Goal: Task Accomplishment & Management: Complete application form

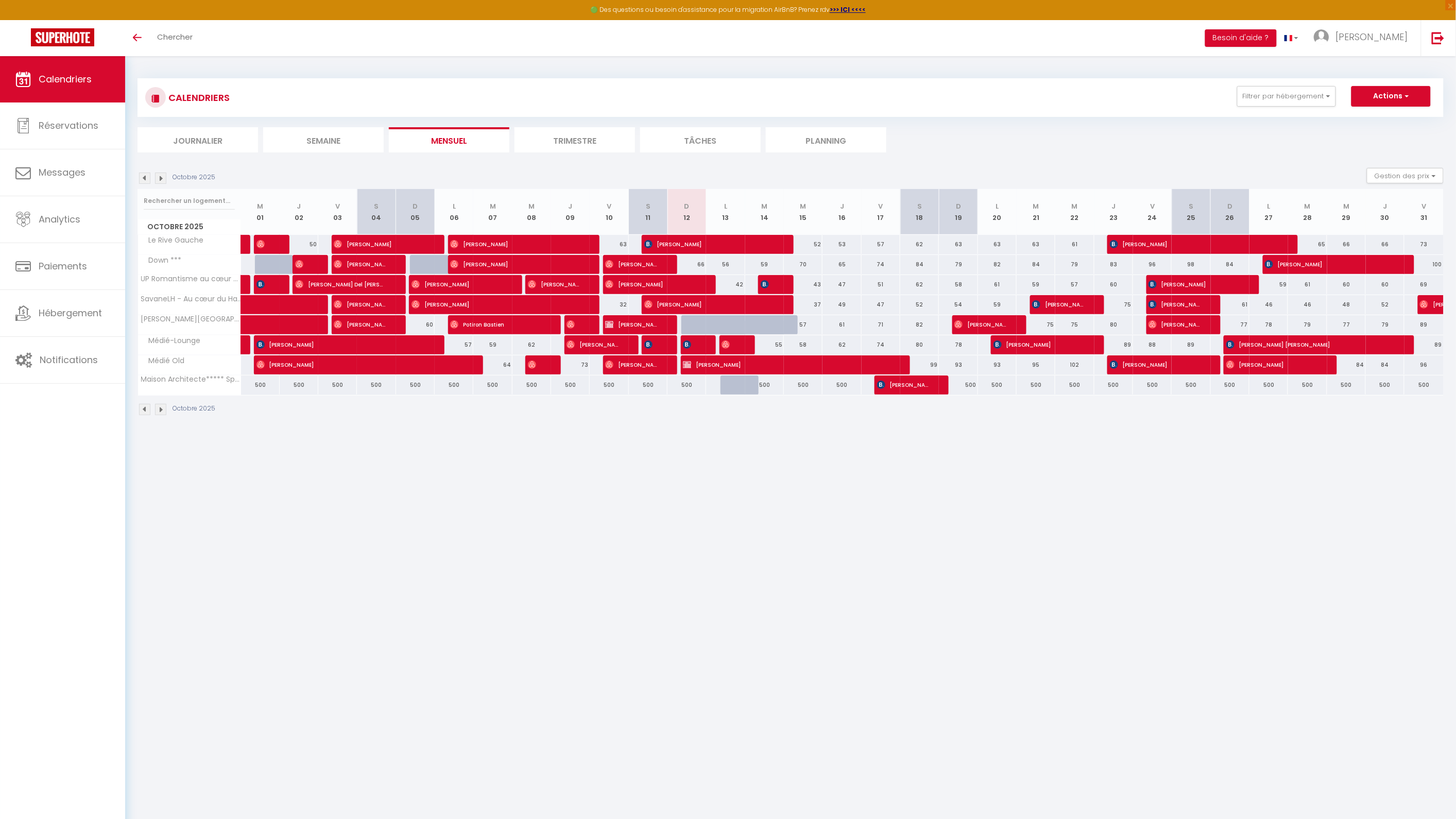
click at [163, 178] on img at bounding box center [161, 178] width 11 height 11
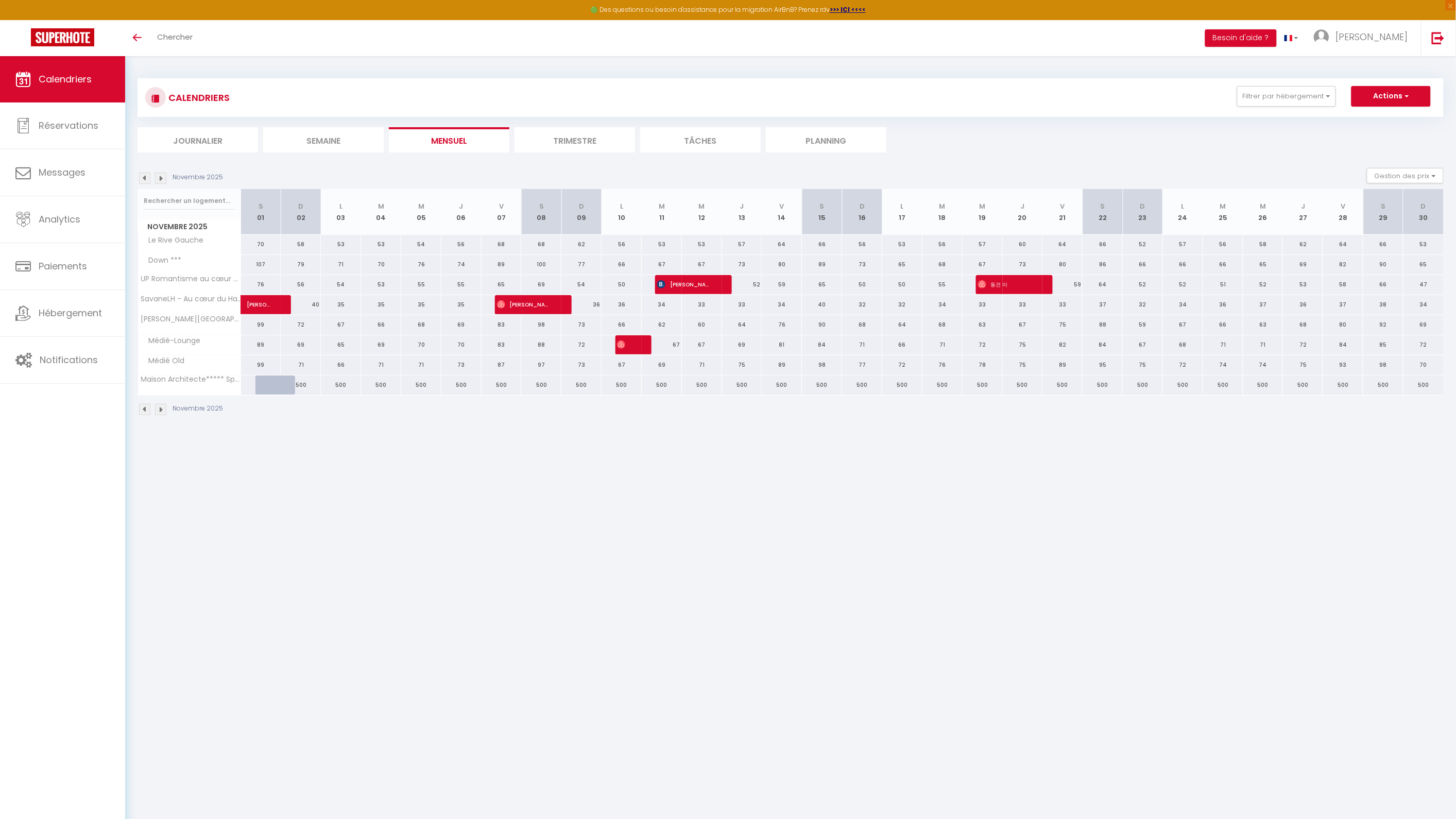
click at [142, 177] on img at bounding box center [145, 178] width 11 height 11
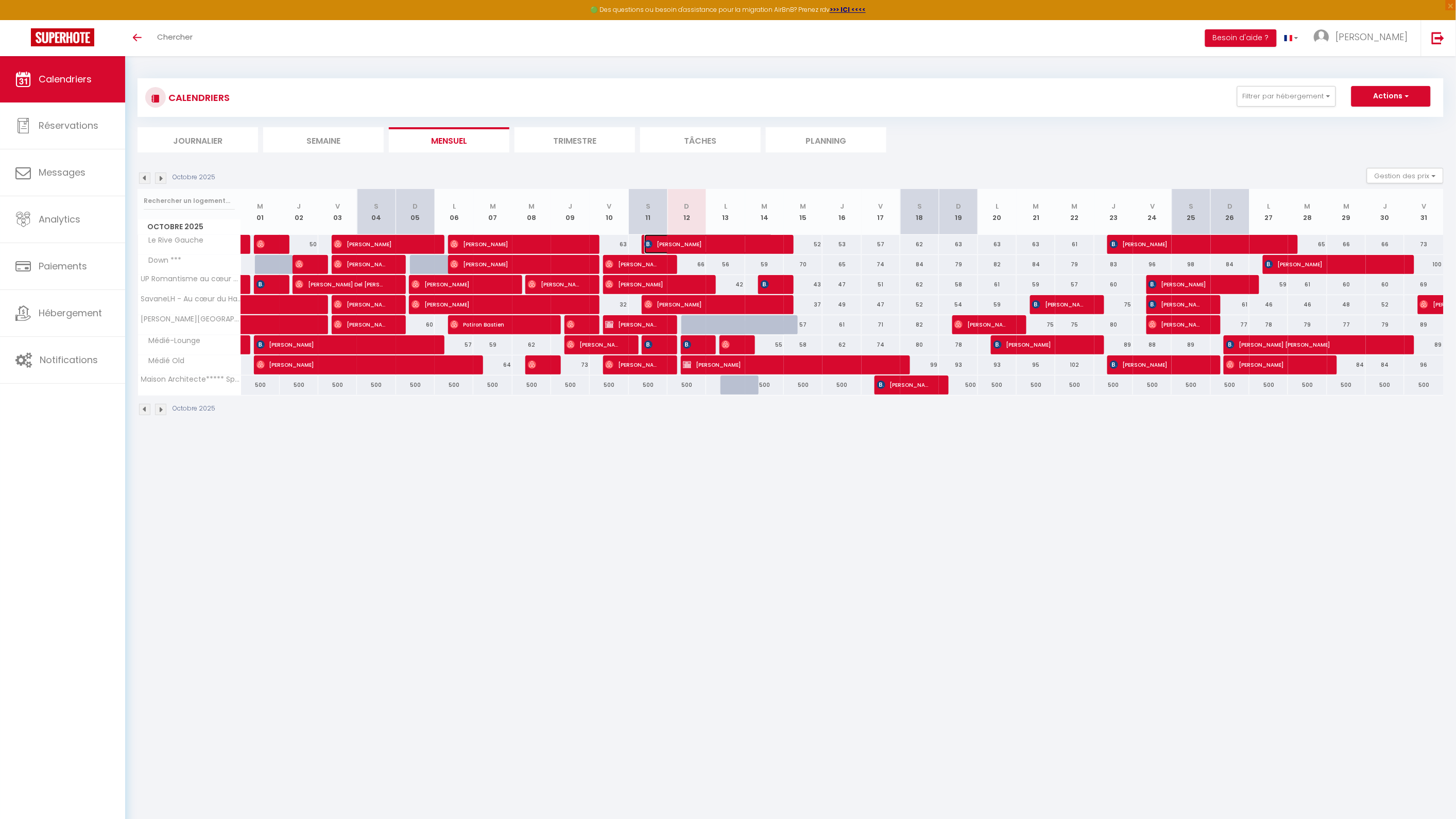
click at [730, 240] on span "[PERSON_NAME]" at bounding box center [709, 244] width 129 height 20
select select "OK"
select select "0"
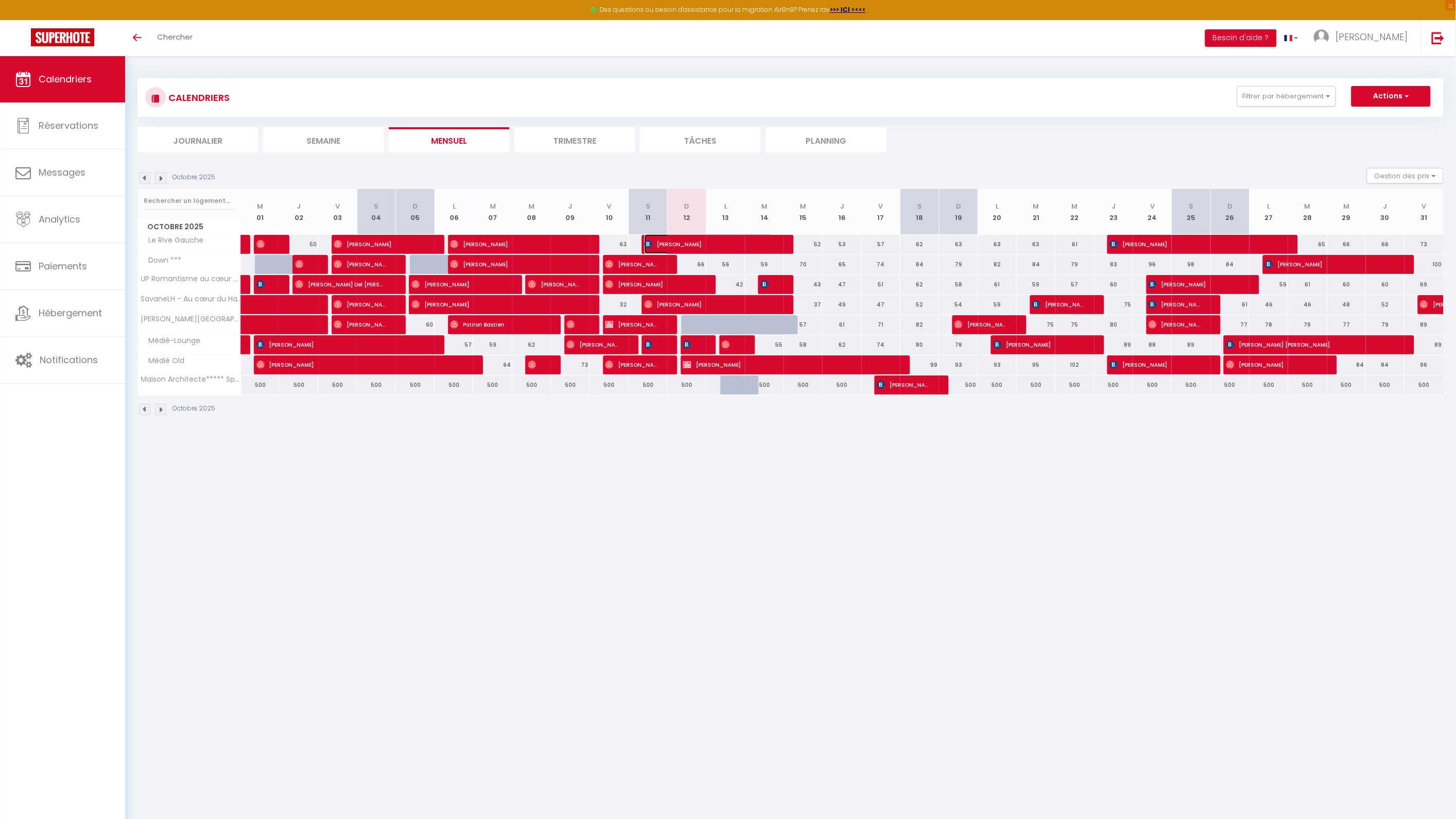
select select "1"
select select
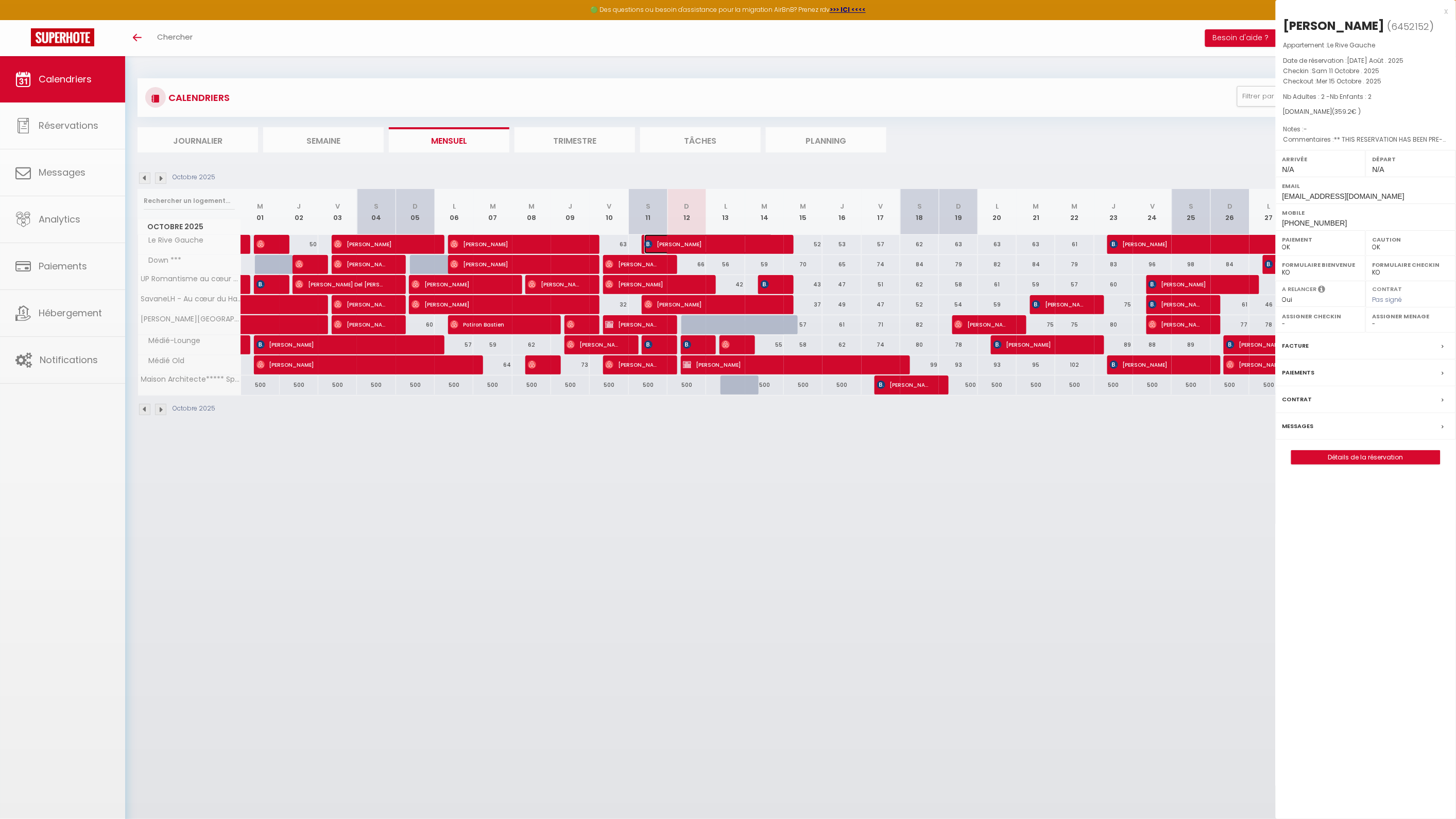
select select "44520"
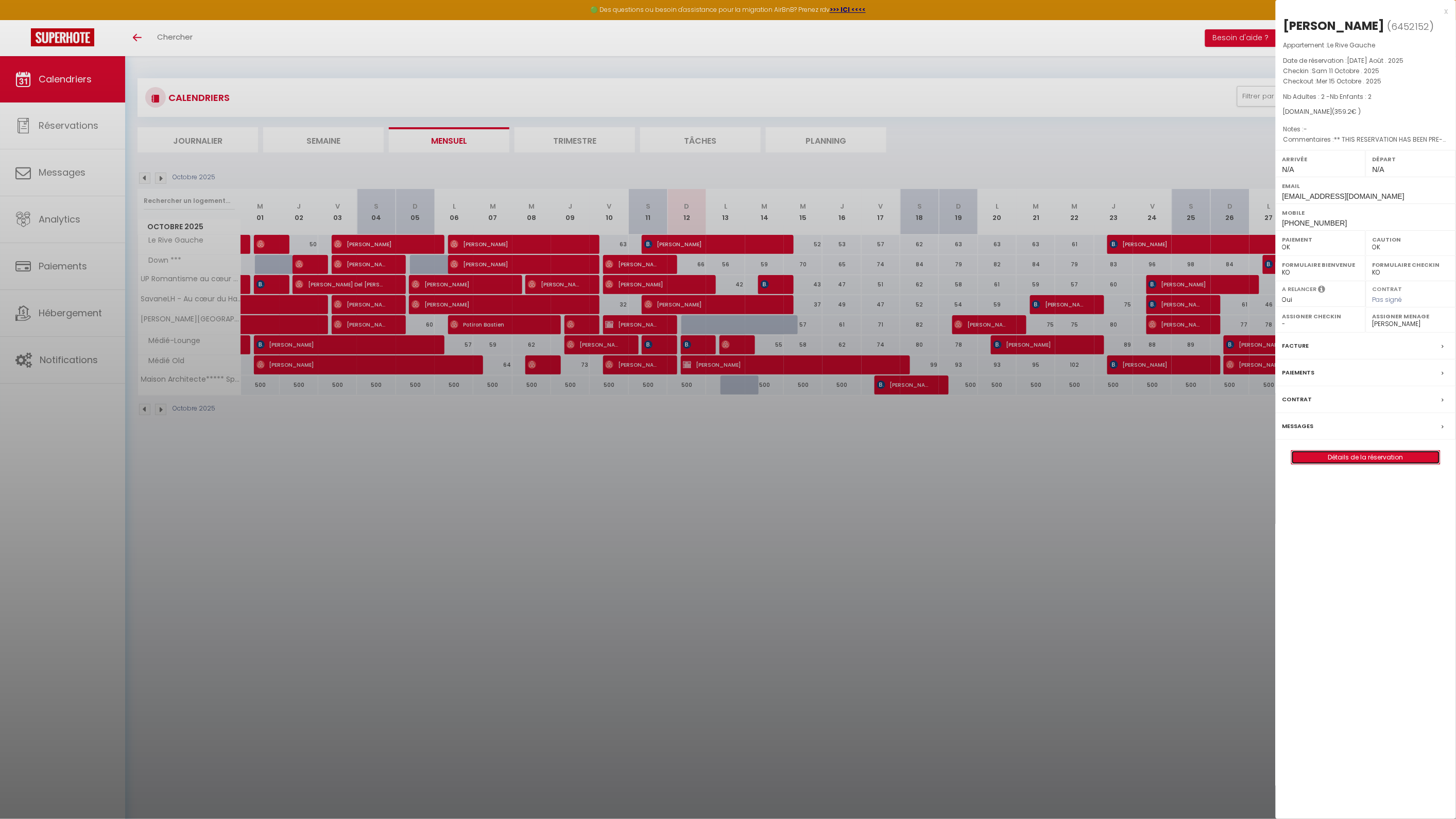
click at [1353, 455] on link "Détails de la réservation" at bounding box center [1366, 457] width 148 height 13
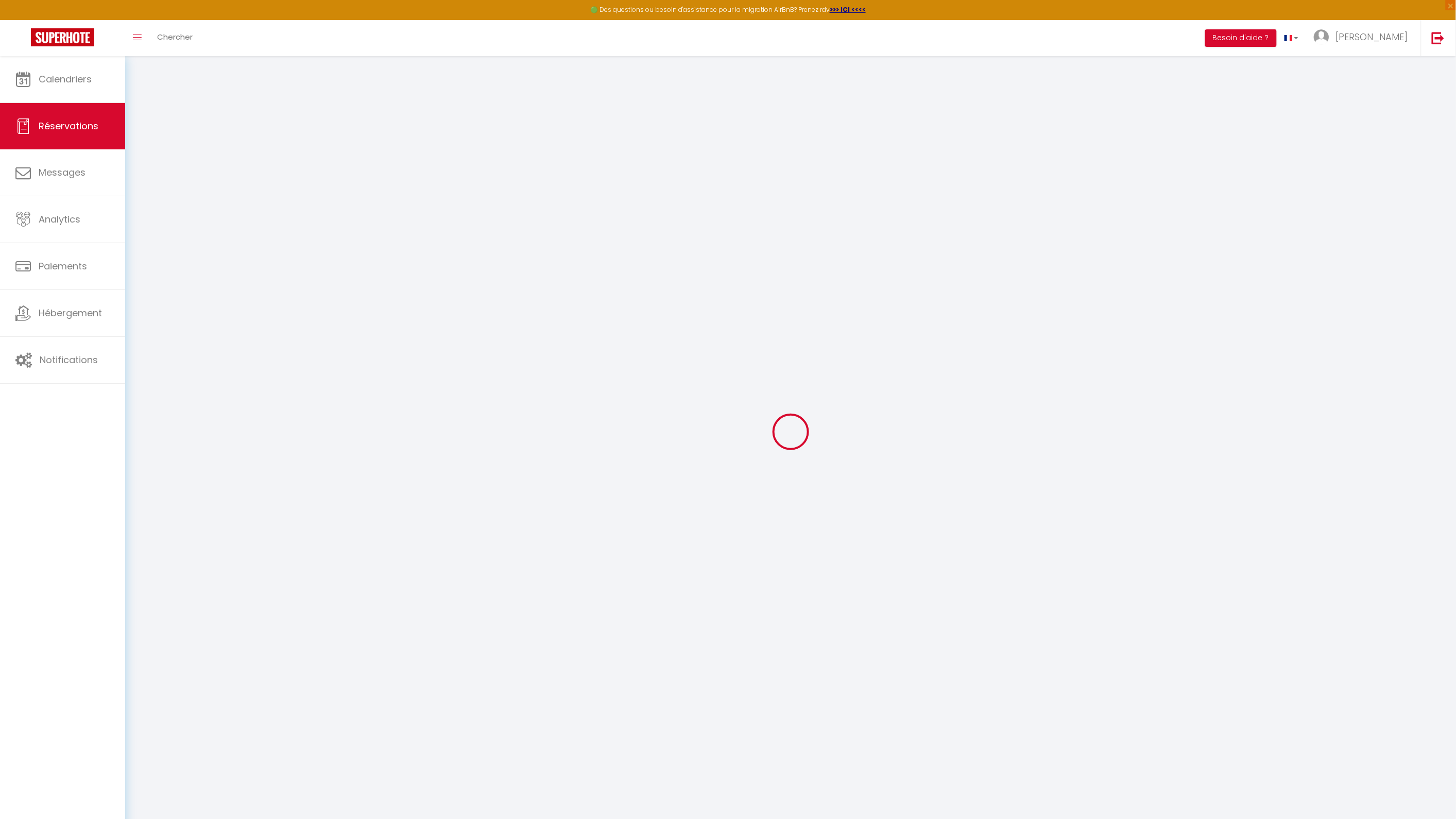
select select
checkbox input "false"
select select
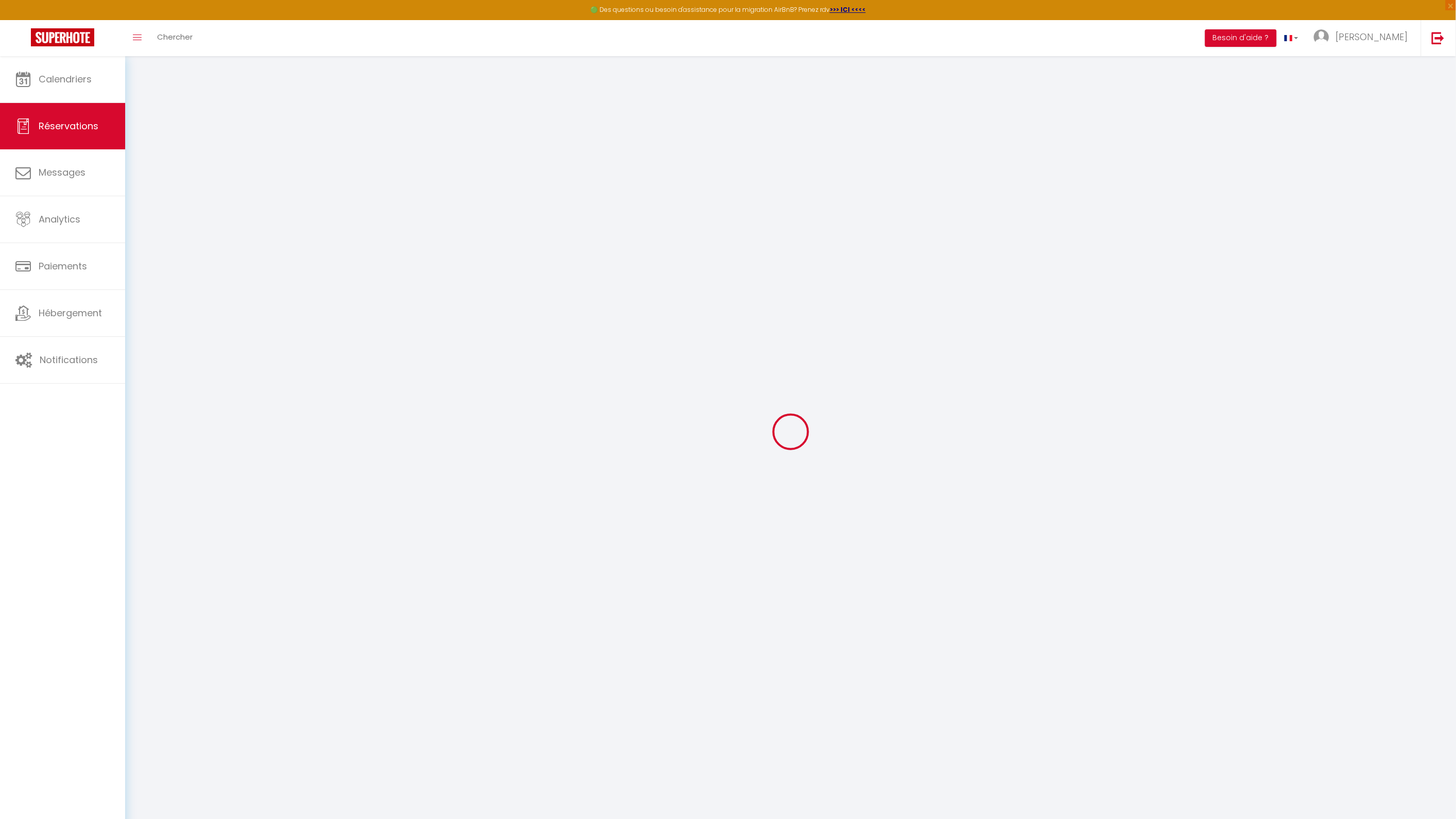
checkbox input "false"
type textarea "** THIS RESERVATION HAS BEEN PRE-PAID ** BOOKING NOTE : Payment charge is EUR 5…"
select select
checkbox input "false"
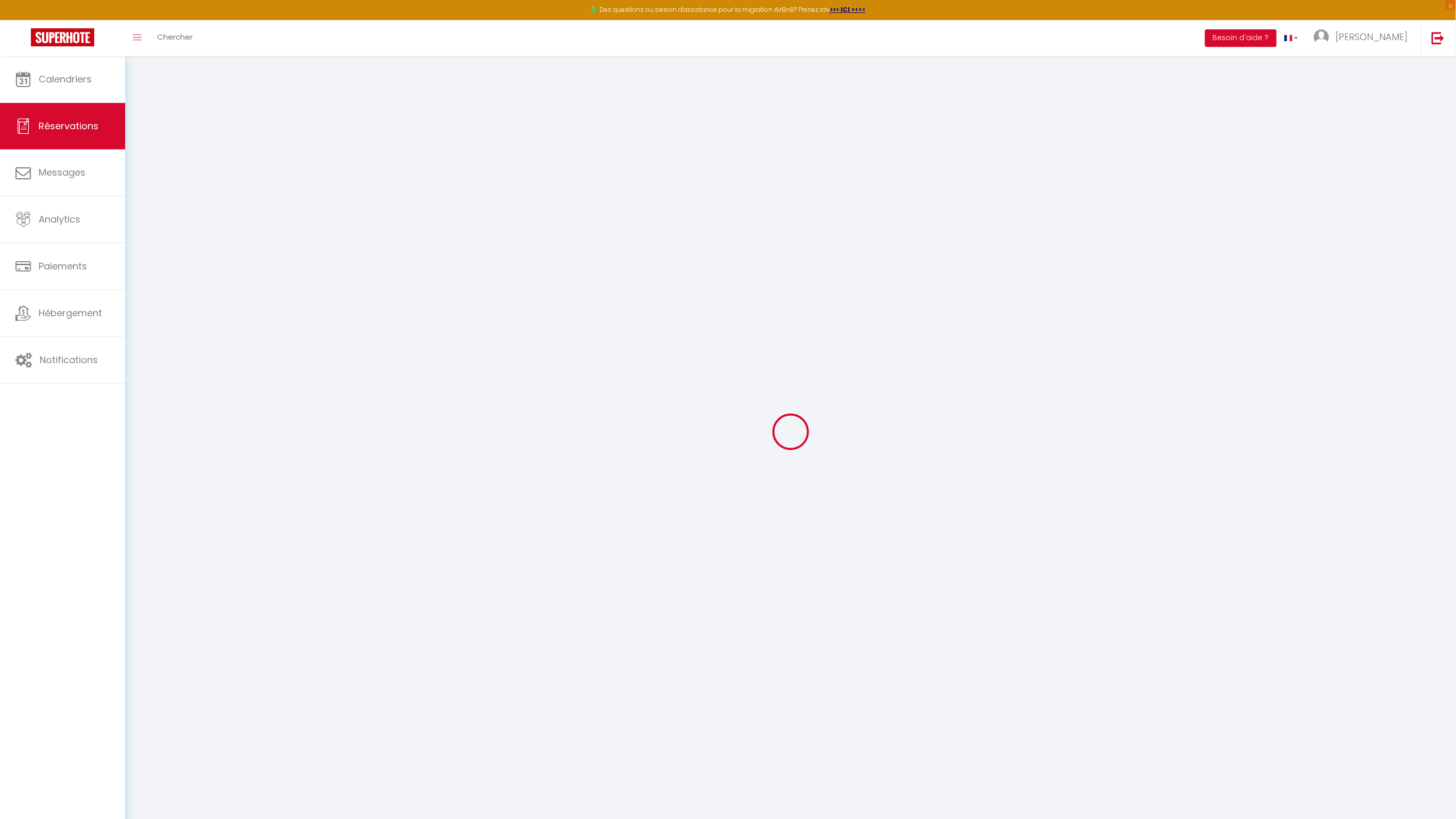
type input "25"
type input "11.2"
select select
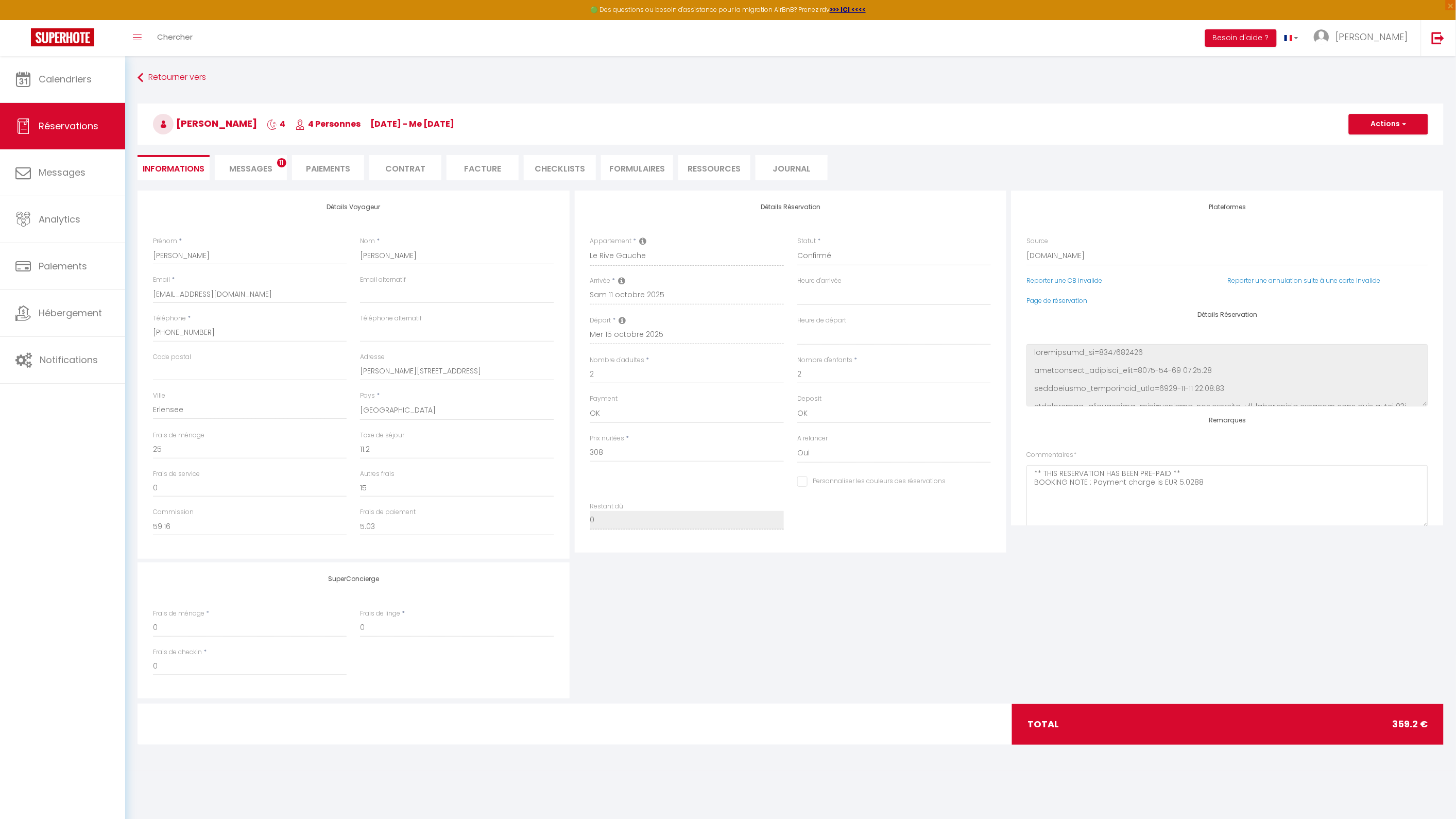
checkbox input "false"
select select
click at [1371, 132] on button "Actions" at bounding box center [1388, 124] width 79 height 20
click at [257, 174] on li "Messages 11" at bounding box center [250, 168] width 72 height 25
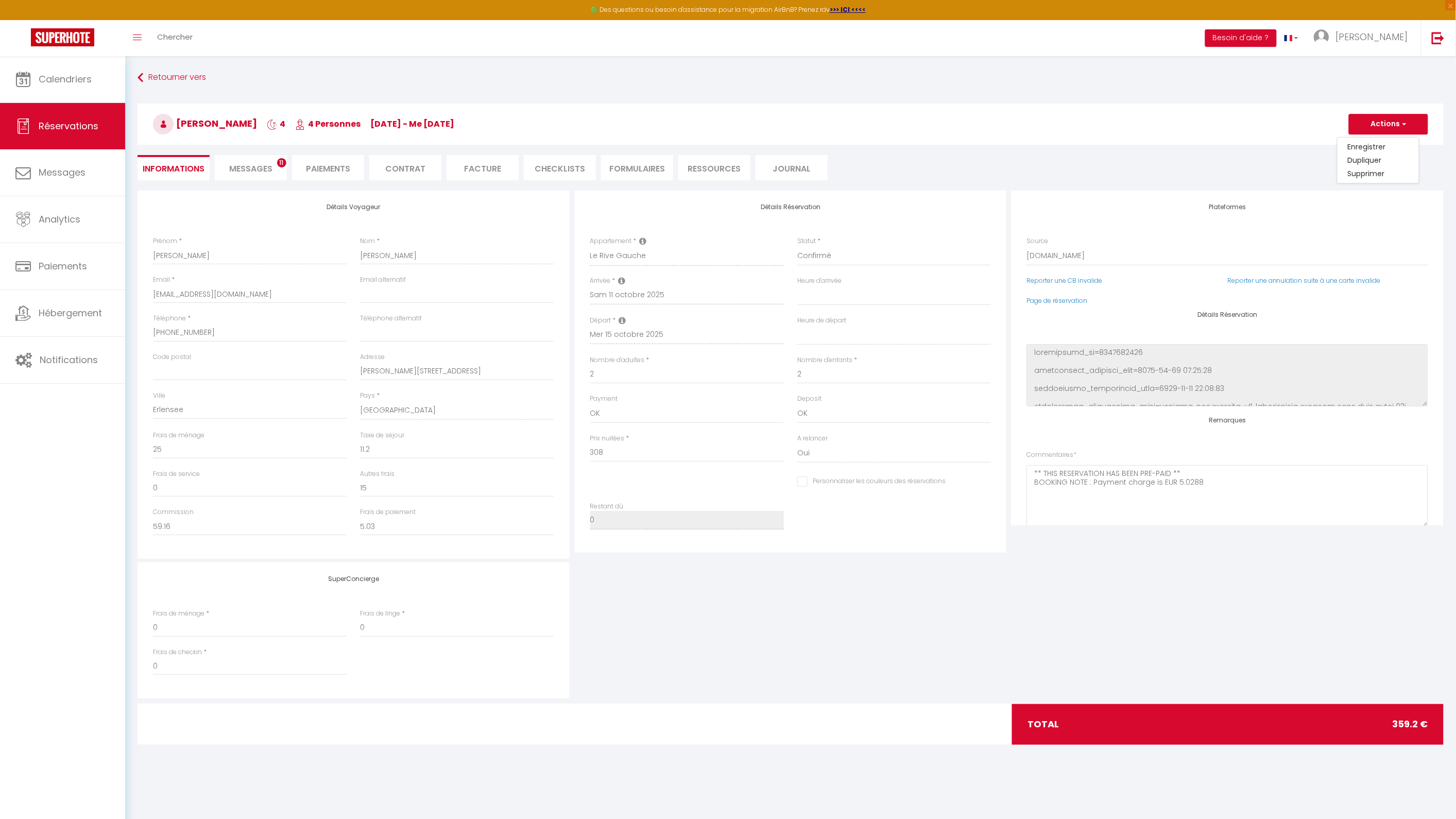
select select
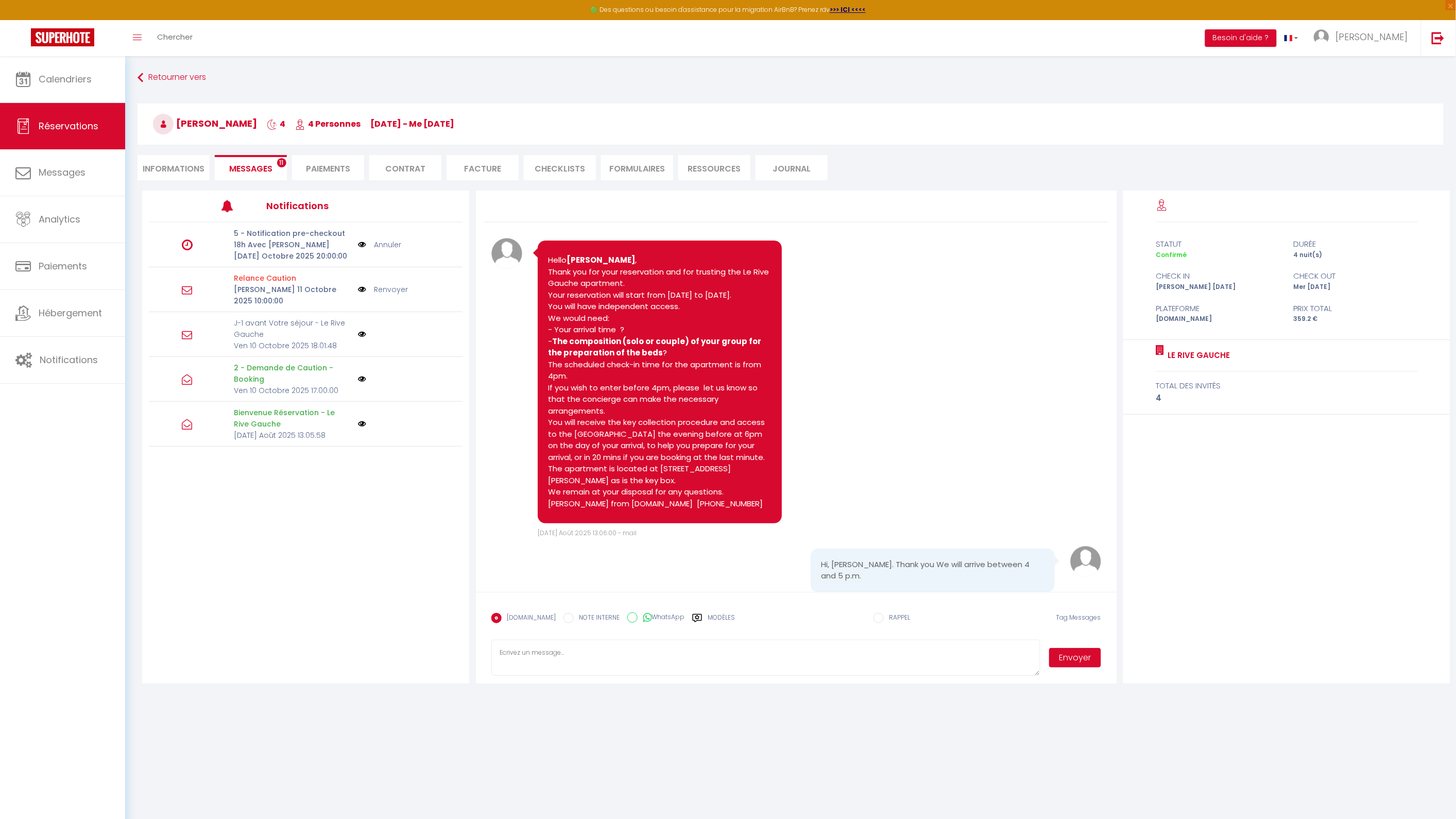
click at [142, 156] on li "Informations" at bounding box center [173, 168] width 72 height 25
select select
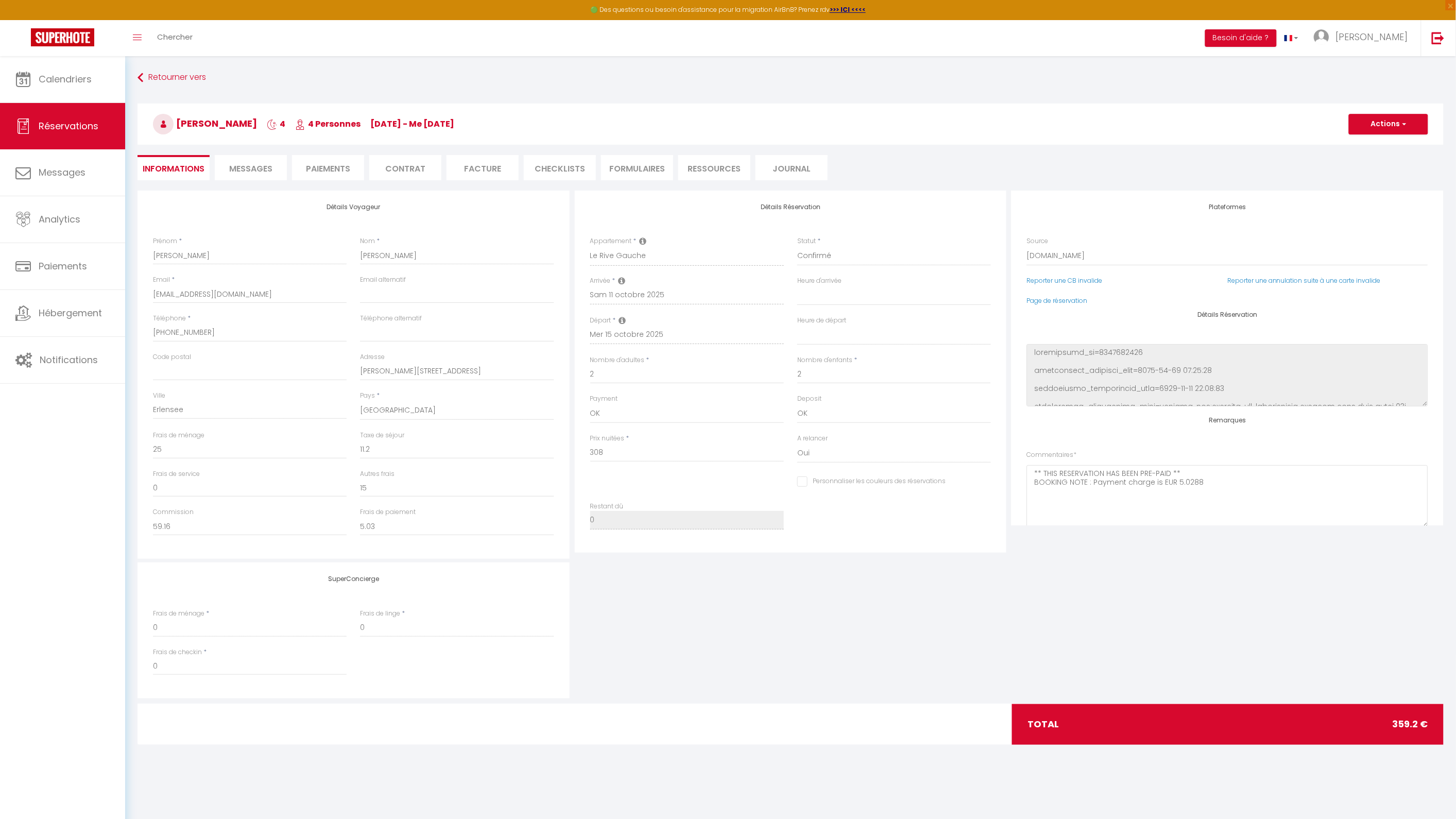
select select
checkbox input "false"
click at [1387, 125] on button "Actions" at bounding box center [1388, 124] width 79 height 20
select select
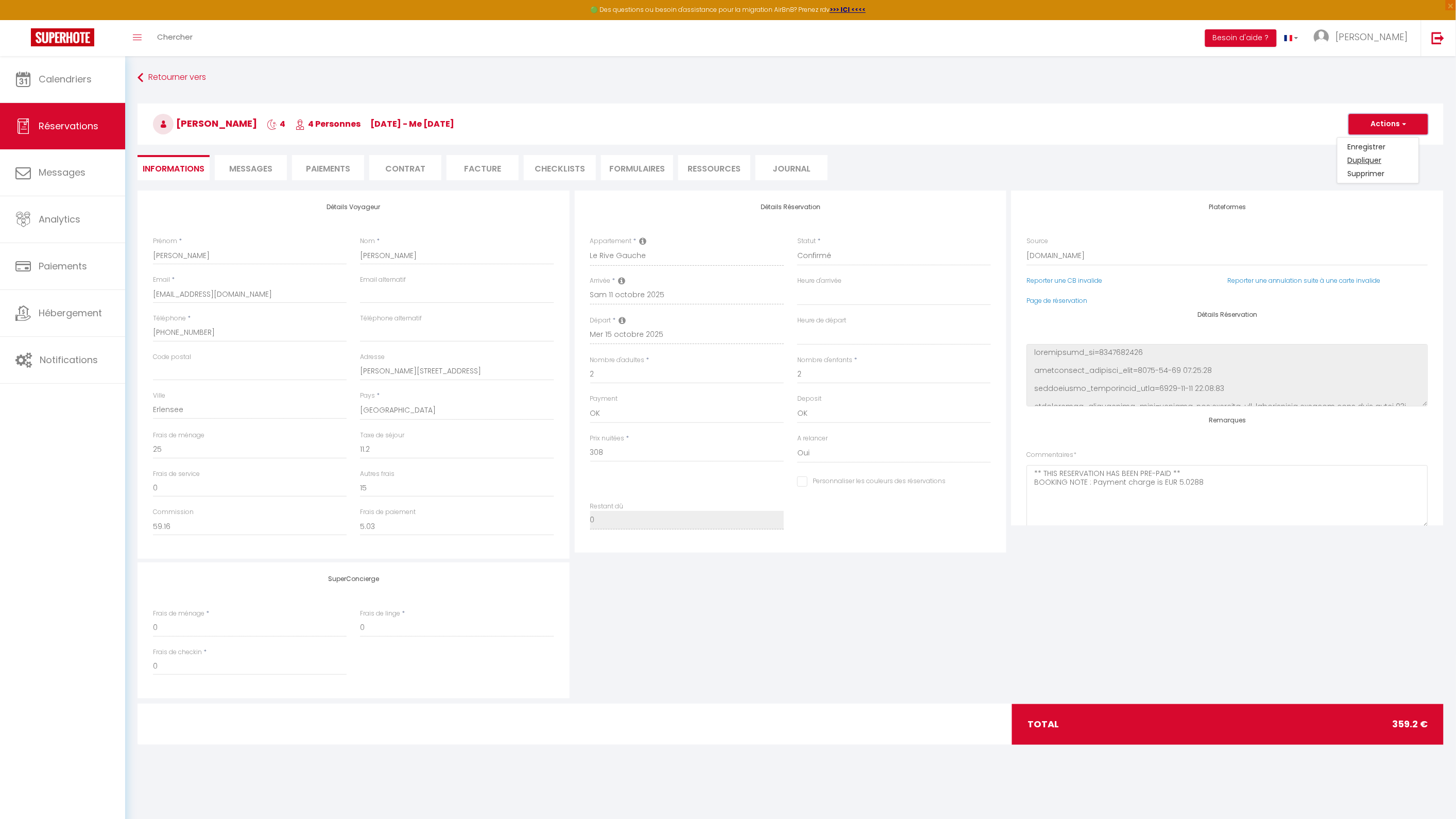
select select
checkbox input "false"
select select
checkbox input "false"
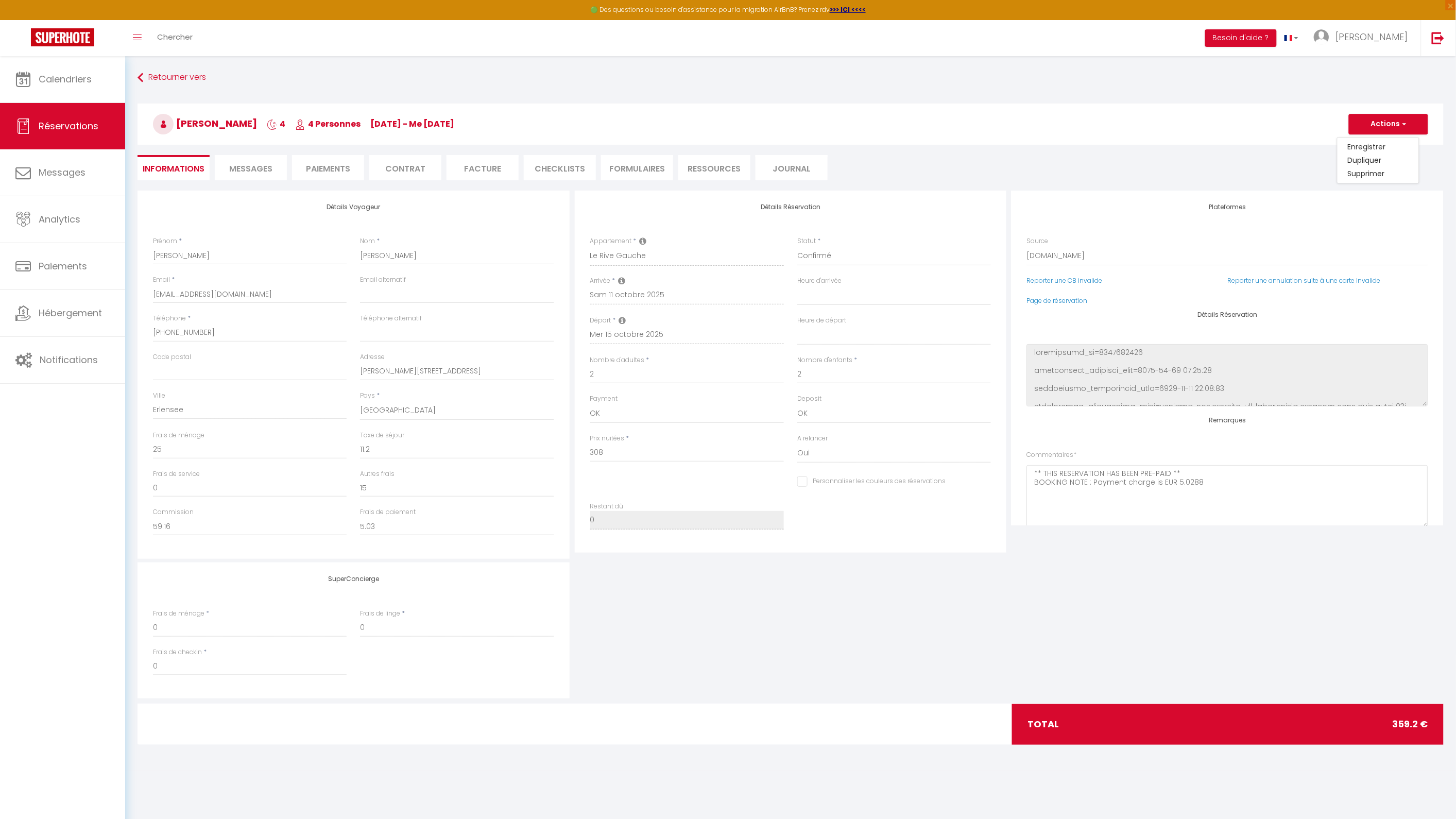
click at [622, 317] on icon at bounding box center [622, 320] width 7 height 8
select select
checkbox input "false"
select select
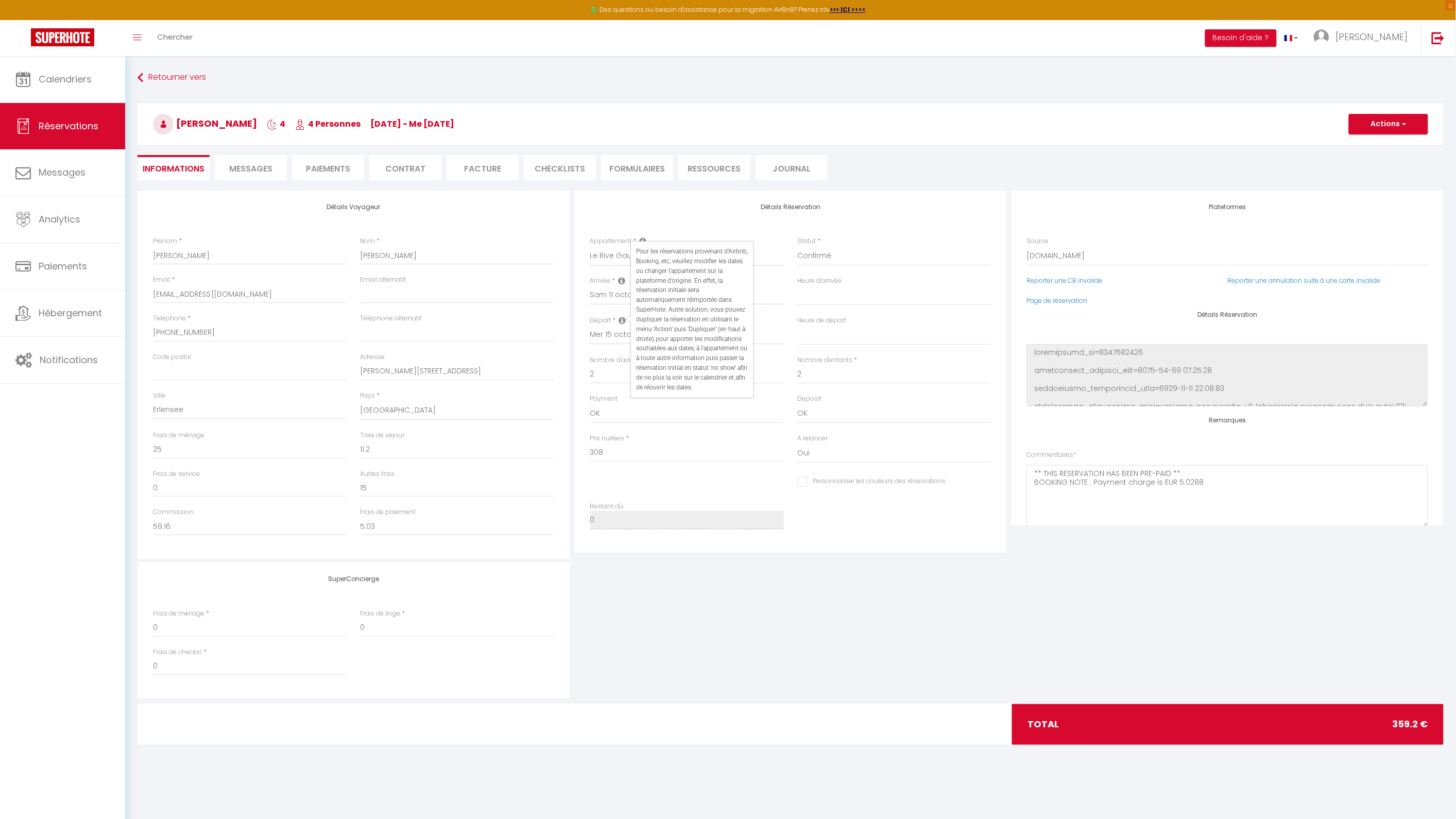
select select
checkbox input "false"
click at [304, 168] on li "Paiements" at bounding box center [328, 168] width 72 height 25
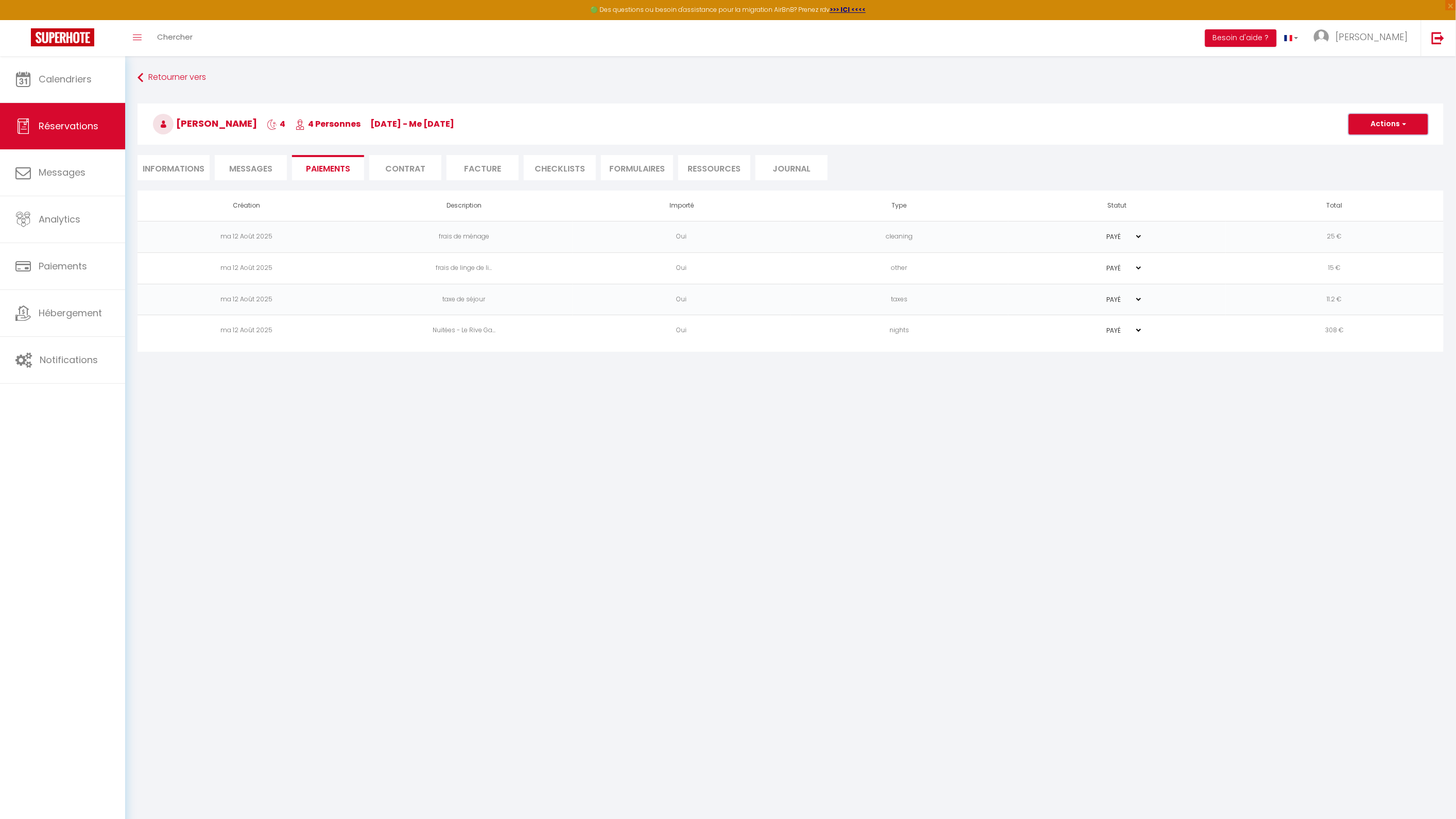
click at [1396, 121] on button "Actions" at bounding box center [1388, 124] width 79 height 20
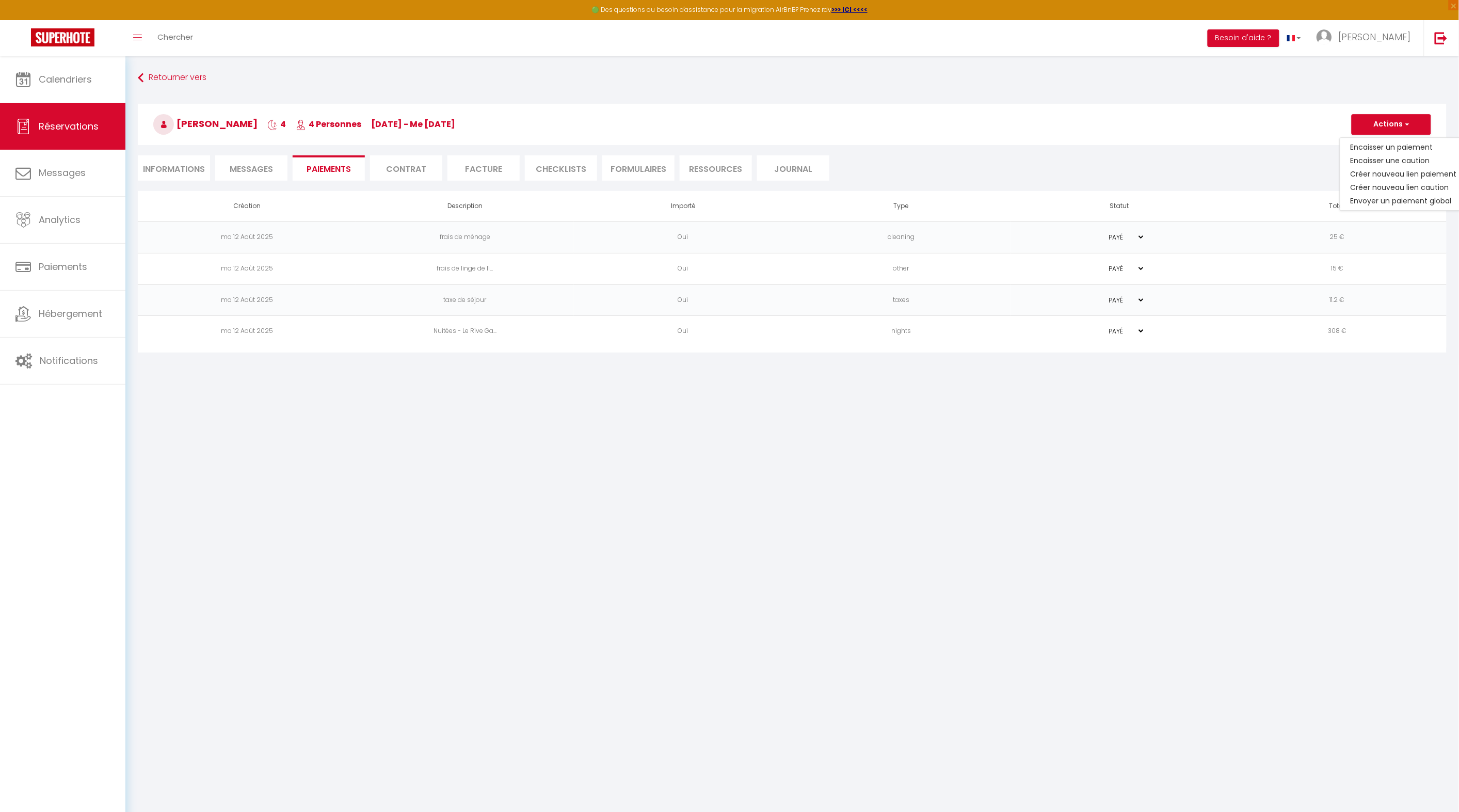
click at [166, 164] on li "Informations" at bounding box center [173, 168] width 72 height 25
select select
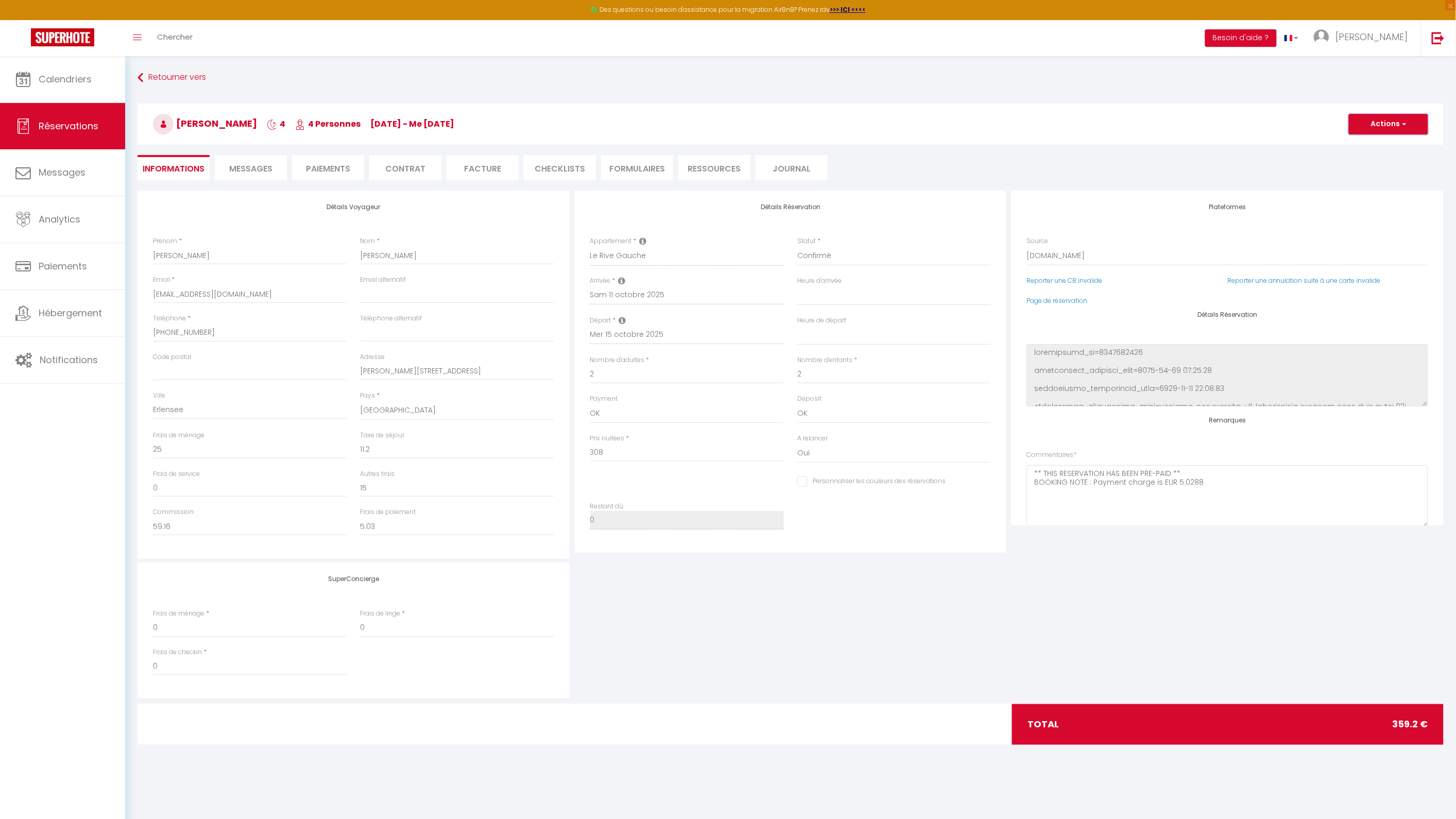
click at [1389, 125] on button "Actions" at bounding box center [1388, 124] width 79 height 20
click at [1375, 174] on link "Supprimer" at bounding box center [1378, 173] width 81 height 13
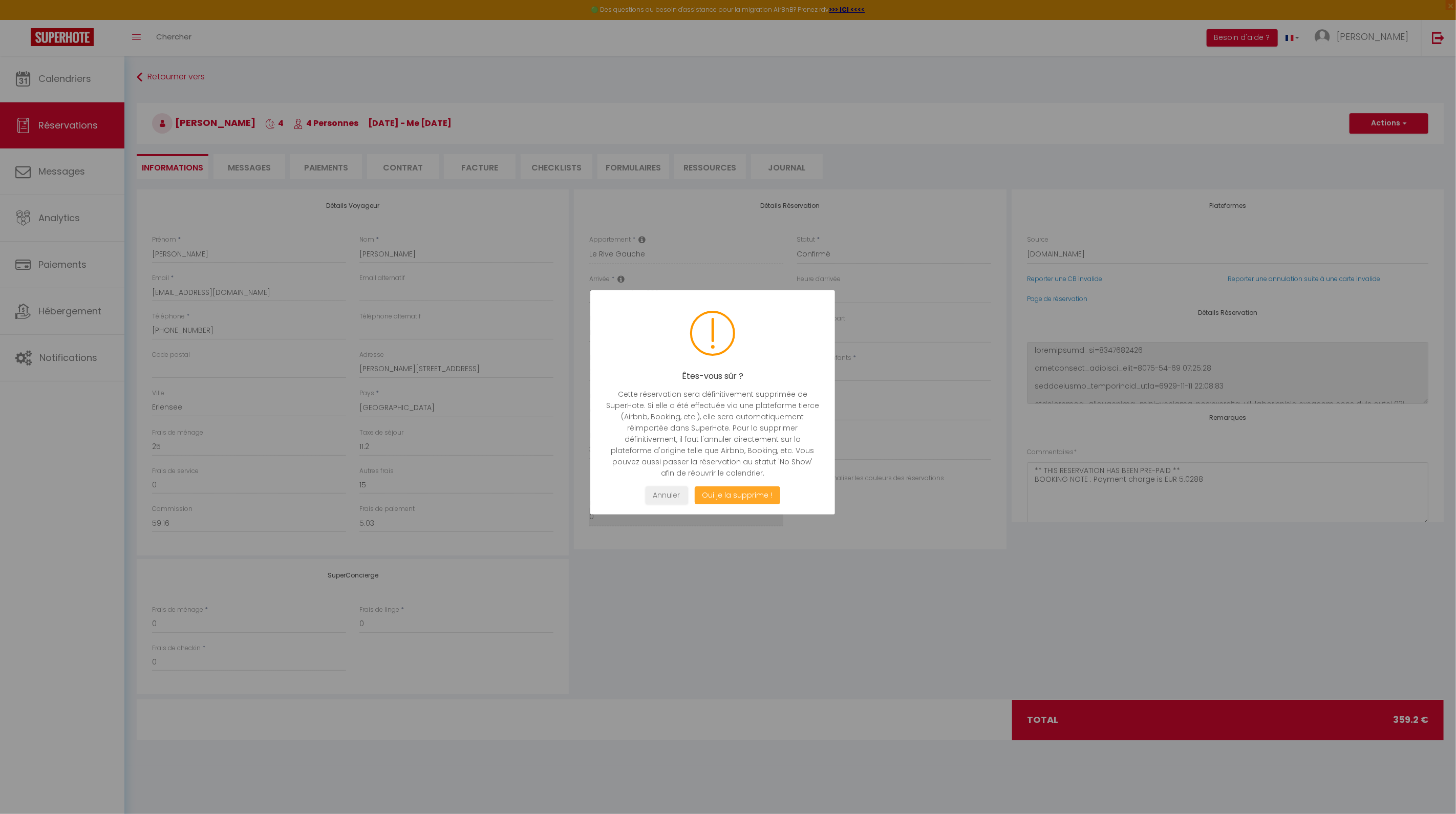
click at [733, 498] on button "Oui je la supprime !" at bounding box center [737, 495] width 85 height 18
select select
checkbox input "false"
select select
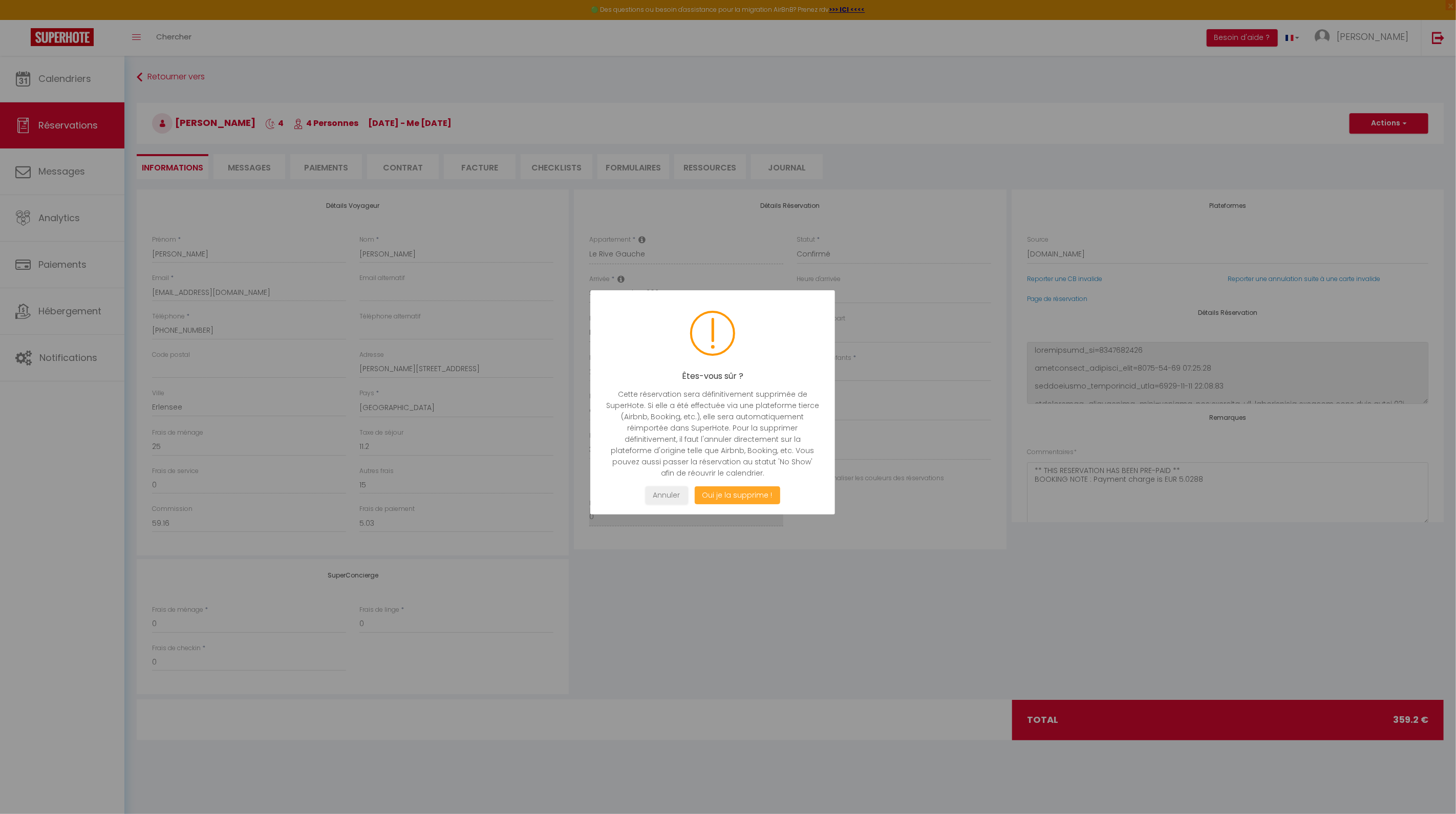
select select
checkbox input "false"
select select "not_cancelled"
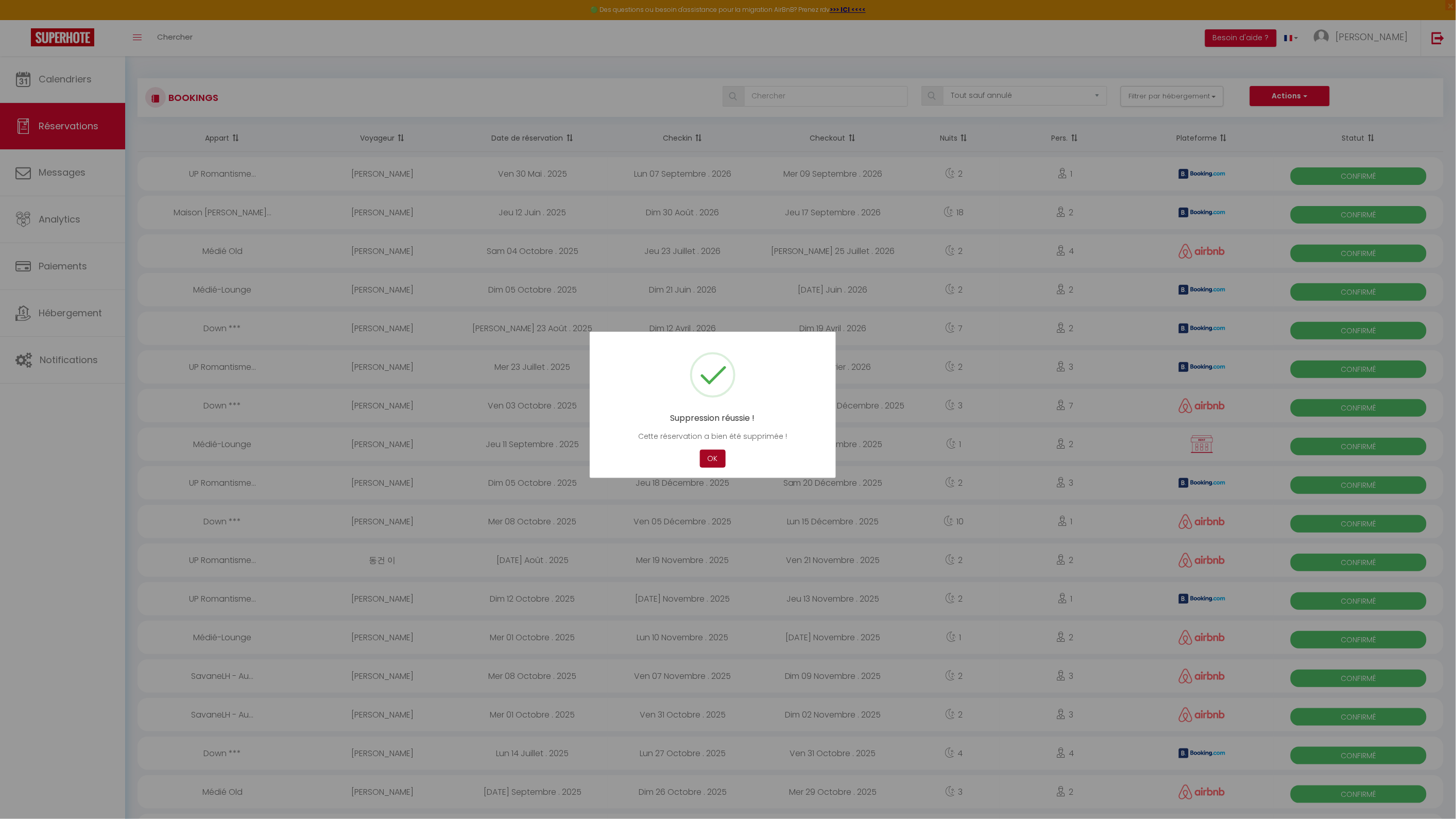
click at [710, 464] on button "OK" at bounding box center [712, 458] width 26 height 18
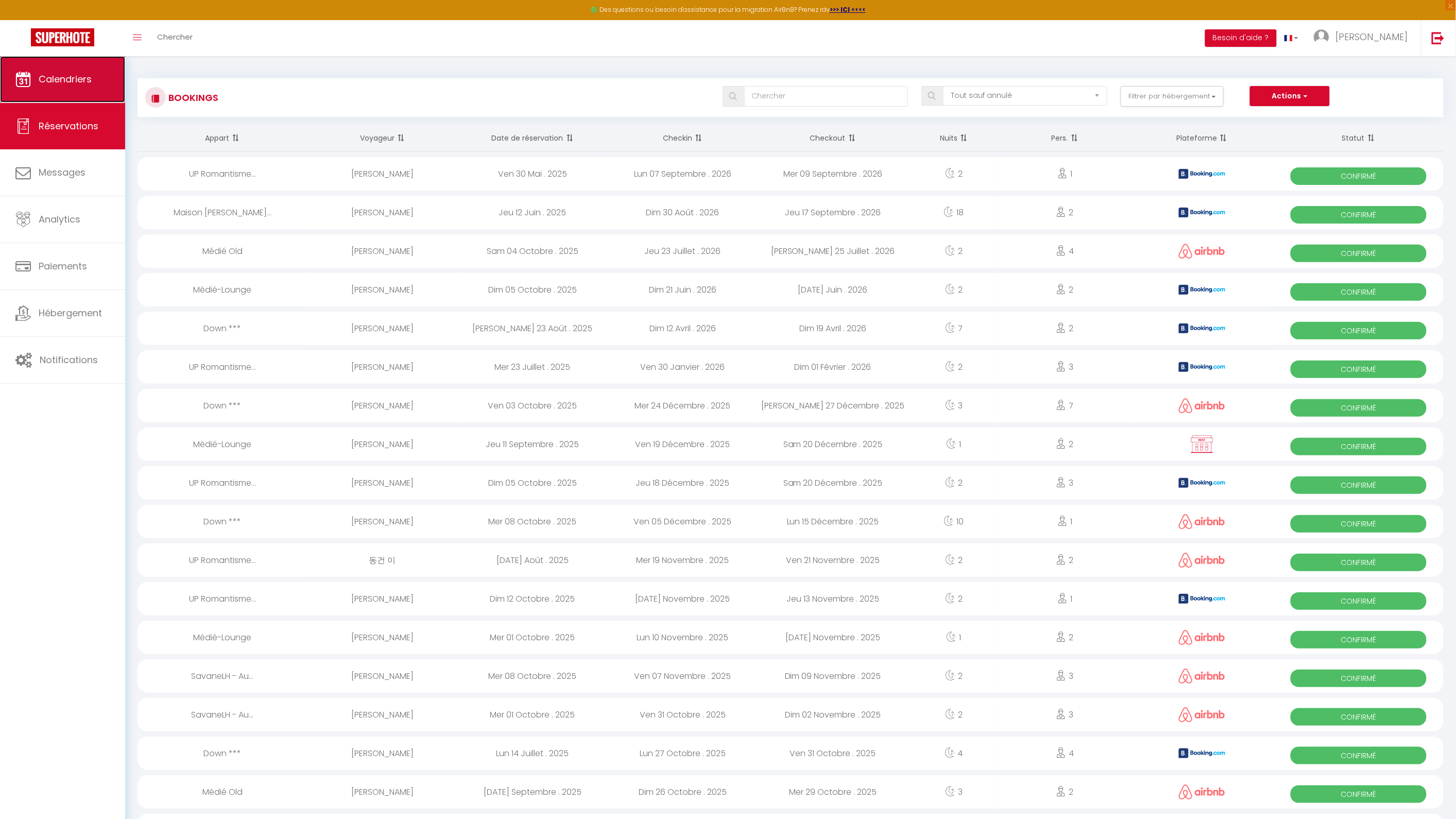
click at [86, 85] on span "Calendriers" at bounding box center [65, 79] width 53 height 13
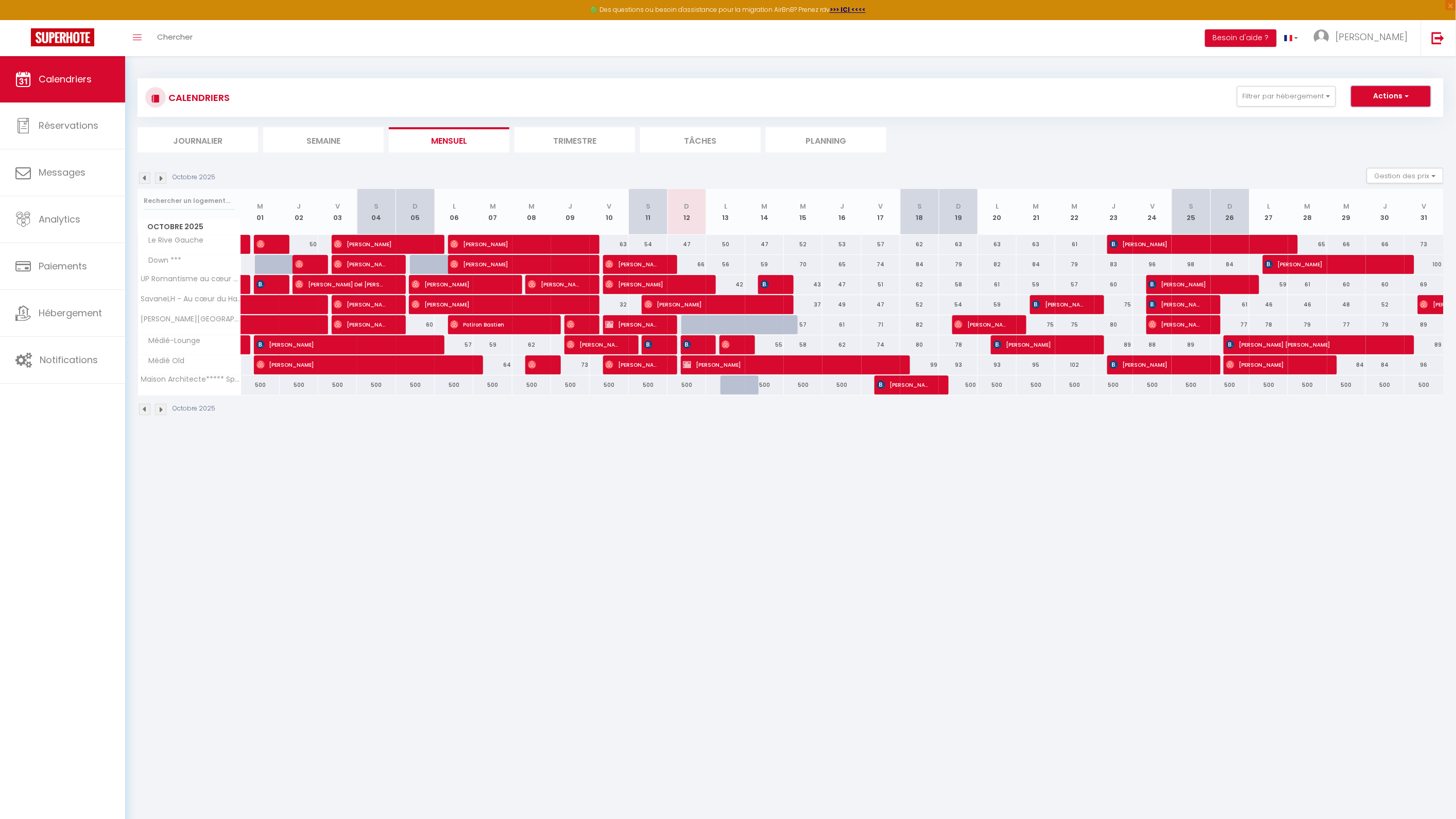
click at [1396, 103] on button "Actions" at bounding box center [1391, 96] width 79 height 20
click at [1383, 119] on link "Nouvelle réservation" at bounding box center [1380, 120] width 90 height 15
select select
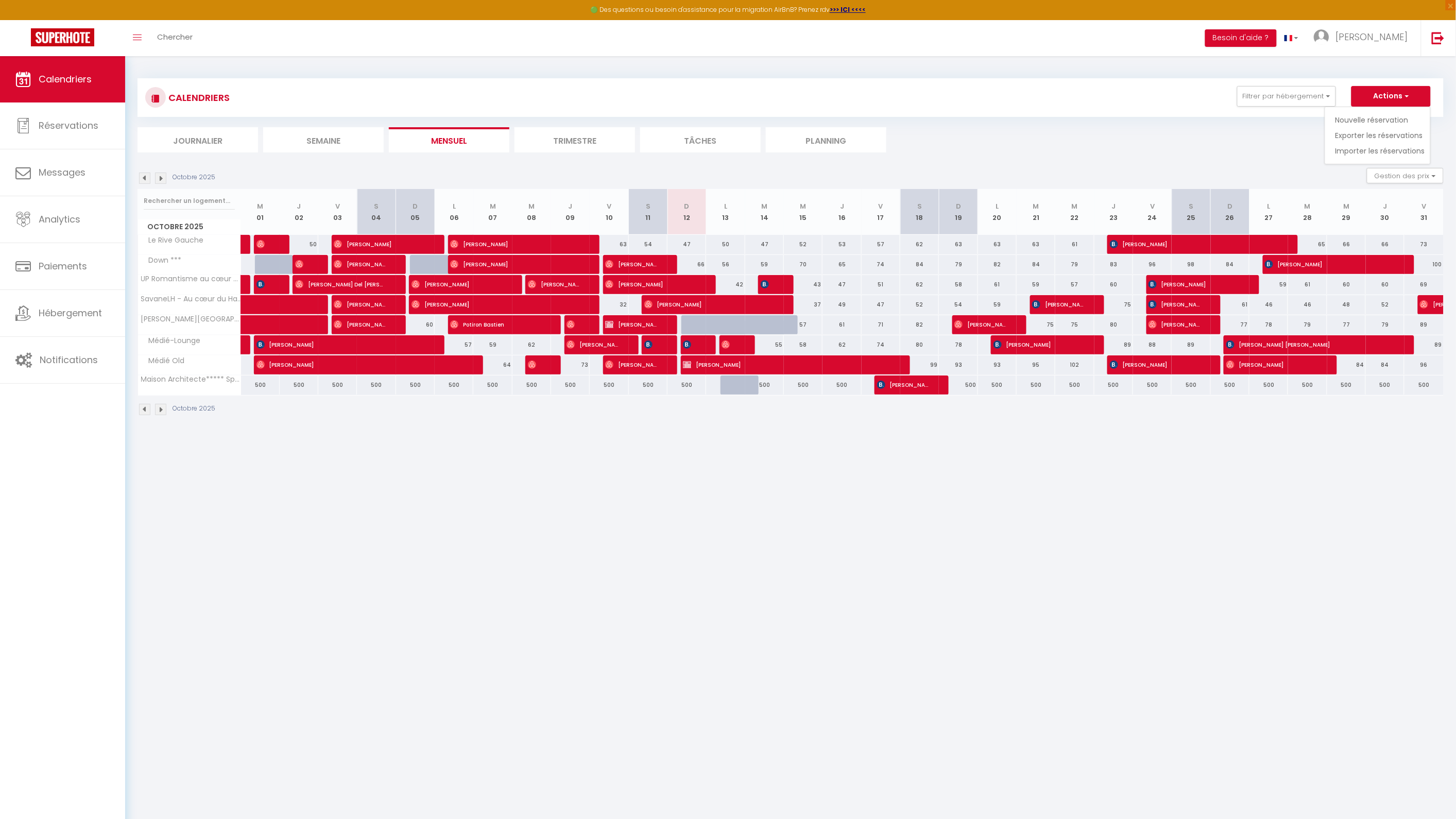
select select
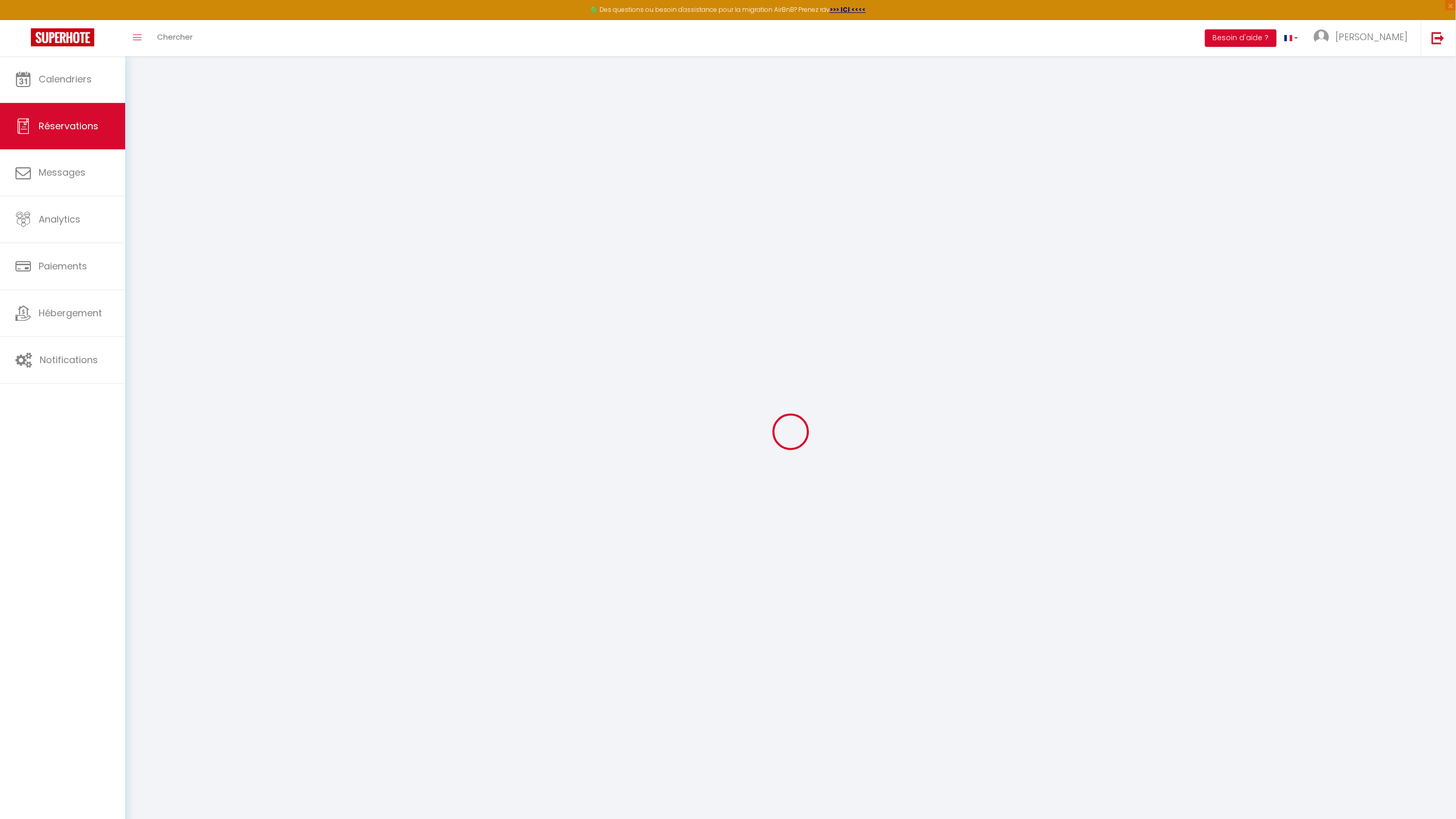
select select
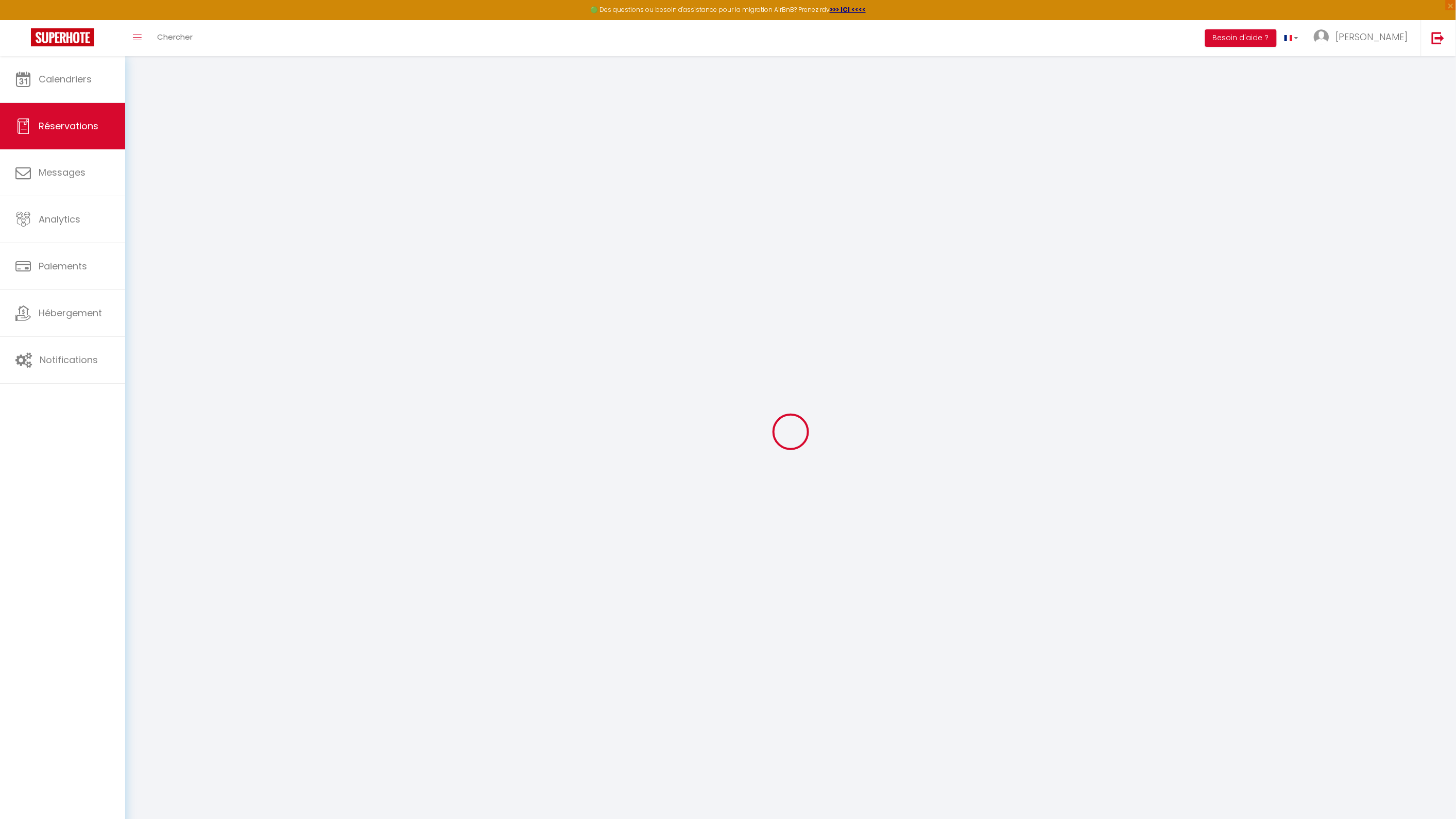
select select
checkbox input "false"
select select
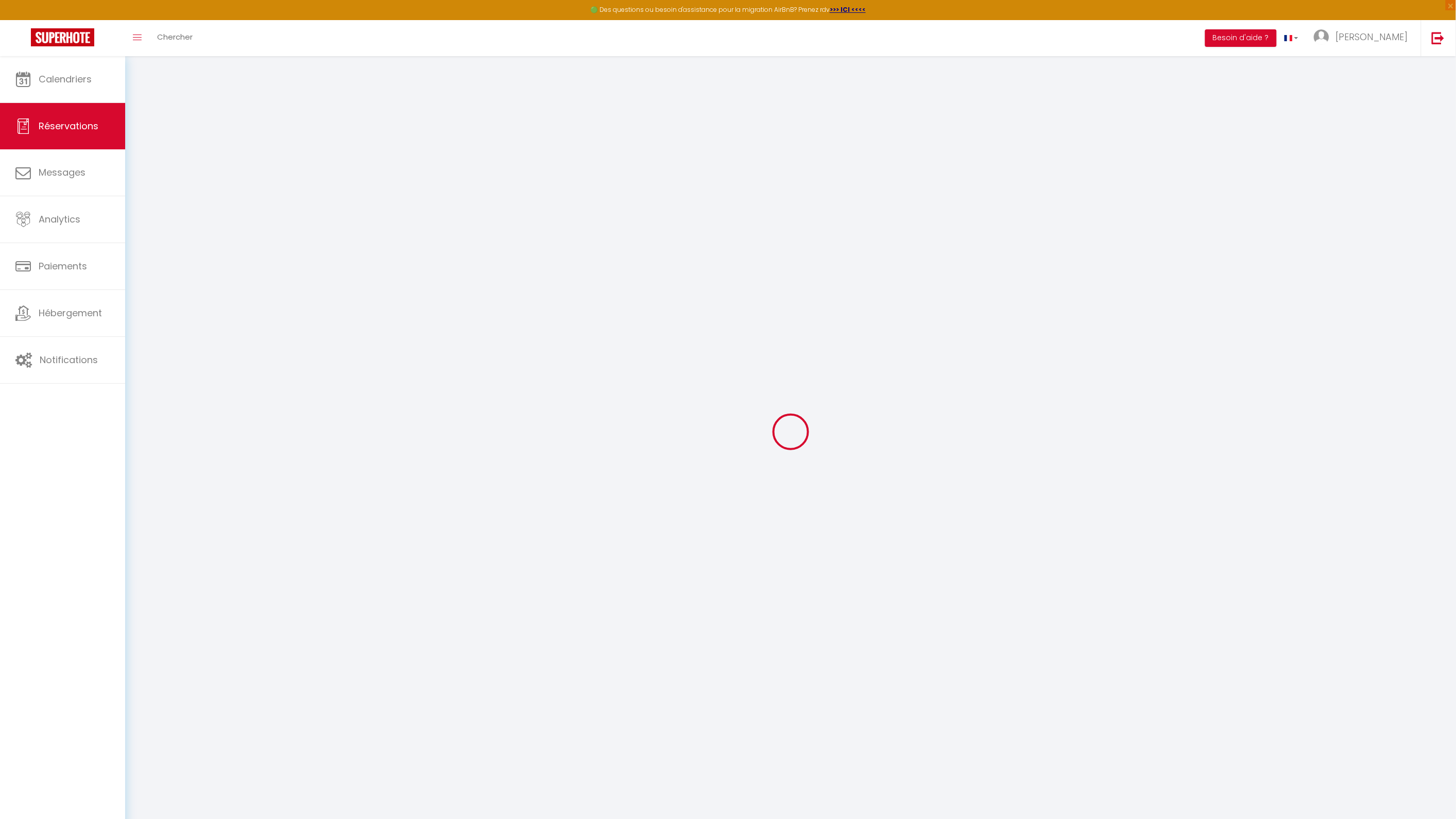
select select
checkbox input "false"
select select
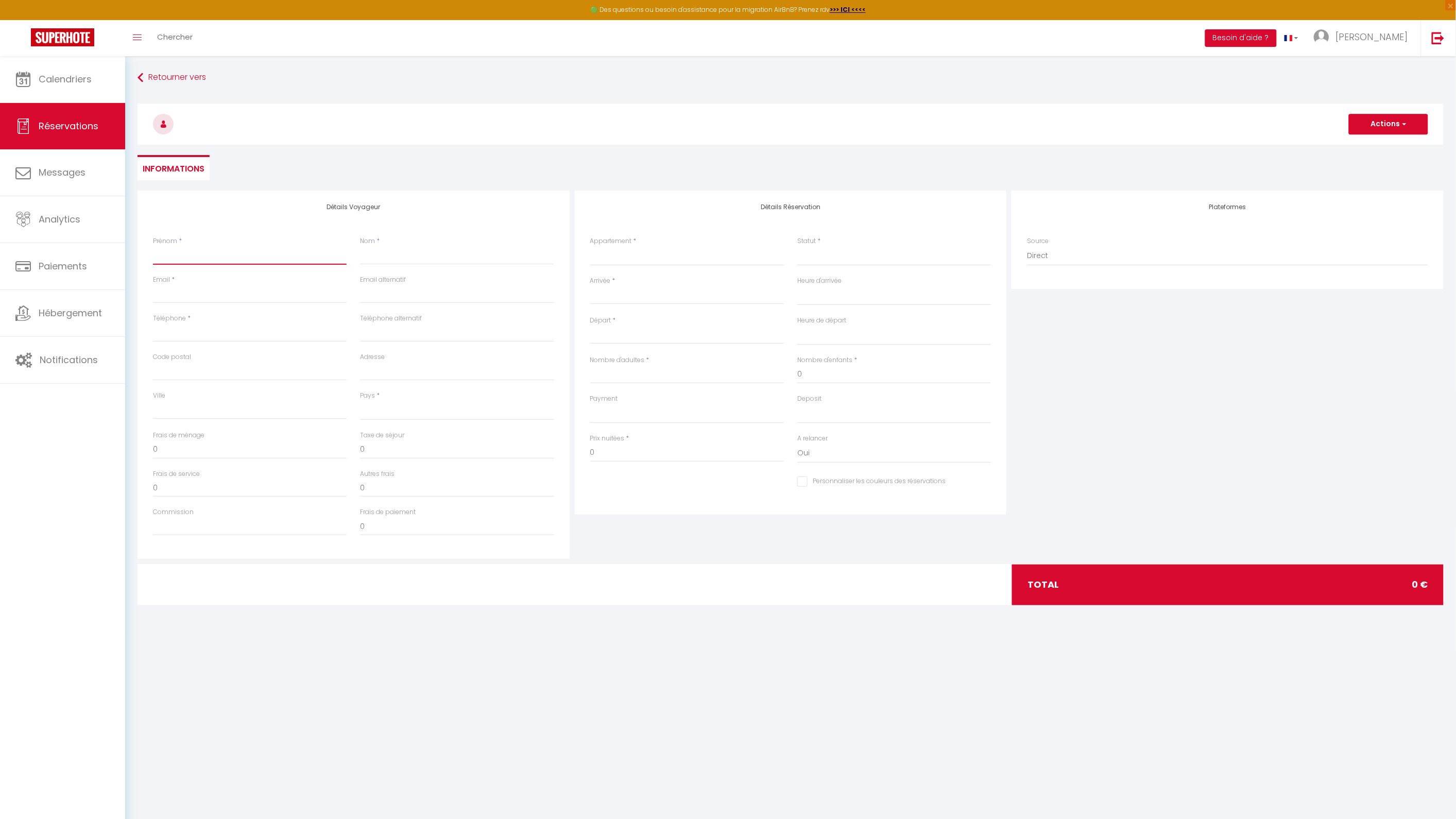
click at [227, 254] on input "Prénom" at bounding box center [250, 255] width 194 height 18
type input "L"
select select
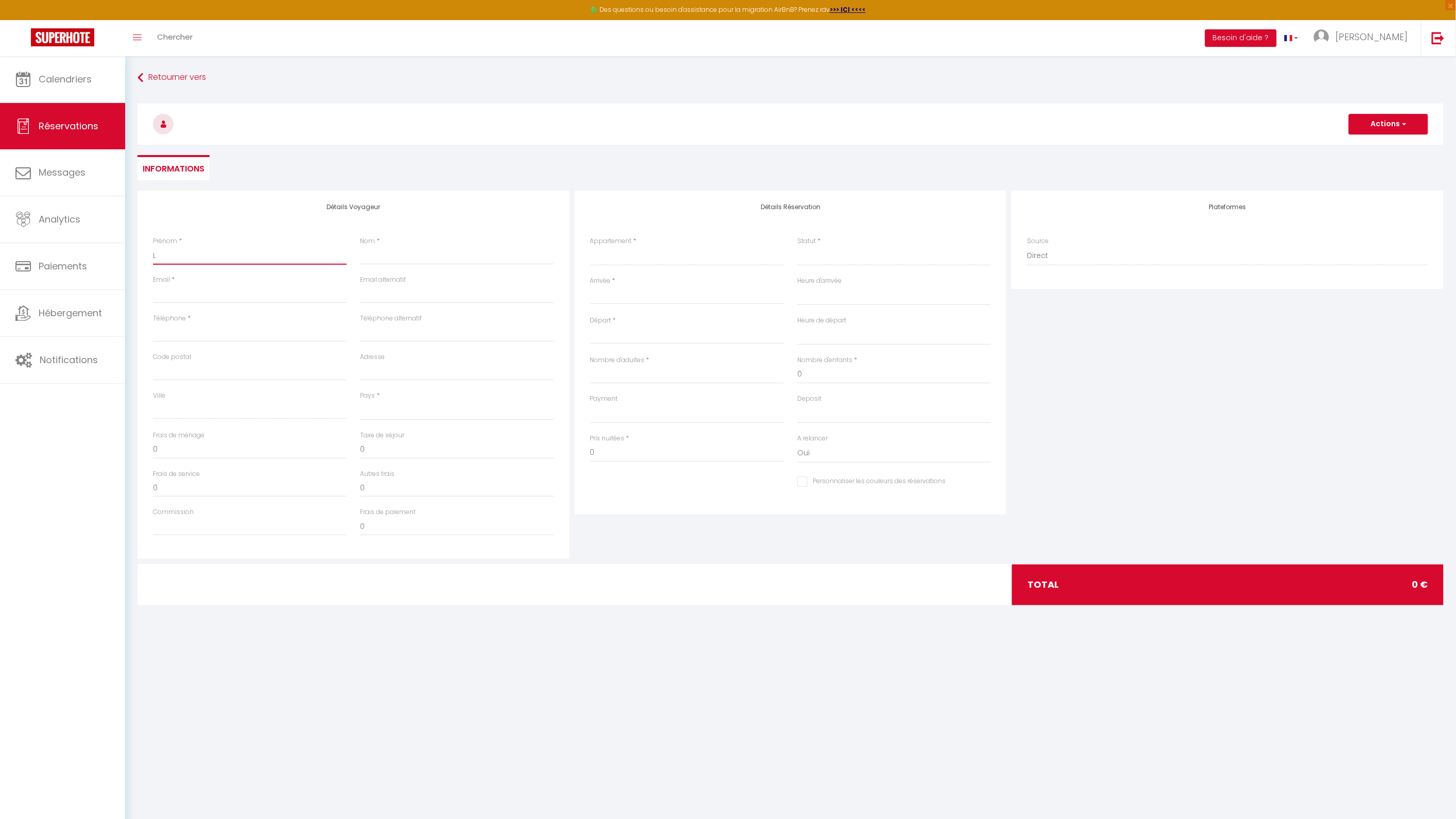
select select
checkbox input "false"
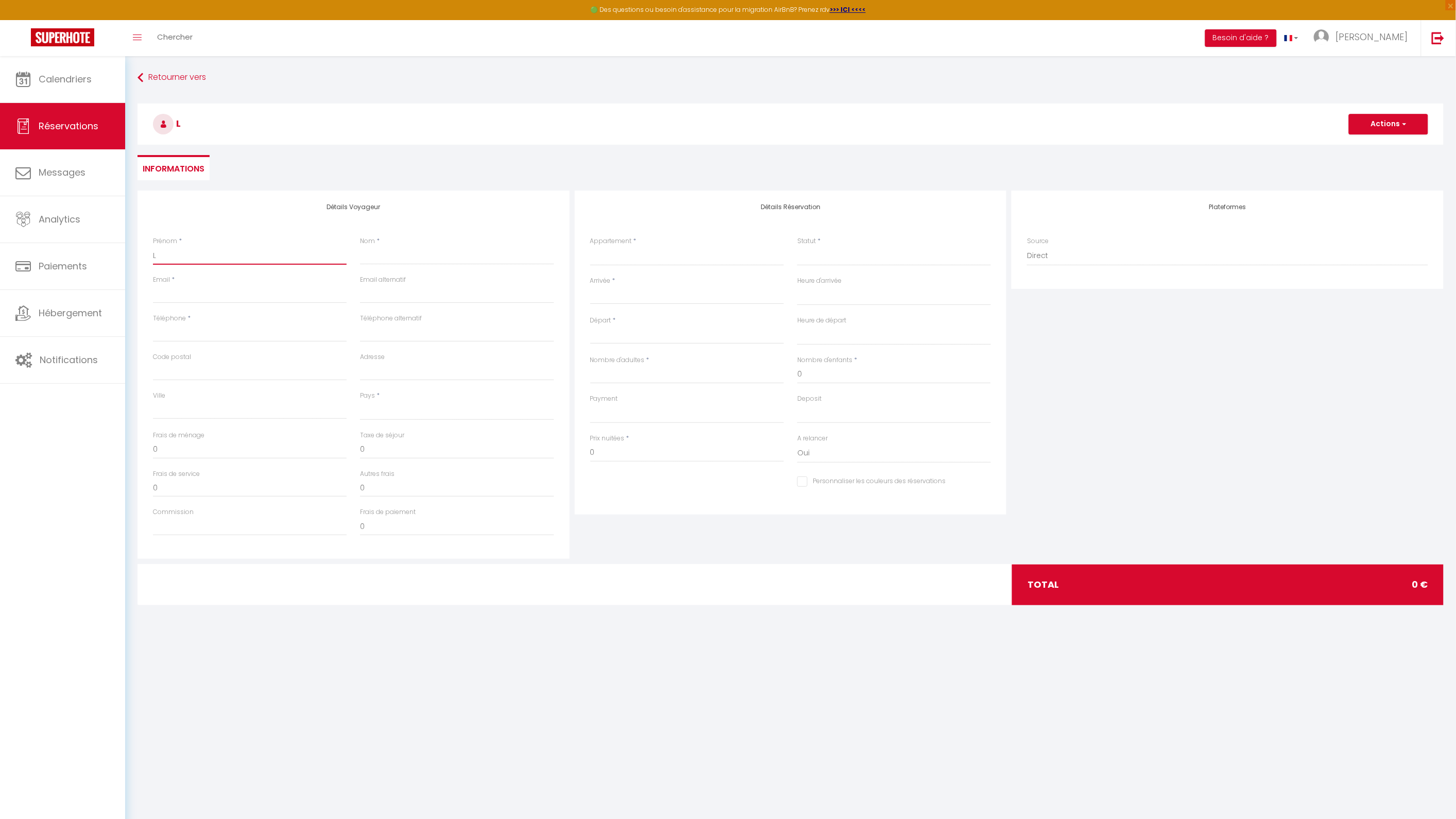
type input "La"
select select
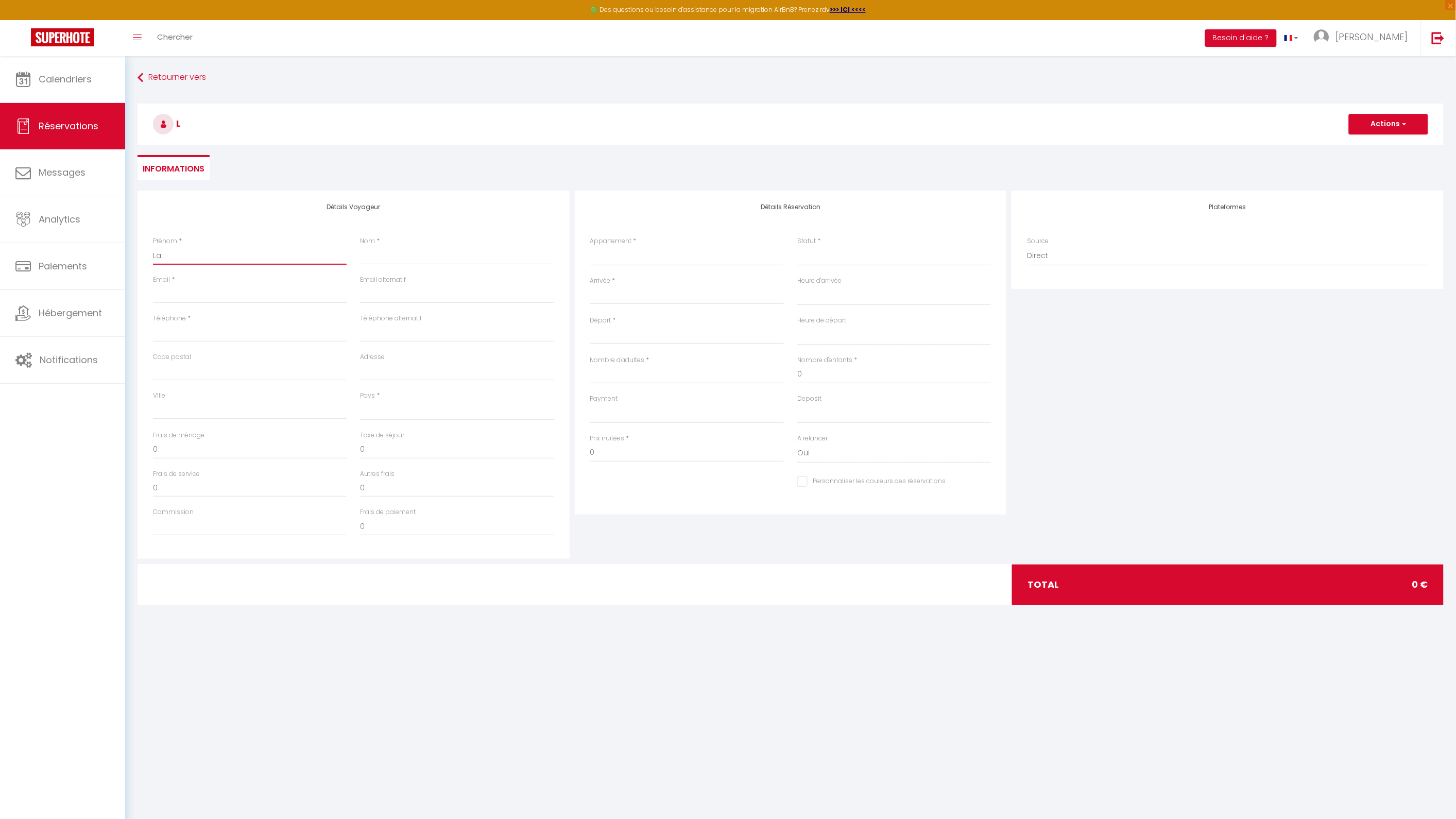
select select
checkbox input "false"
type input "Lar"
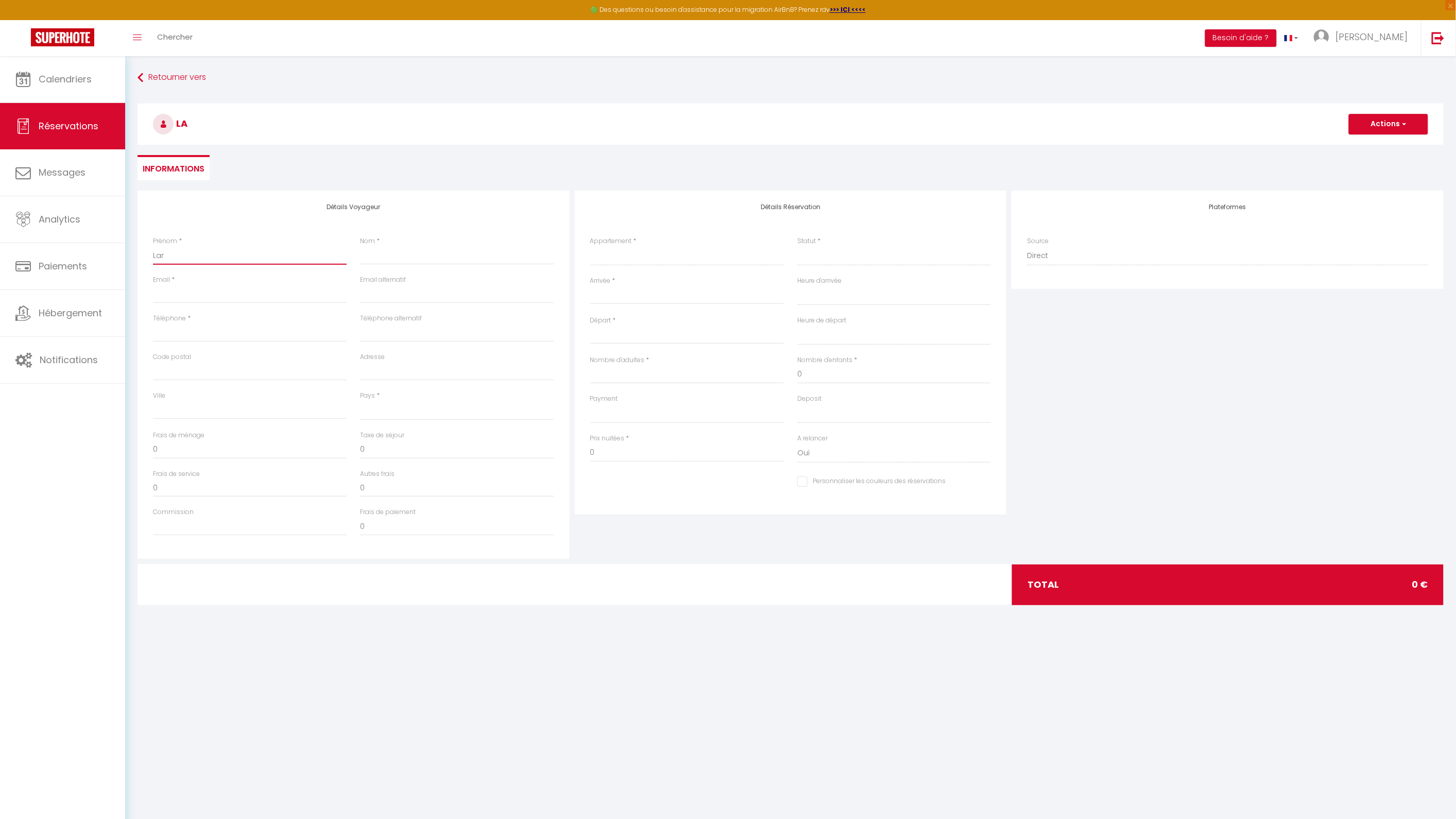
select select
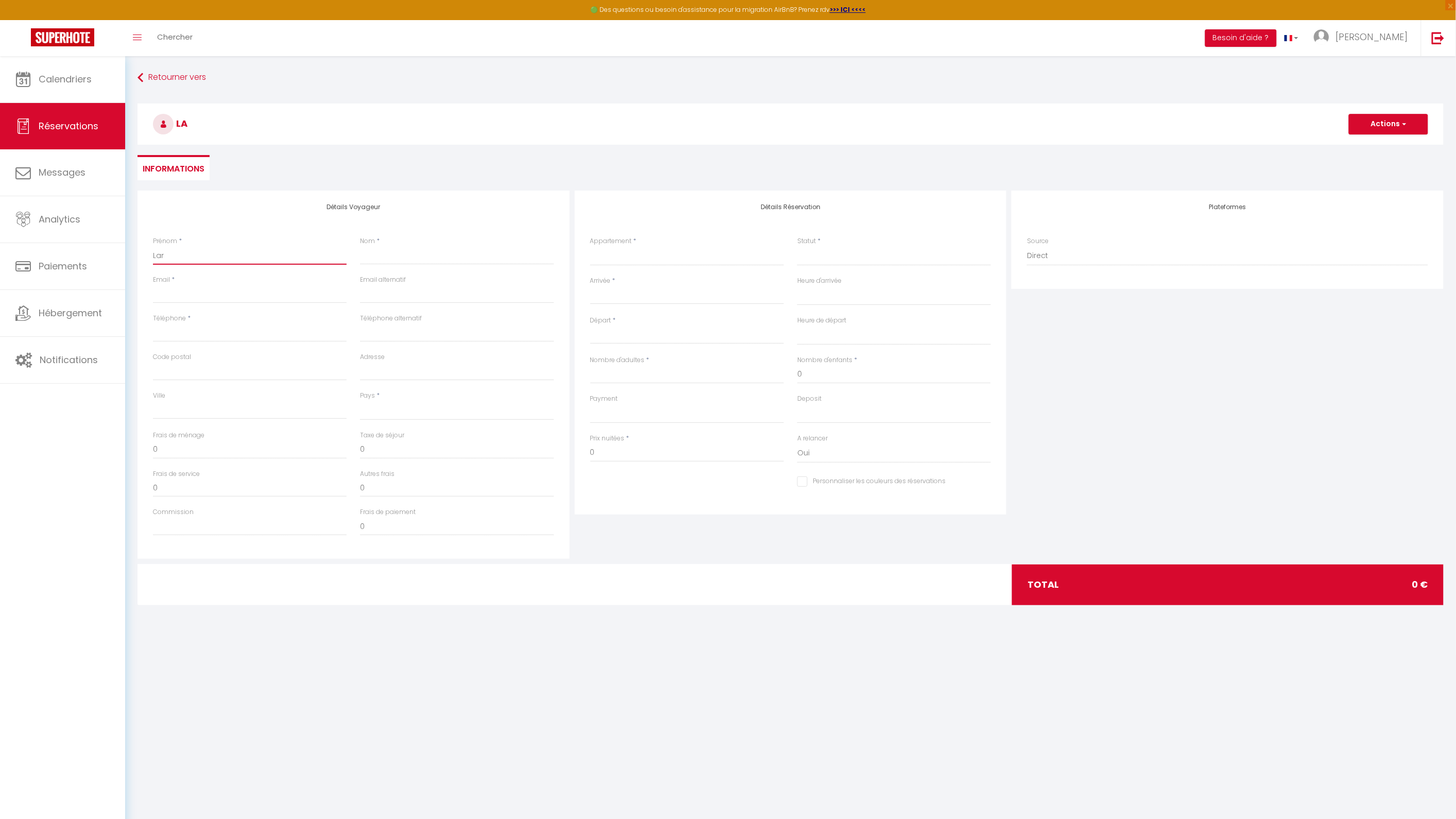
select select
checkbox input "false"
type input "[PERSON_NAME]"
select select
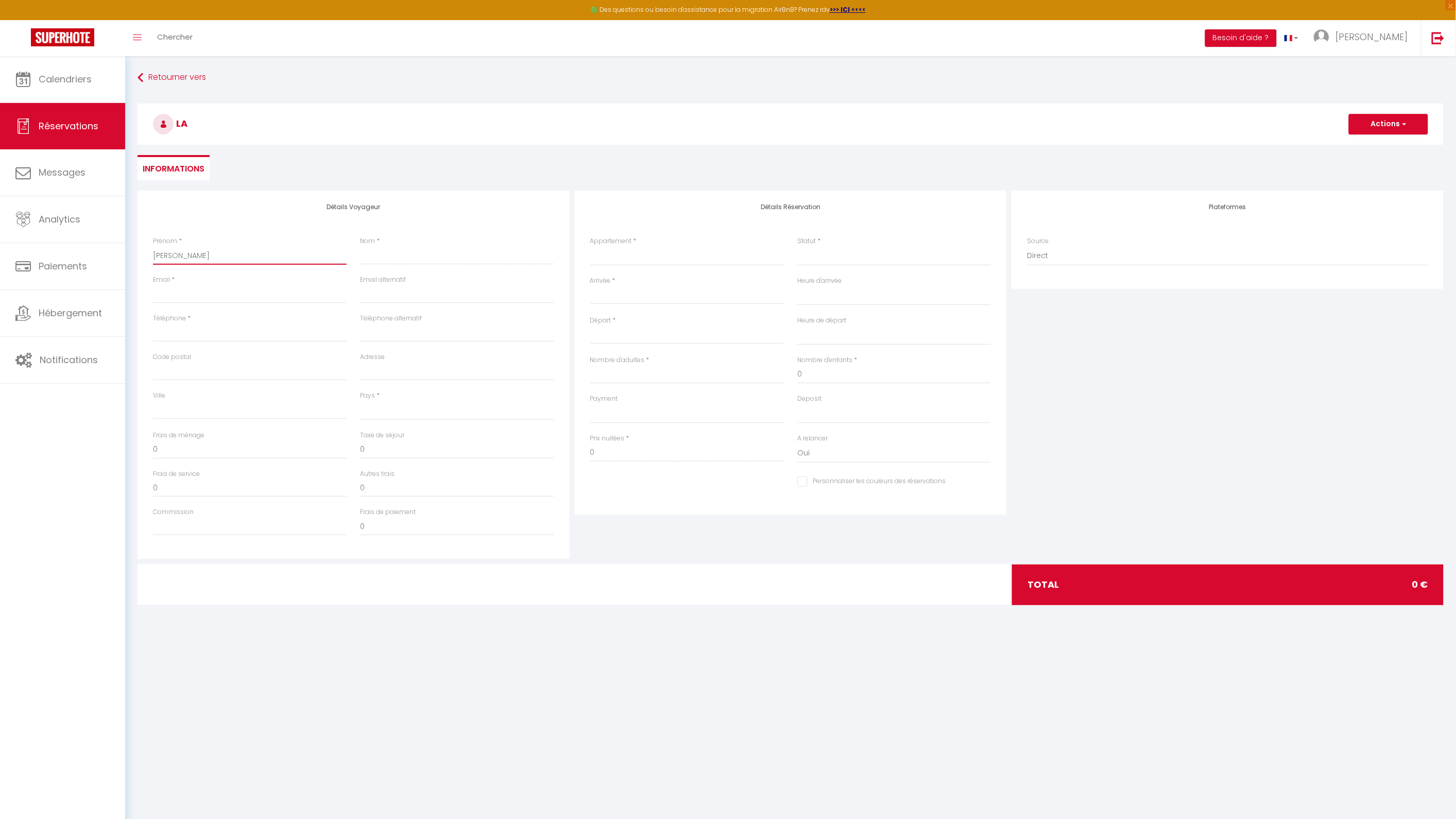
select select
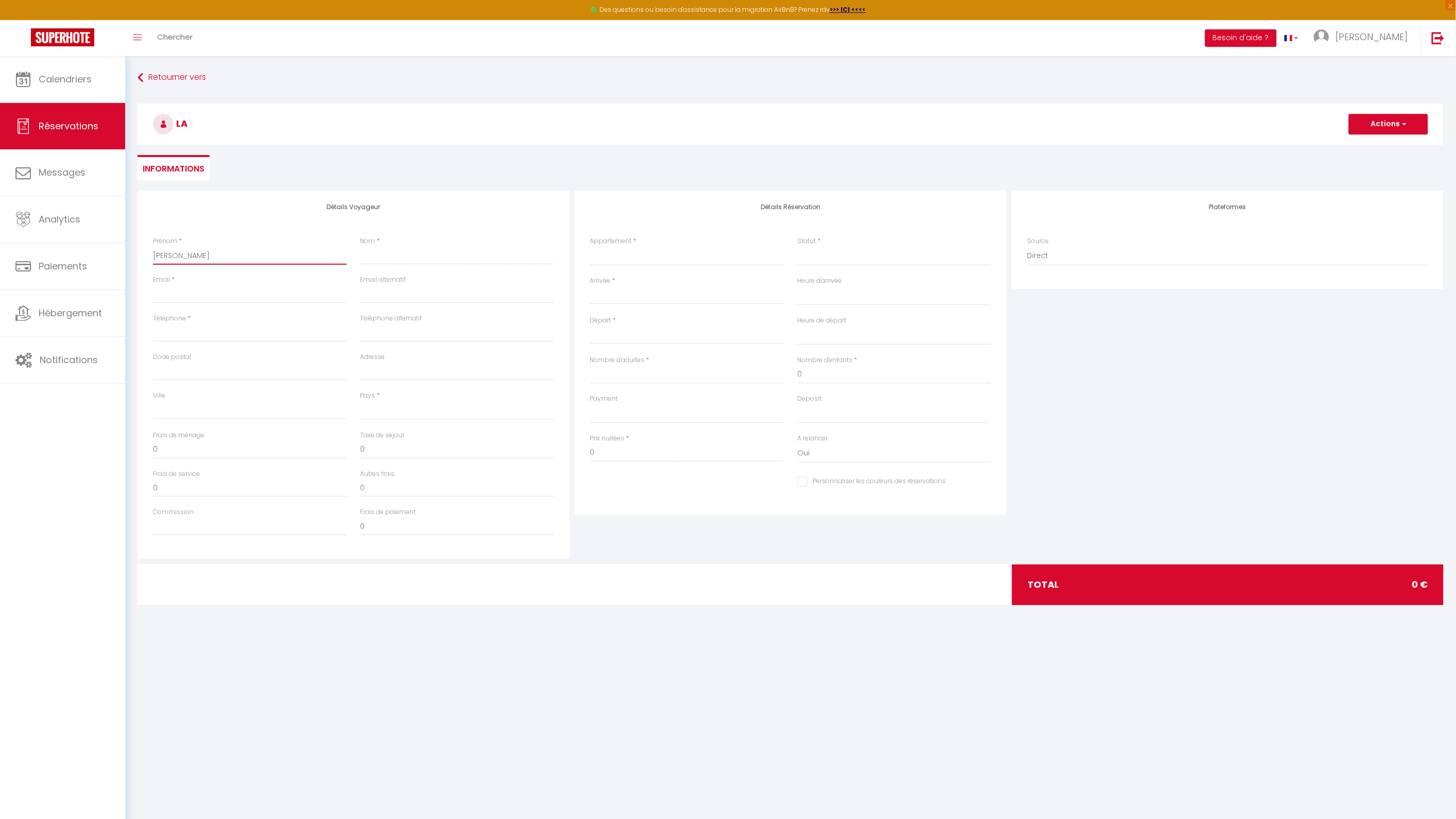
select select
checkbox input "false"
type input "[PERSON_NAME]"
click at [410, 254] on input "Nom" at bounding box center [456, 255] width 194 height 18
type input "D"
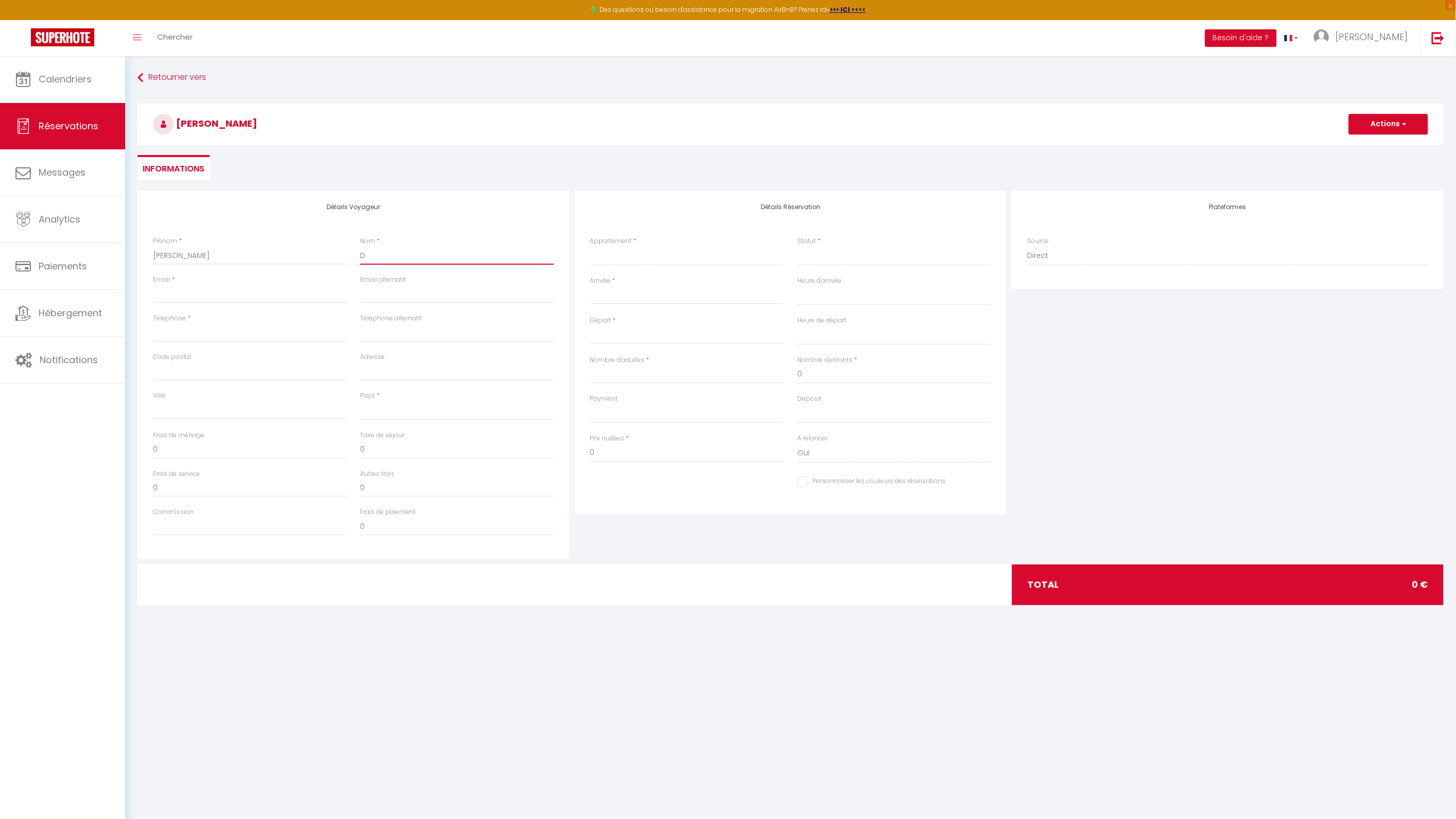
select select
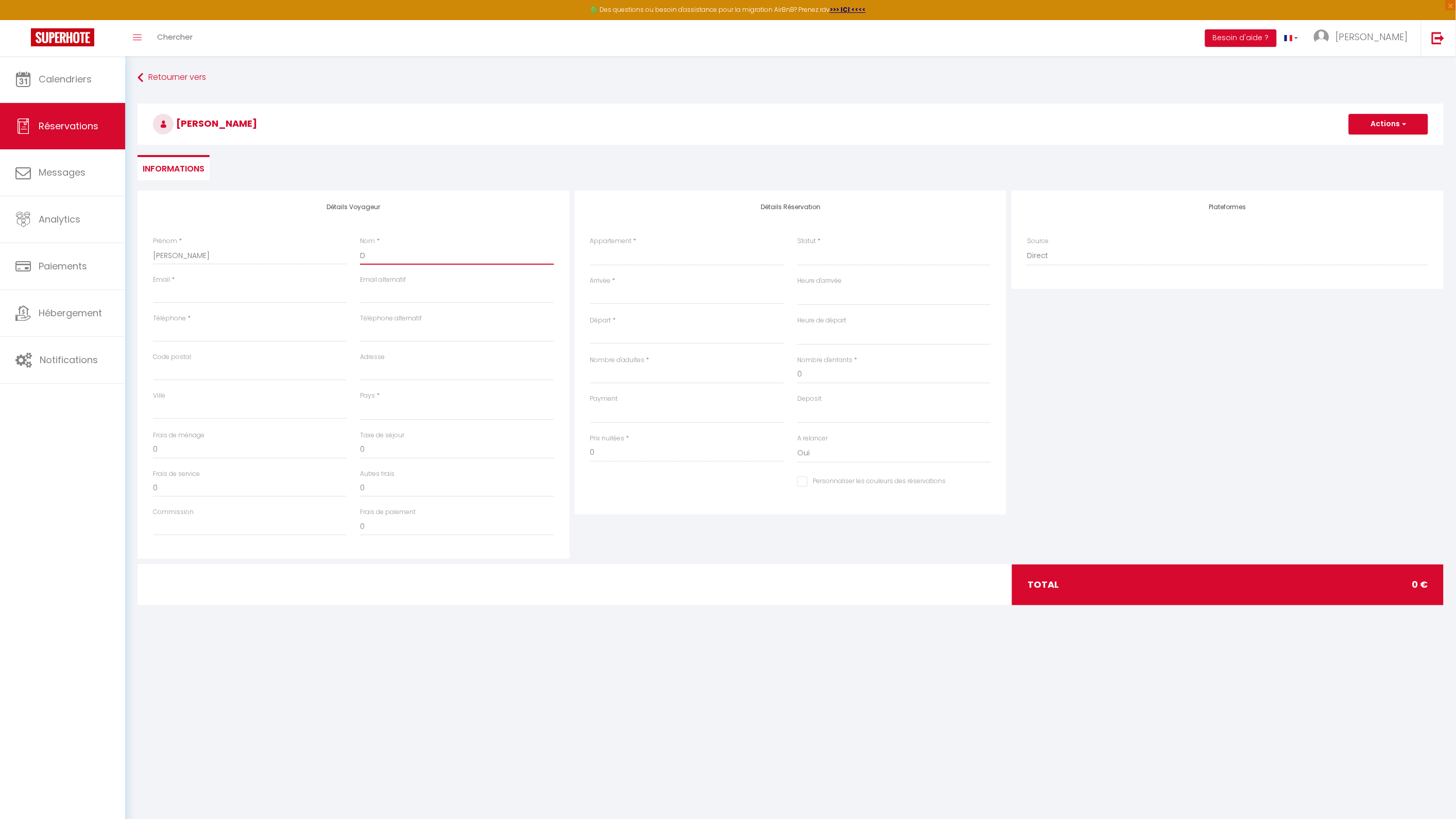
select select
checkbox input "false"
type input "Di"
select select
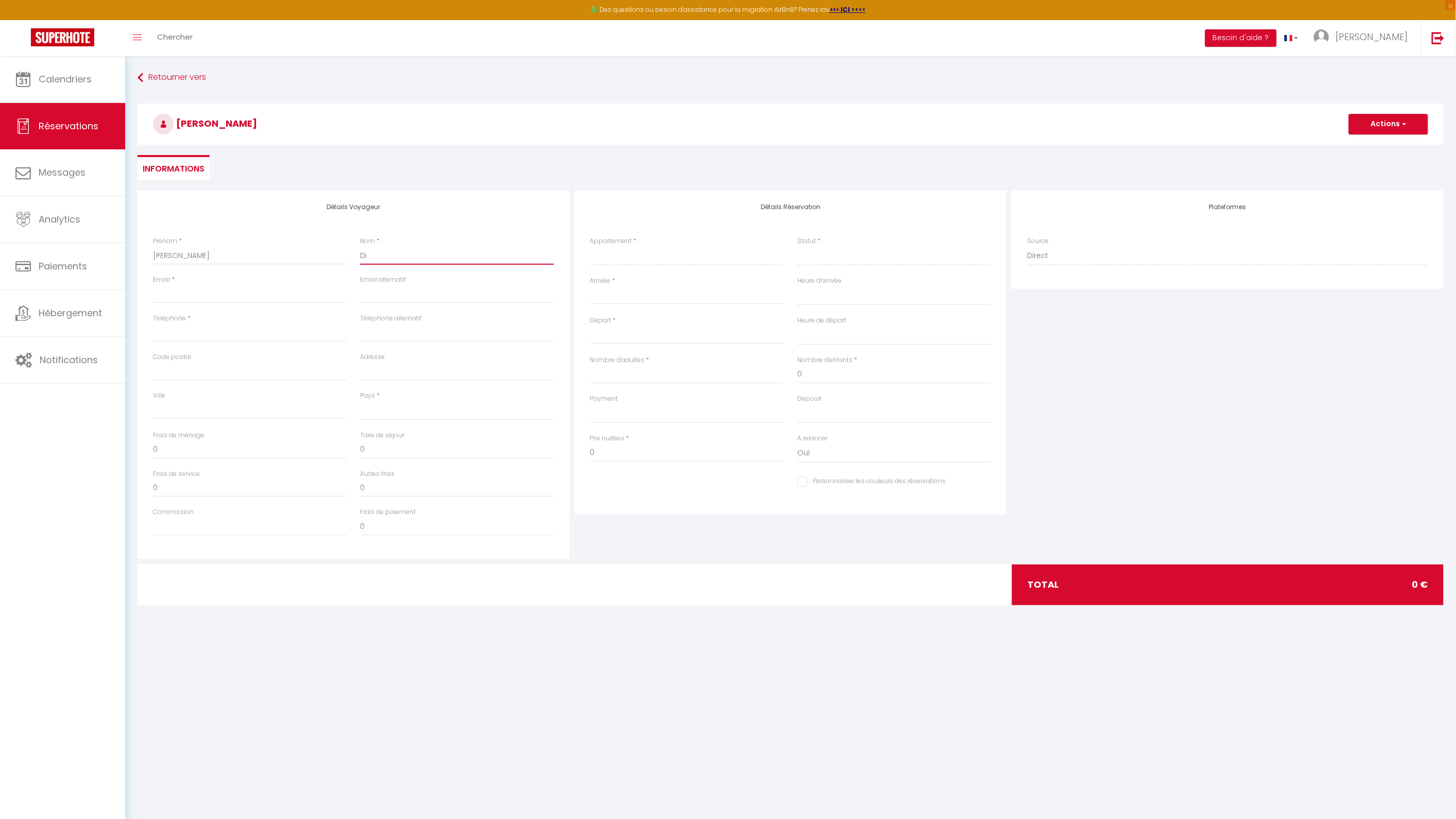
select select
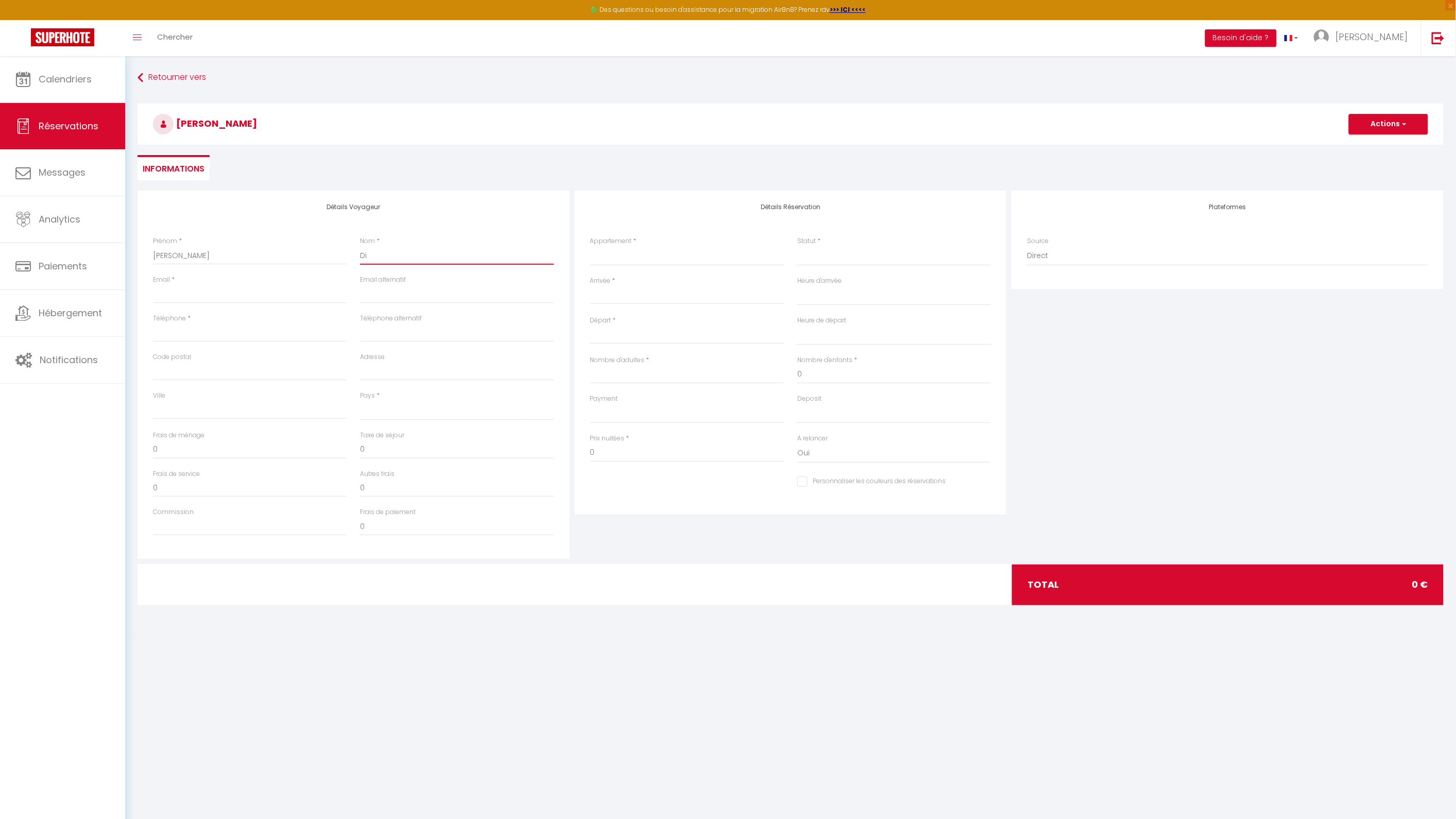
select select
checkbox input "false"
type input "Dic"
select select
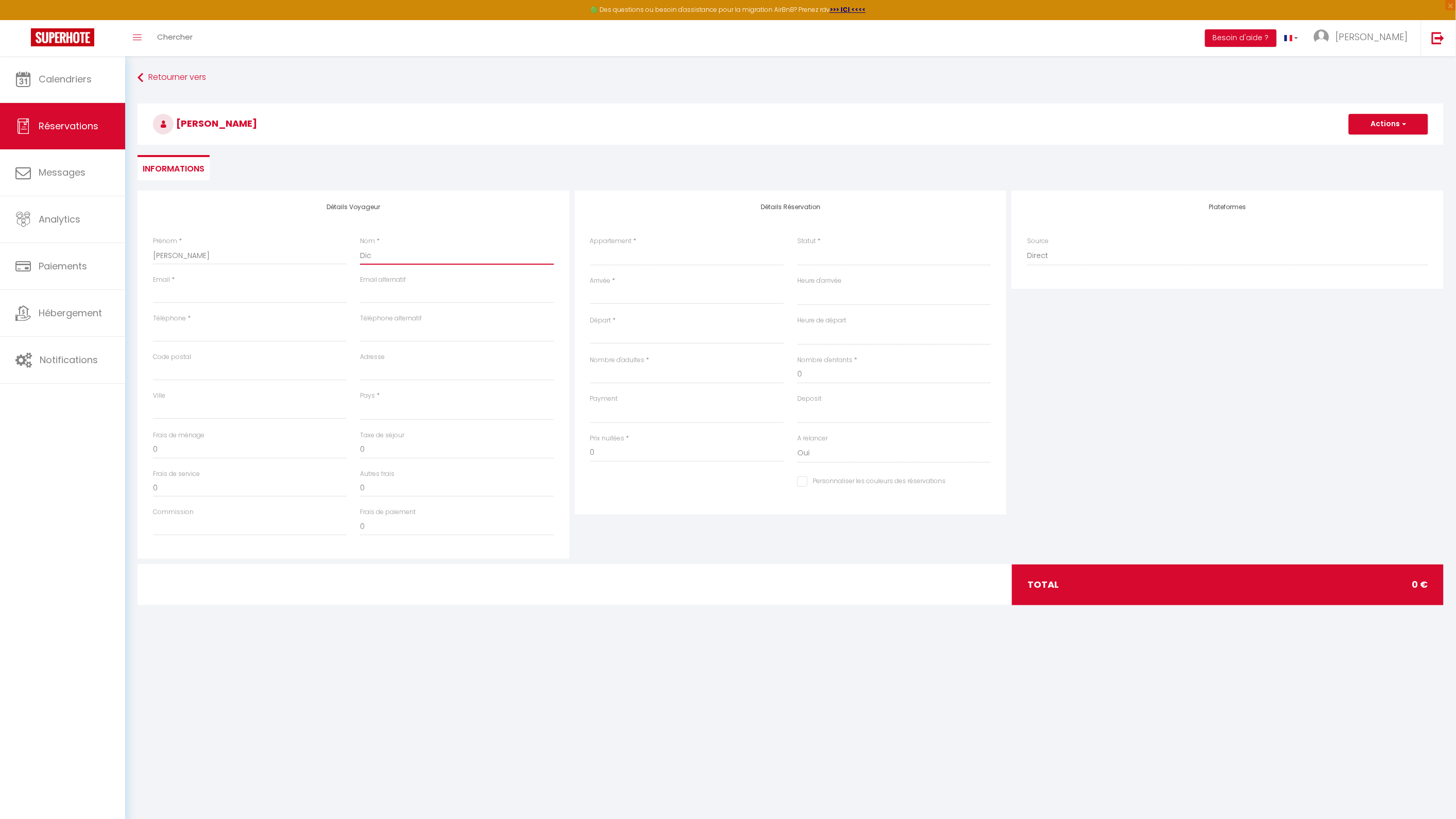
select select
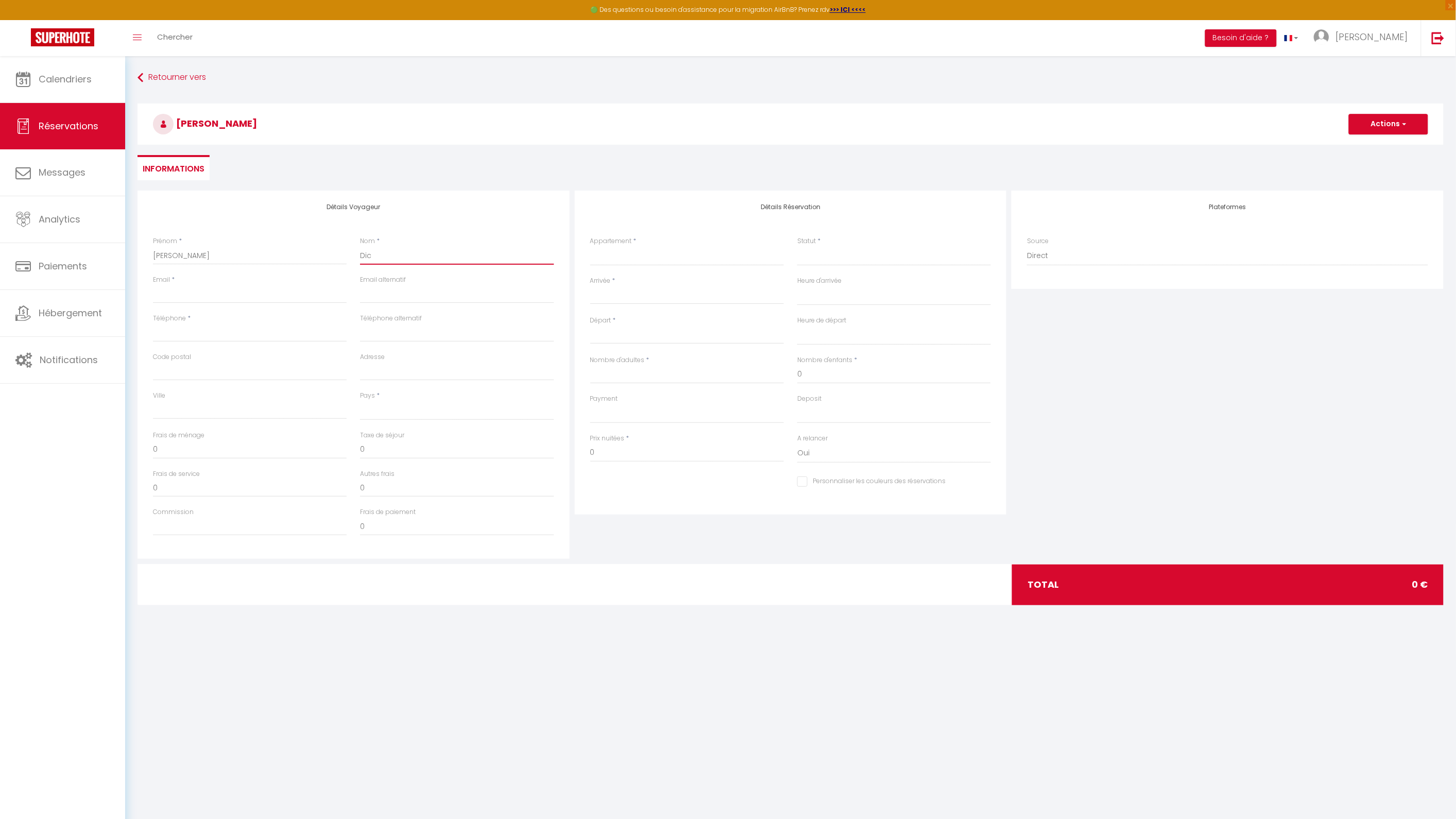
checkbox input "false"
type input "Dick"
select select
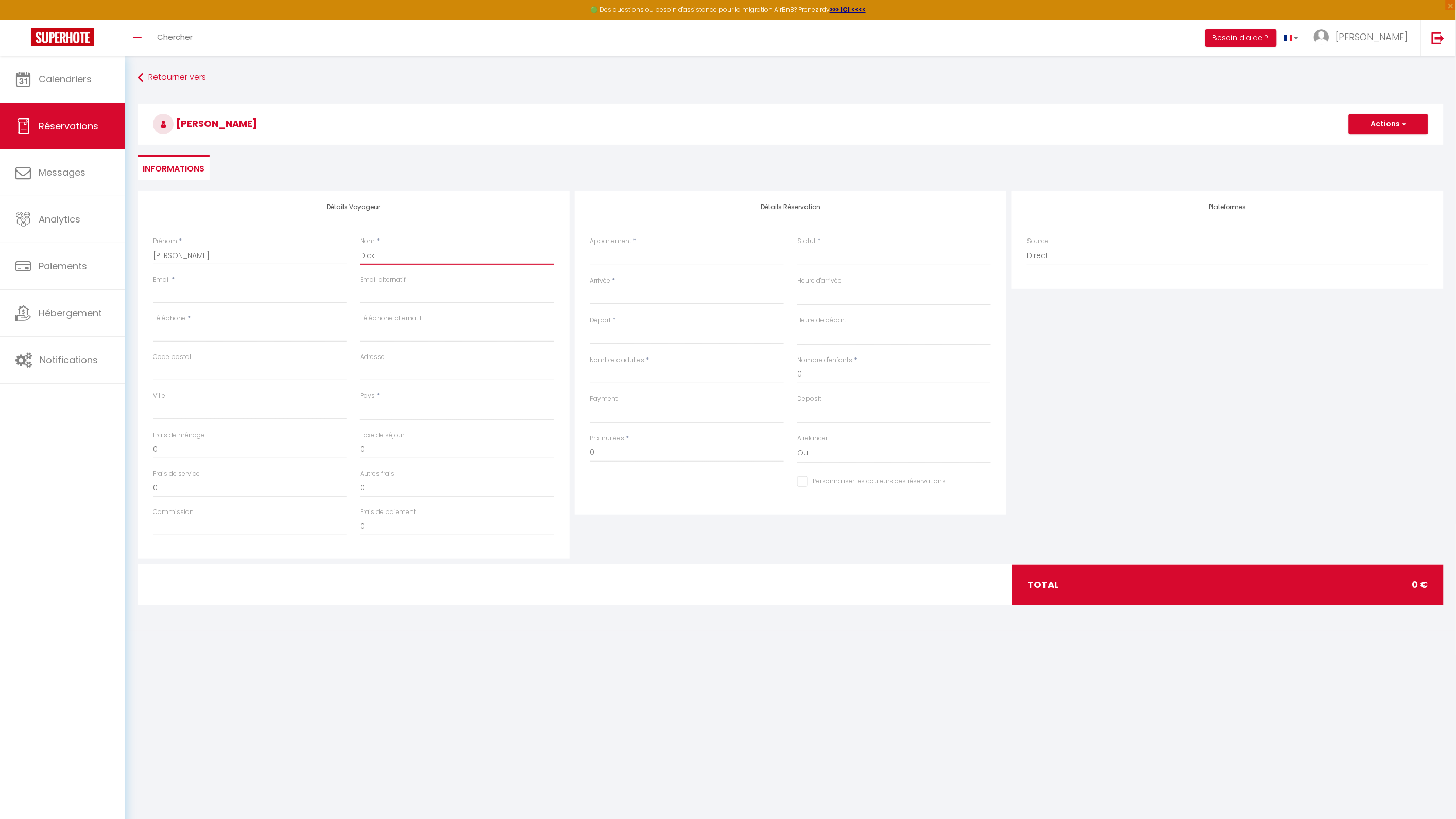
select select
checkbox input "false"
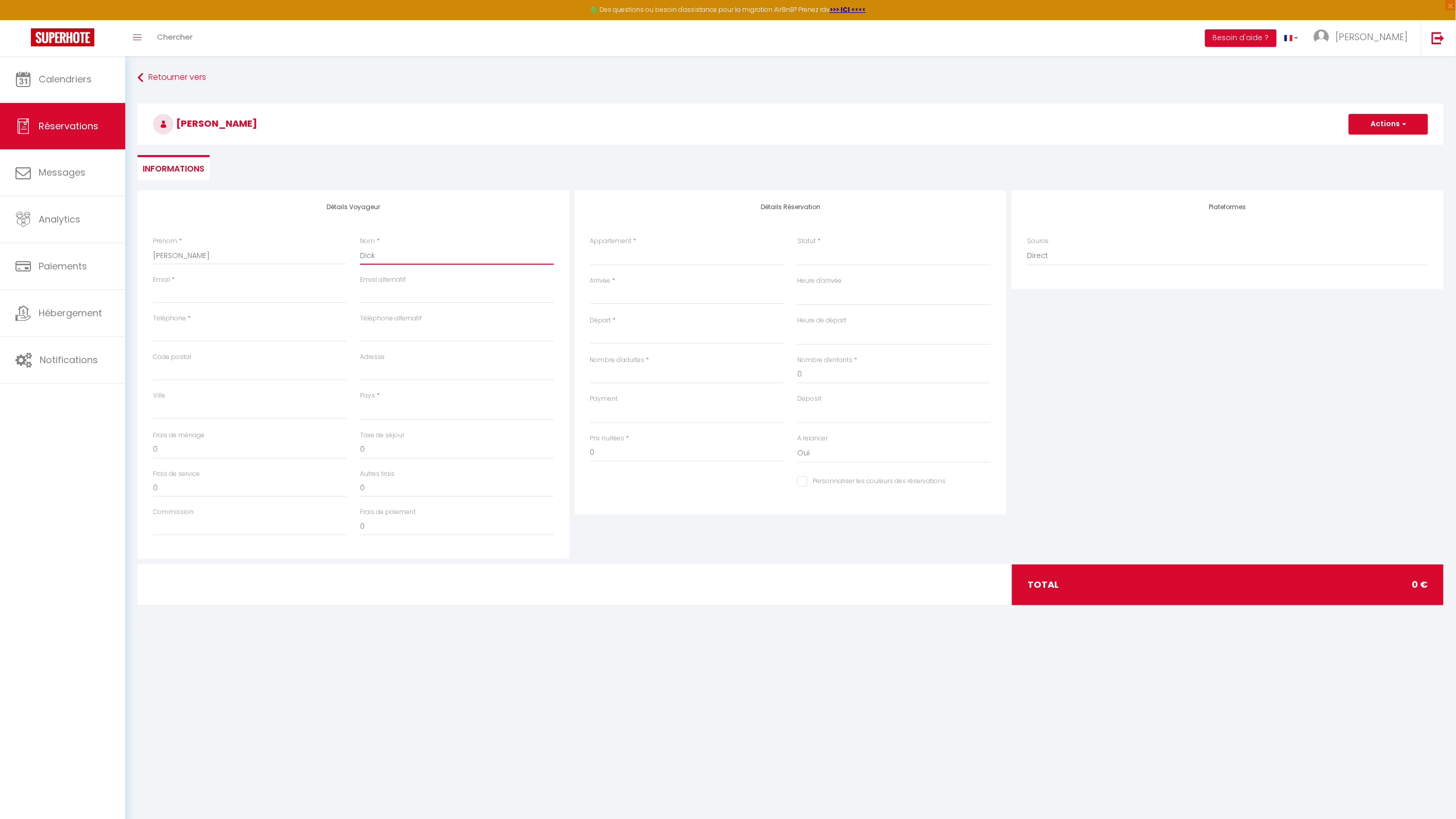
type input "Dicke"
select select
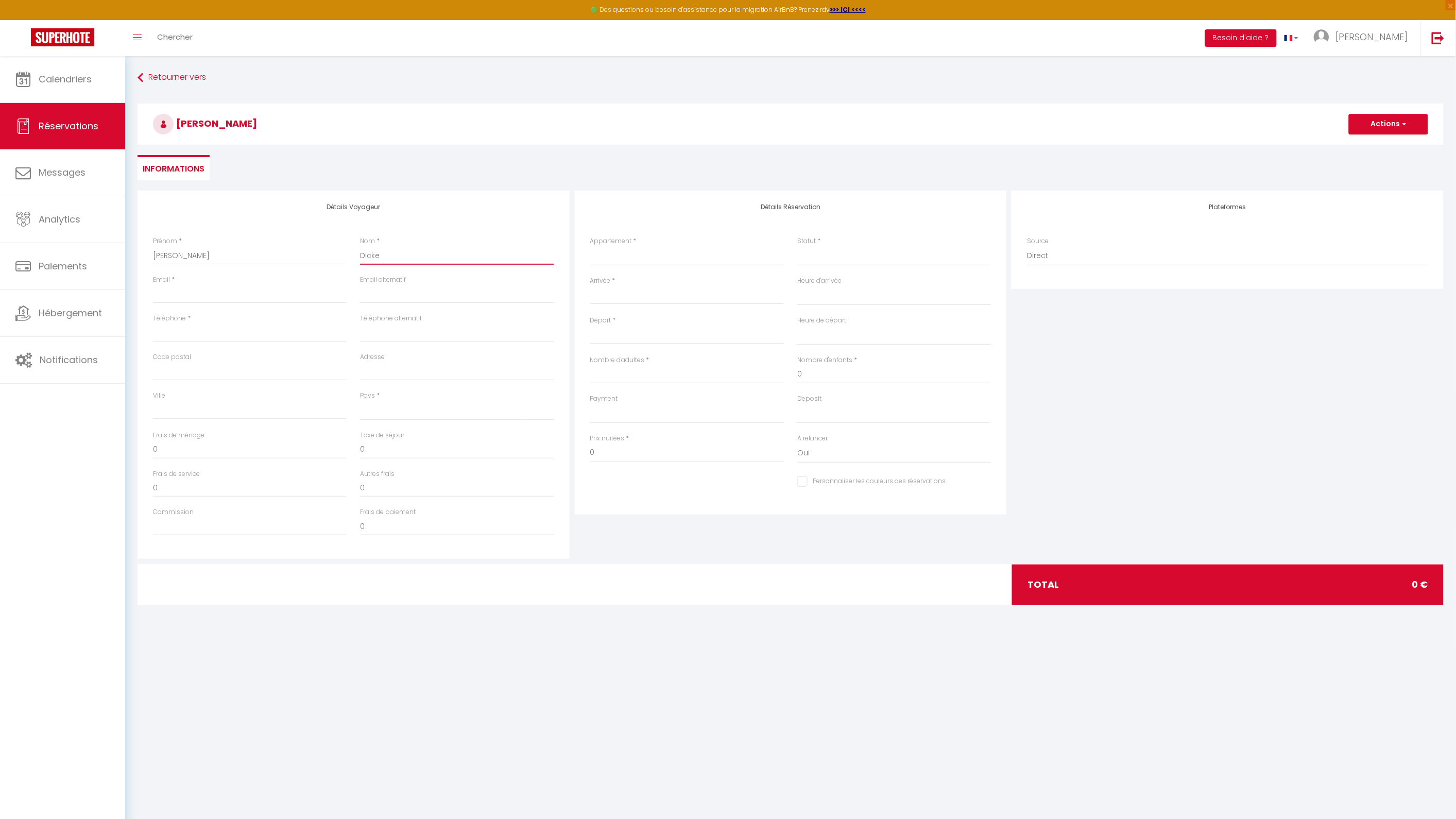
select select
checkbox input "false"
type input "Dicker"
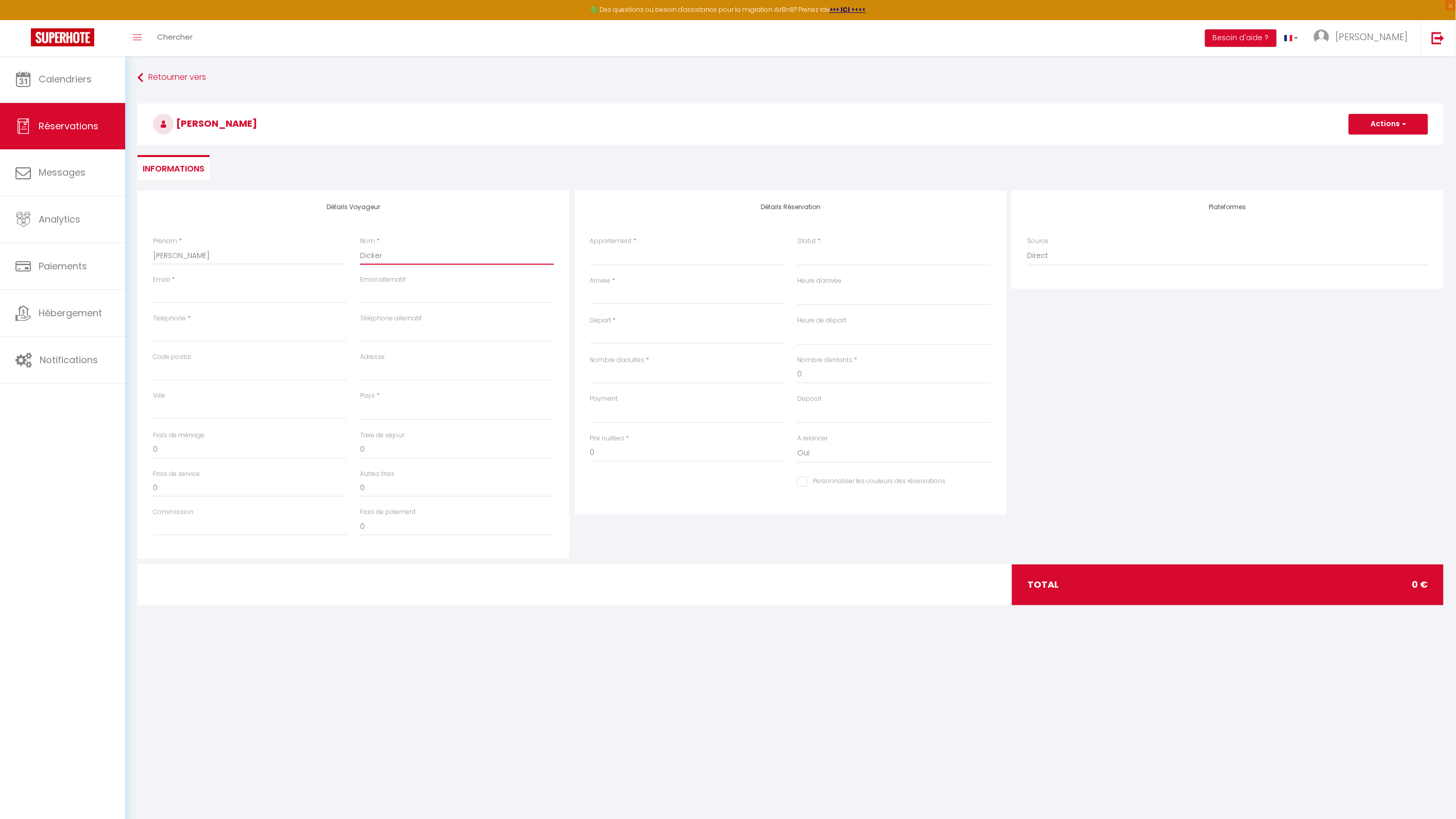
select select
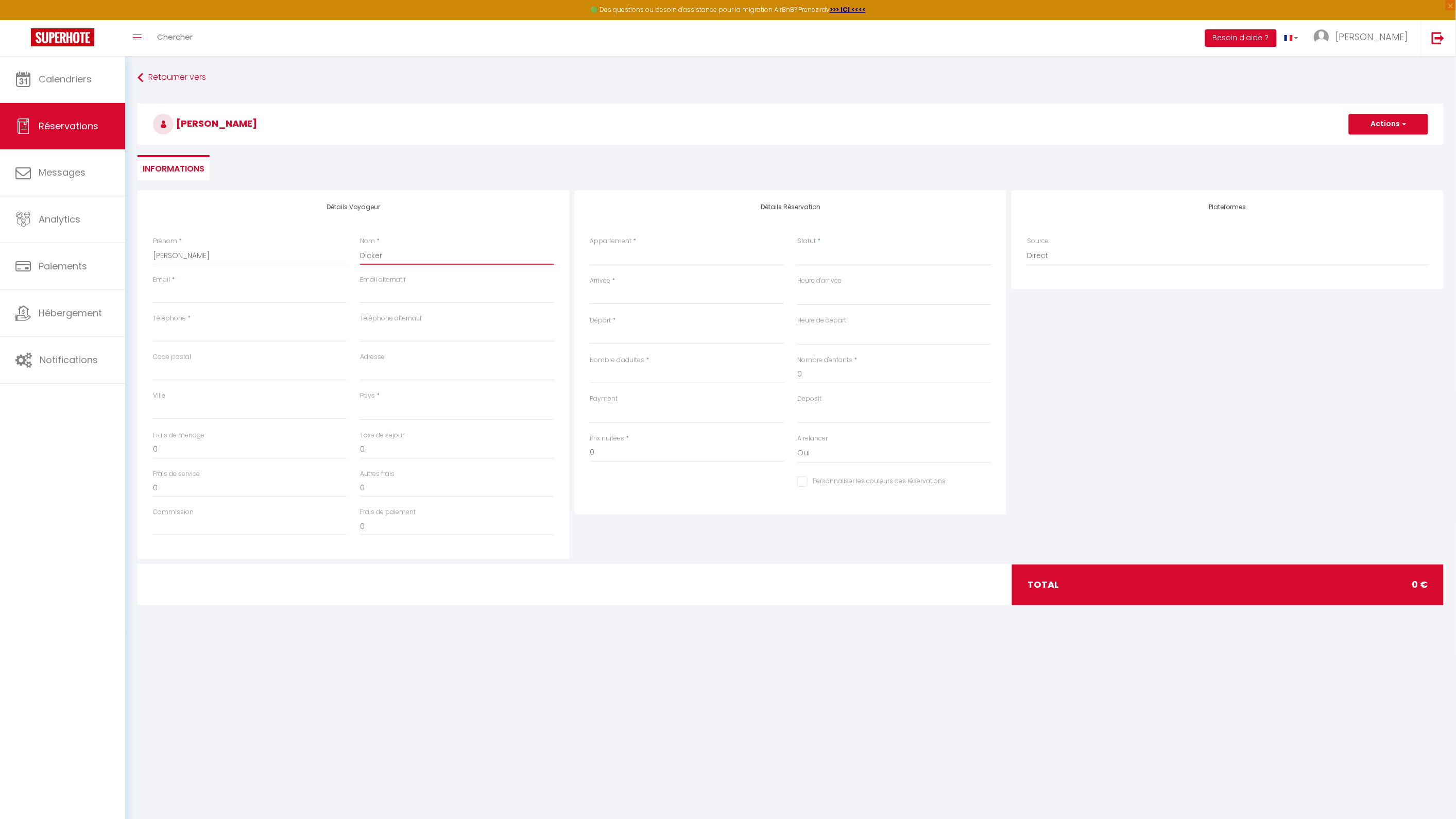
select select
checkbox input "false"
type input "Dickerm"
select select
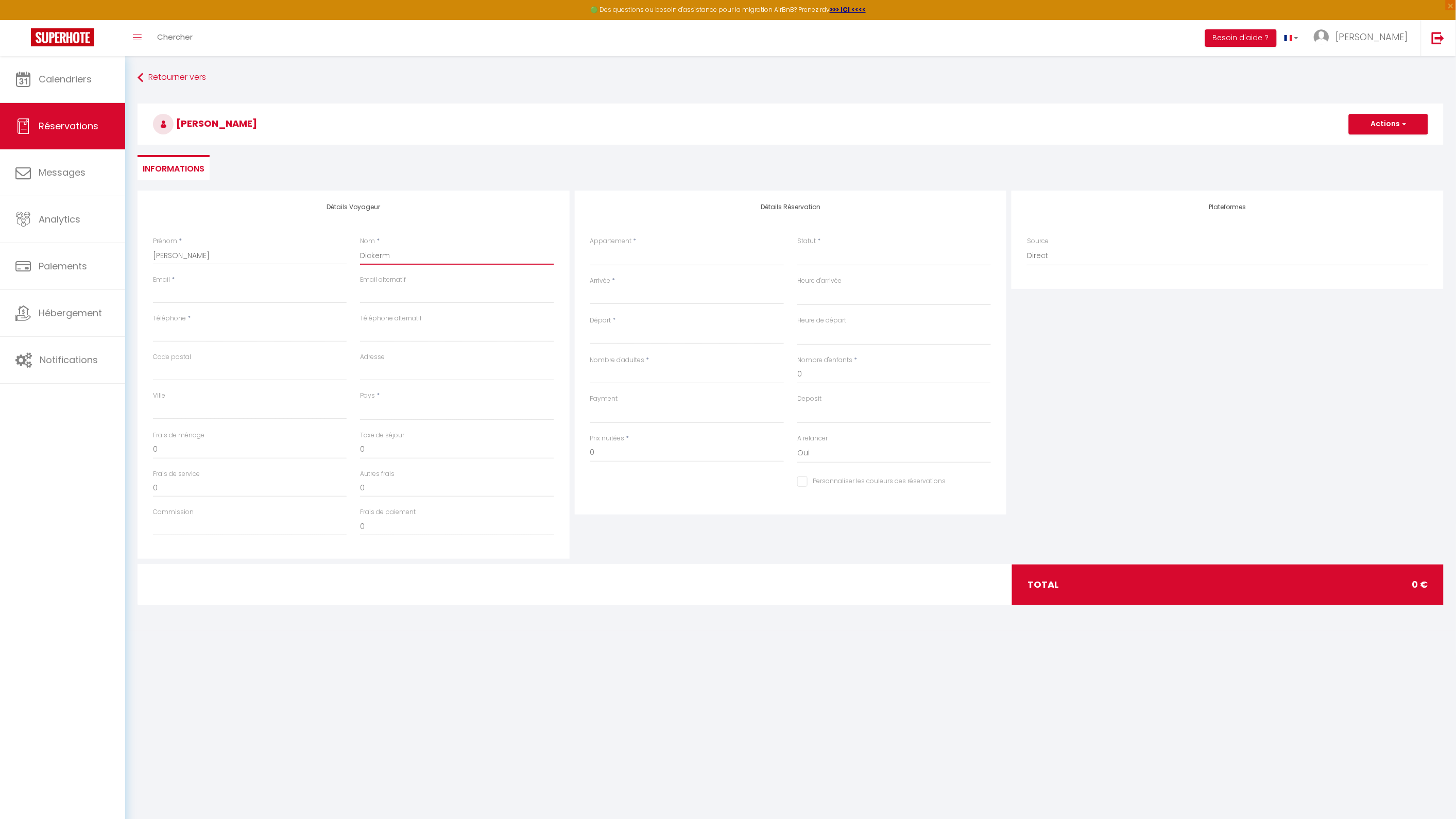
select select
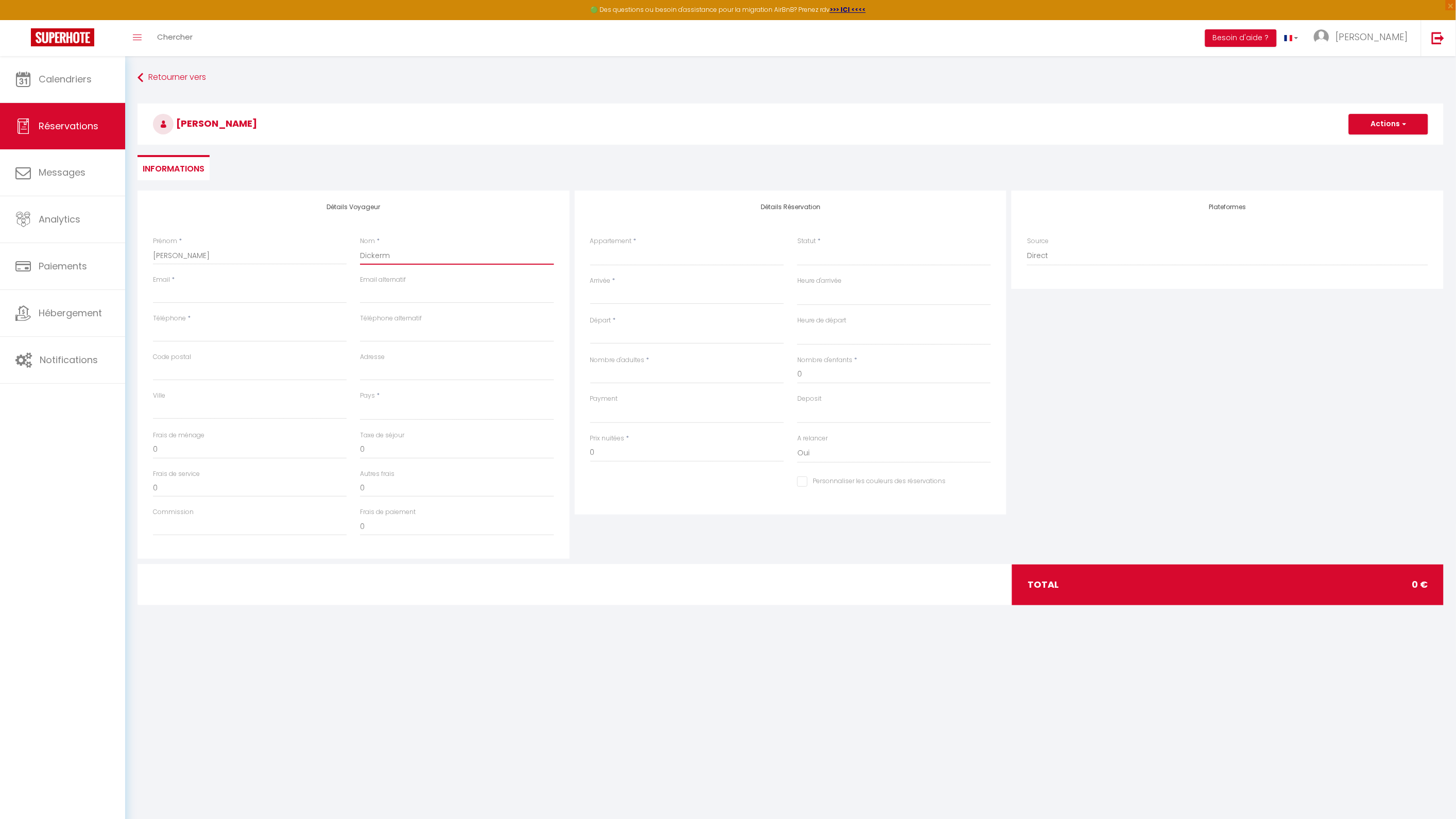
select select
checkbox input "false"
type input "Dickerma"
select select
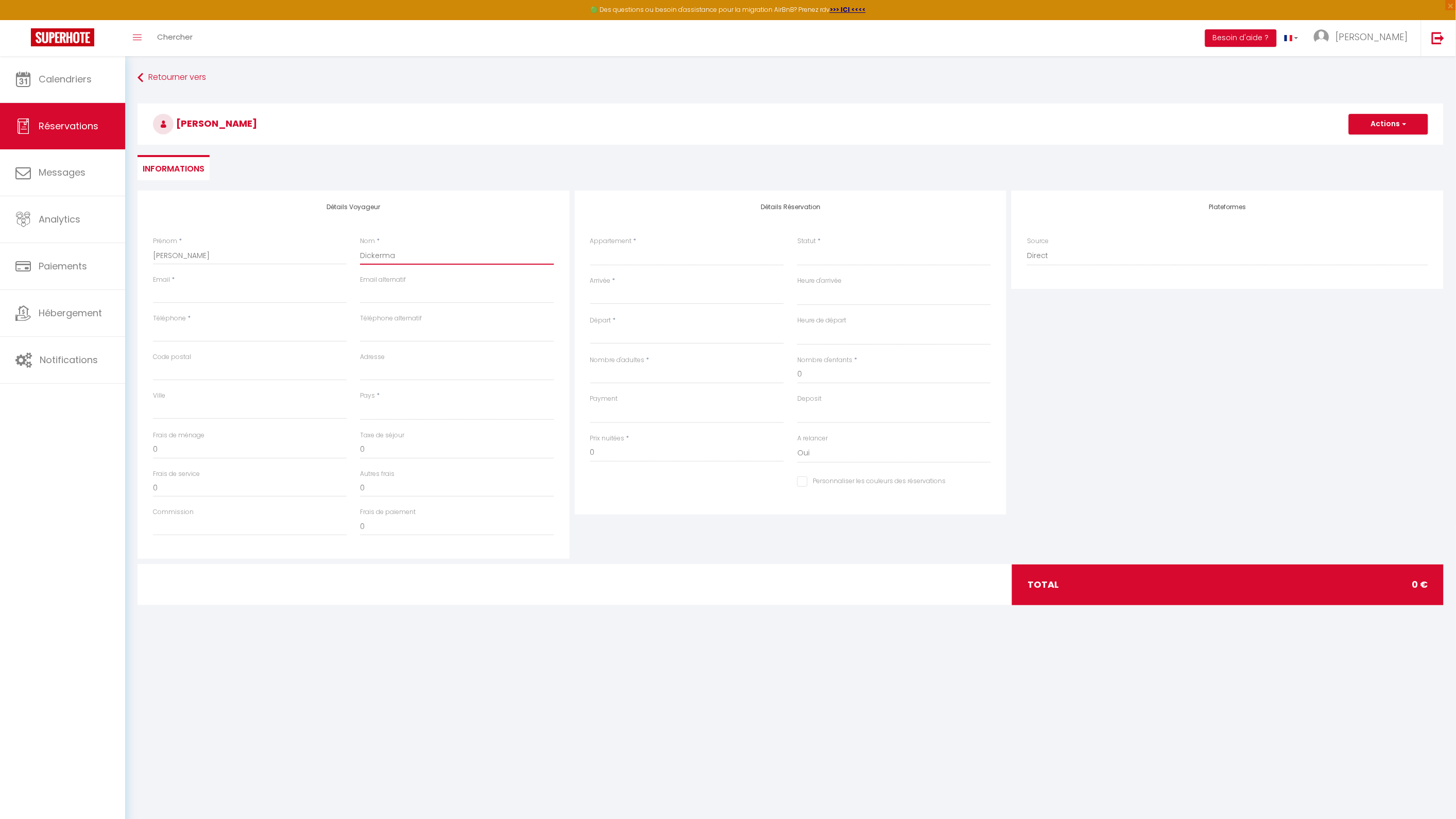
select select
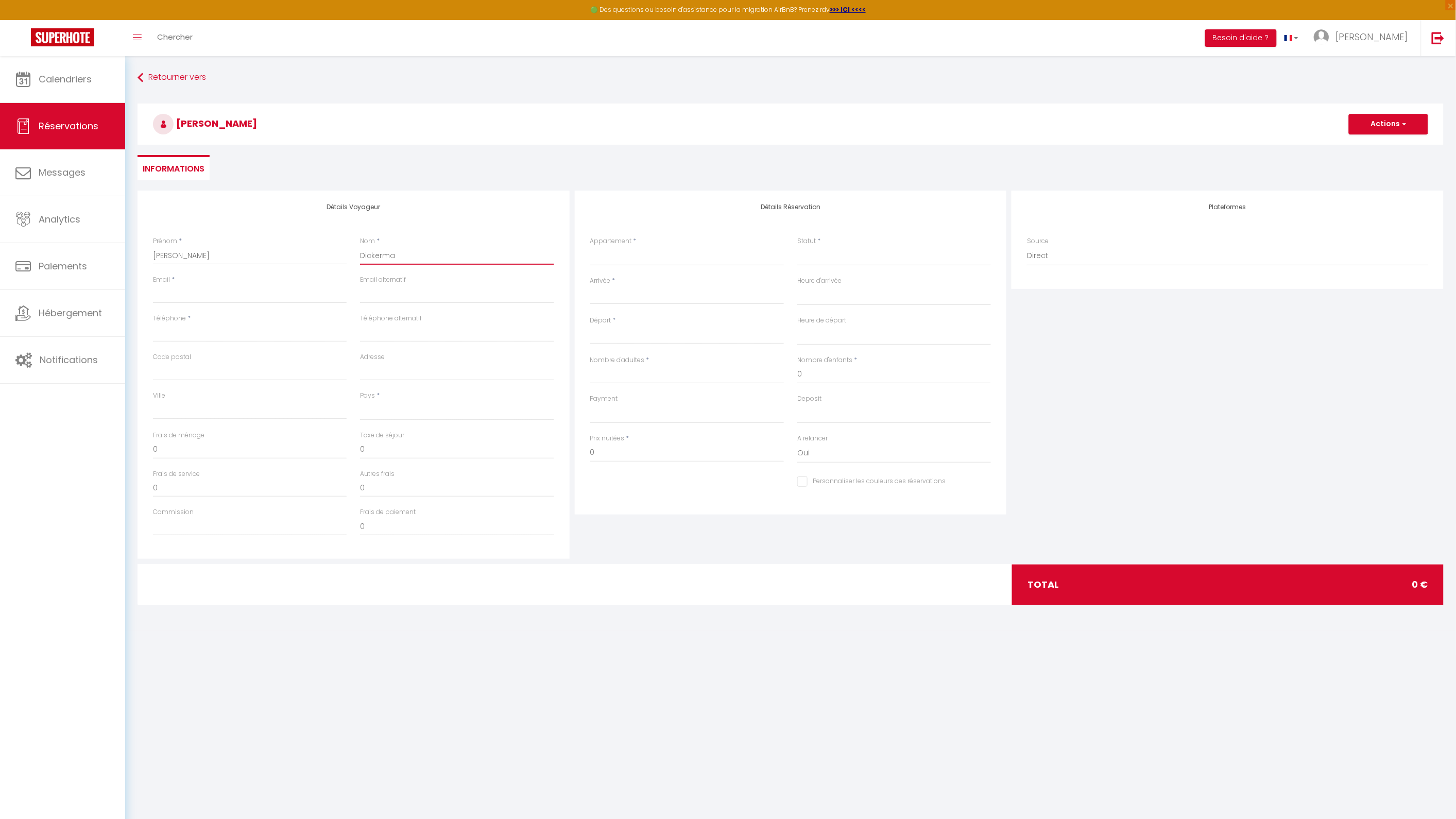
checkbox input "false"
type input "[PERSON_NAME]"
select select
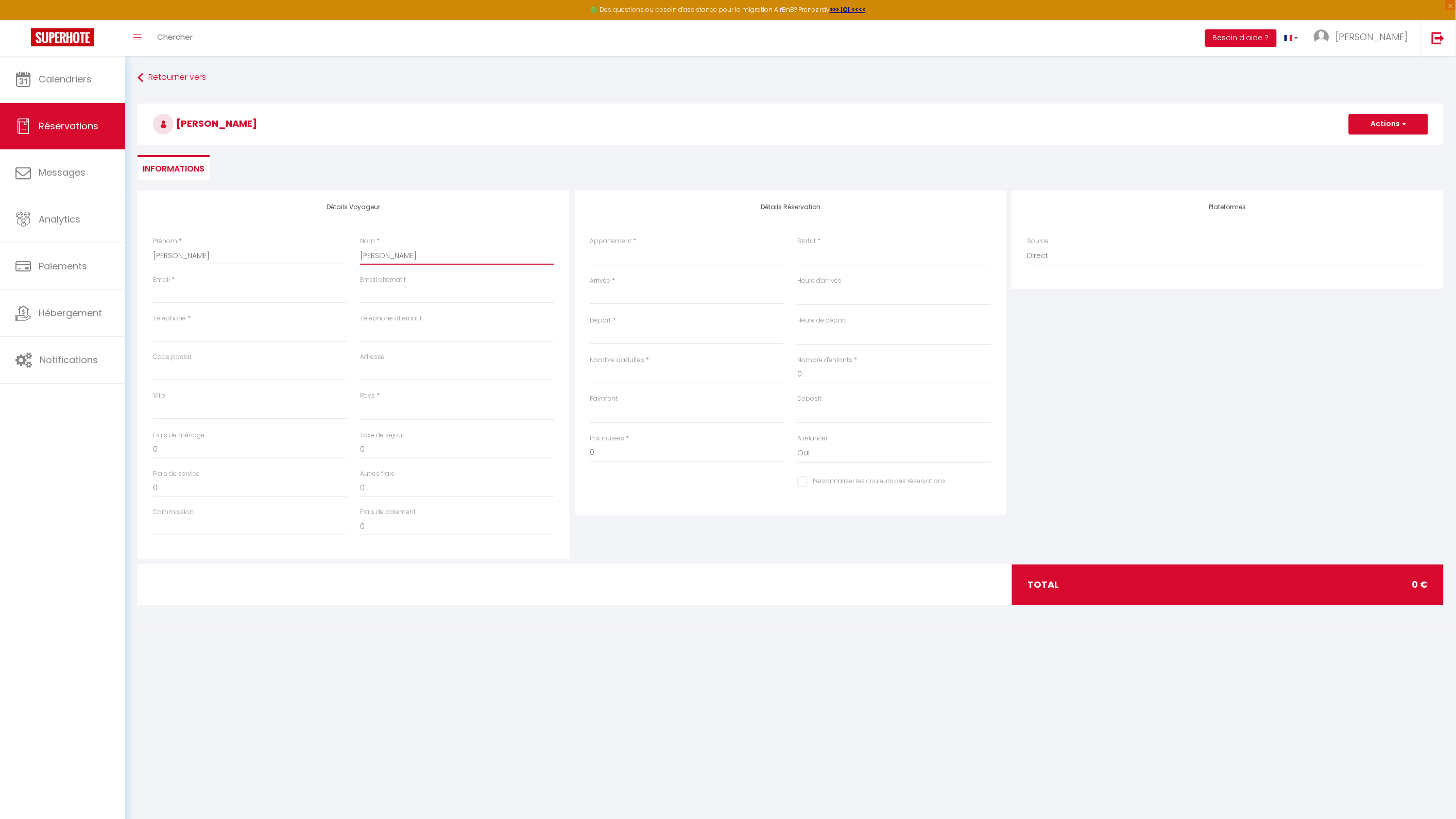
select select
checkbox input "false"
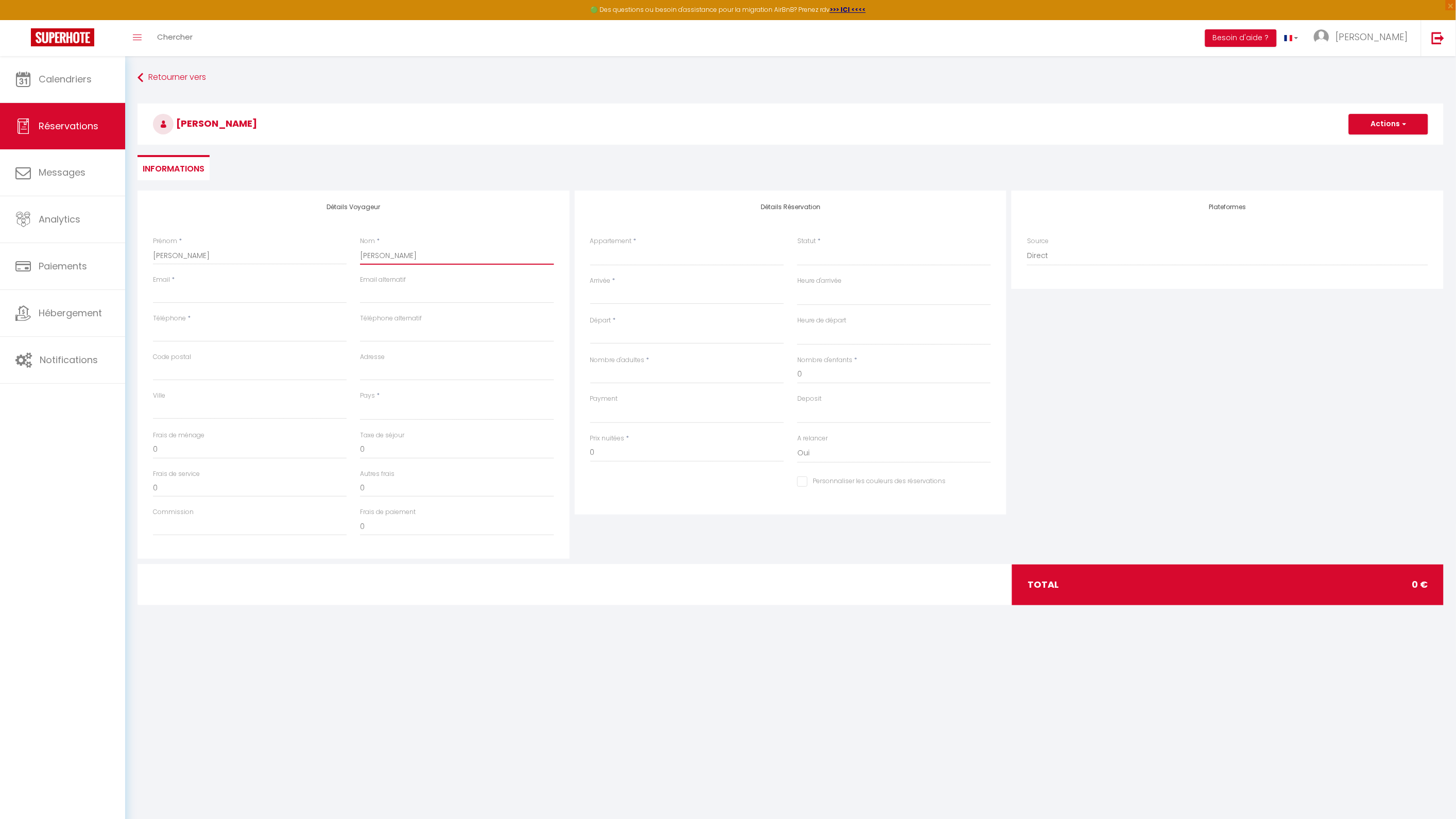
type input "[PERSON_NAME]"
click at [181, 288] on input "Email client" at bounding box center [250, 294] width 194 height 18
type input "l"
select select
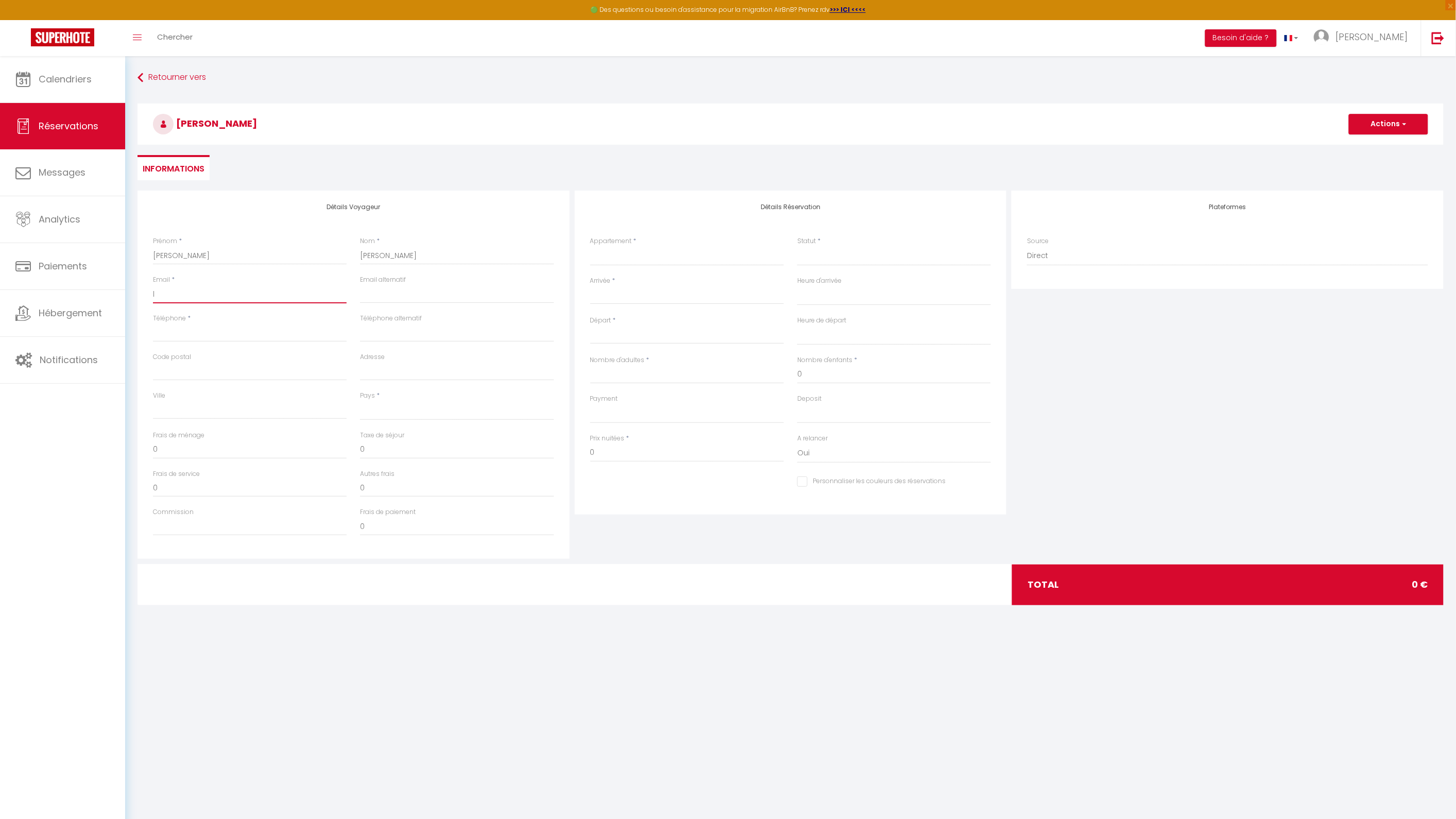
select select
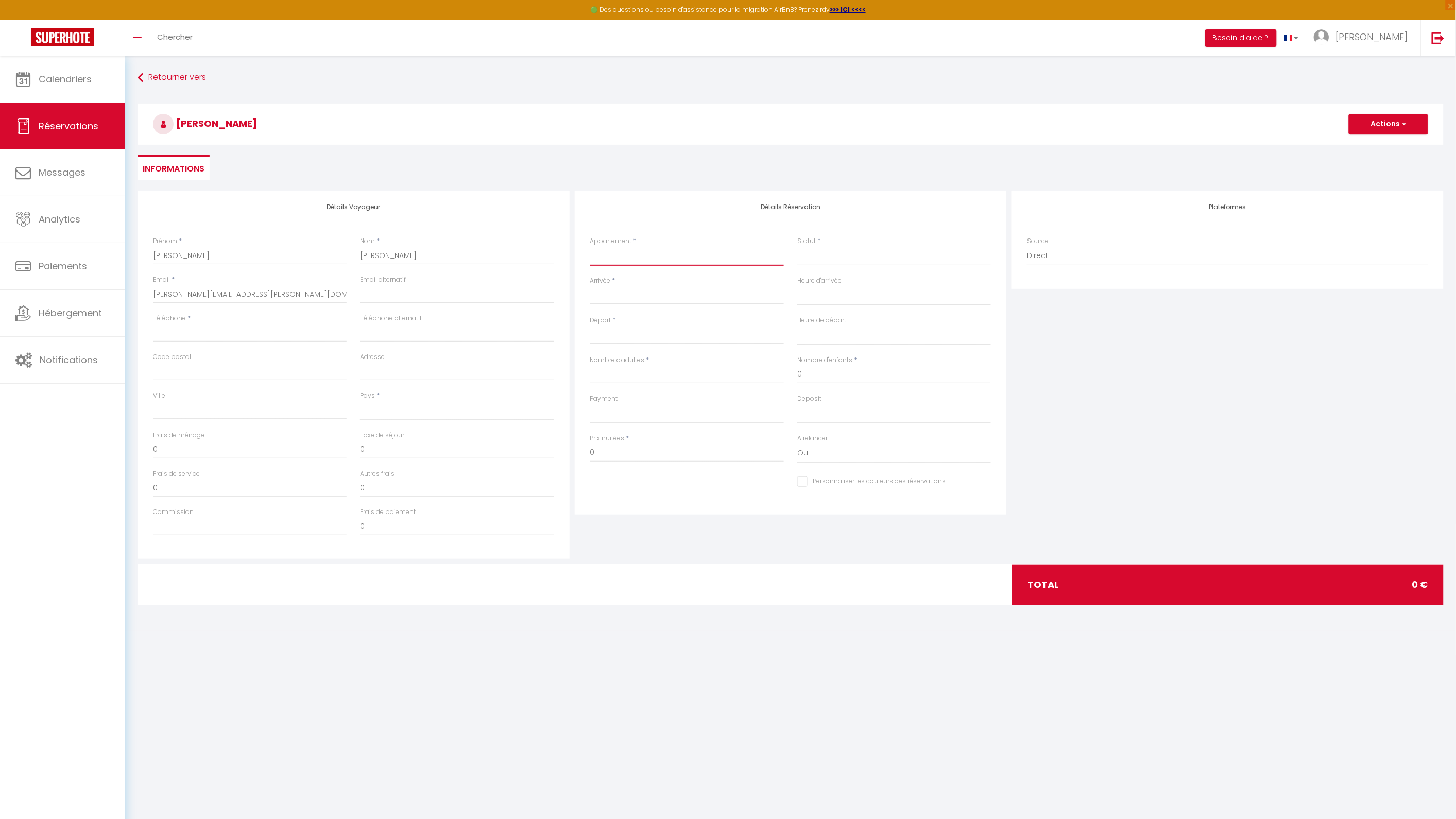
click at [611, 251] on select "Le Rive Gauche Down *** UP Romantisme au cœur de Rouen SavaneLH - Au cœur du Ha…" at bounding box center [687, 255] width 194 height 20
click at [590, 246] on select "Le Rive Gauche Down *** UP Romantisme au cœur de Rouen SavaneLH - Au cœur du Ha…" at bounding box center [687, 255] width 194 height 20
click at [624, 292] on input "Arrivée" at bounding box center [687, 295] width 194 height 13
click at [730, 377] on span "11" at bounding box center [733, 376] width 22 height 20
click at [604, 398] on label "Payment" at bounding box center [604, 398] width 28 height 10
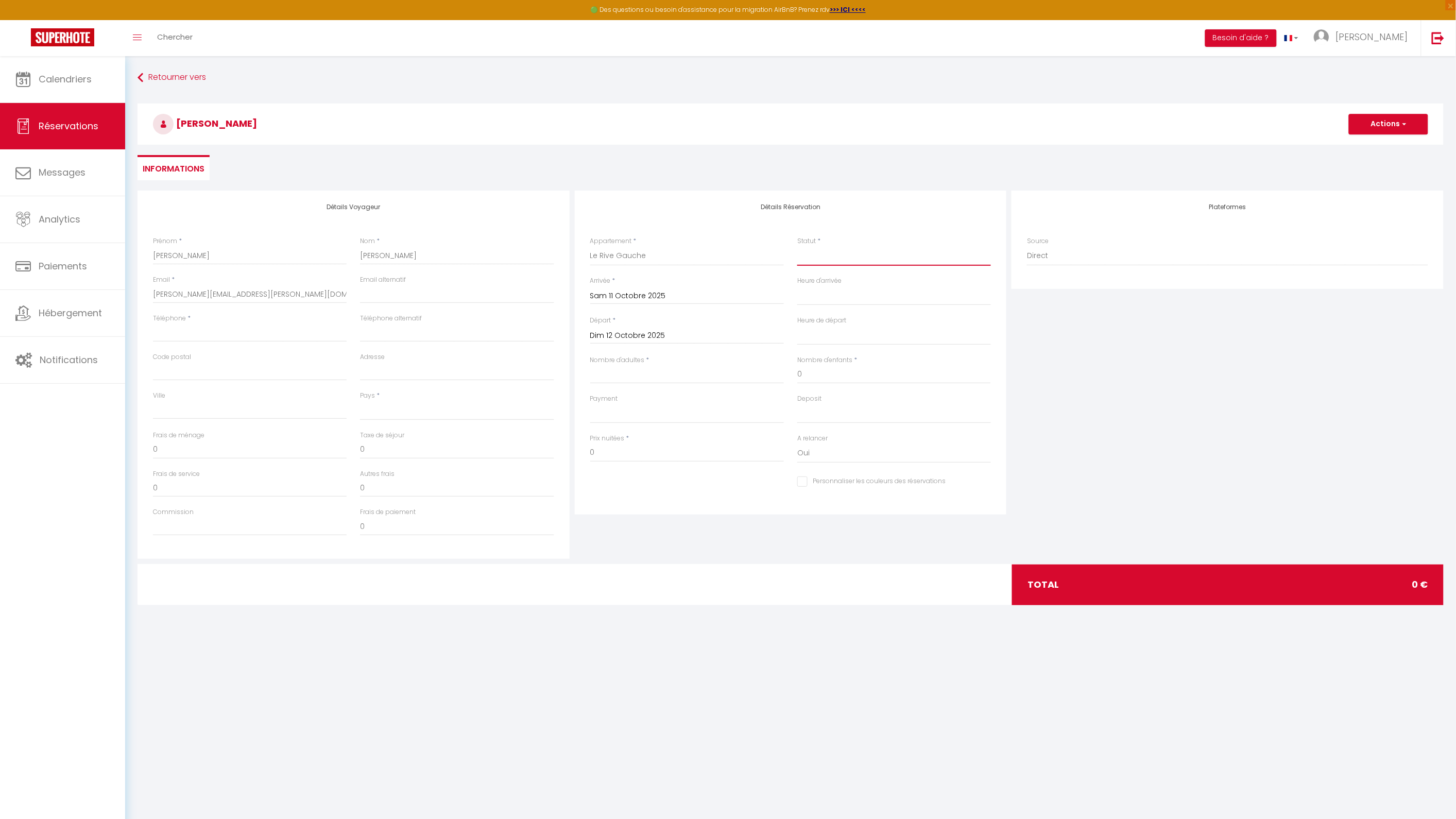
click at [798, 266] on select "Confirmé Non Confirmé [PERSON_NAME] par le voyageur No Show Request" at bounding box center [894, 255] width 194 height 20
click at [630, 374] on input "Nombre d'adultes" at bounding box center [687, 374] width 194 height 18
drag, startPoint x: 858, startPoint y: 376, endPoint x: 788, endPoint y: 379, distance: 70.1
click at [787, 379] on div "Nombre d'adultes * 2 Nombre d'enfants * 0" at bounding box center [791, 374] width 414 height 39
click at [1175, 287] on div "Plateformes Source Direct [DOMAIN_NAME] [DOMAIN_NAME] Chalet montagne Expedia G…" at bounding box center [1228, 240] width 432 height 98
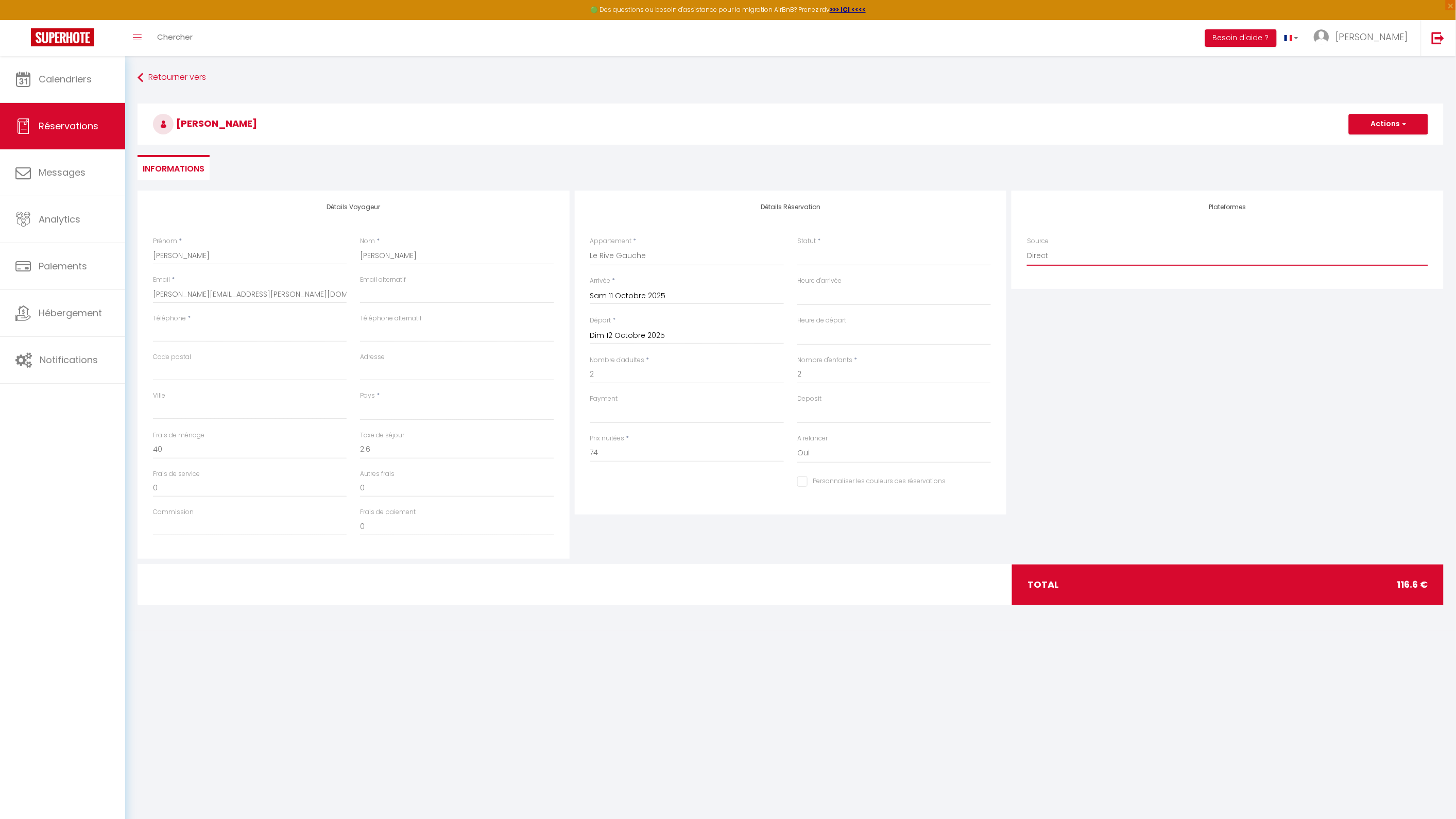
click at [1074, 261] on select "Direct [DOMAIN_NAME] [DOMAIN_NAME] Chalet montagne Expedia Gite de [GEOGRAPHIC_…" at bounding box center [1227, 255] width 401 height 20
click at [1027, 246] on select "Direct [DOMAIN_NAME] [DOMAIN_NAME] Chalet montagne Expedia Gite de [GEOGRAPHIC_…" at bounding box center [1227, 255] width 401 height 20
click at [209, 337] on input "Téléphone" at bounding box center [250, 332] width 194 height 18
click at [218, 365] on input "Code postal" at bounding box center [250, 371] width 194 height 18
click at [201, 332] on input "Téléphone" at bounding box center [250, 332] width 194 height 18
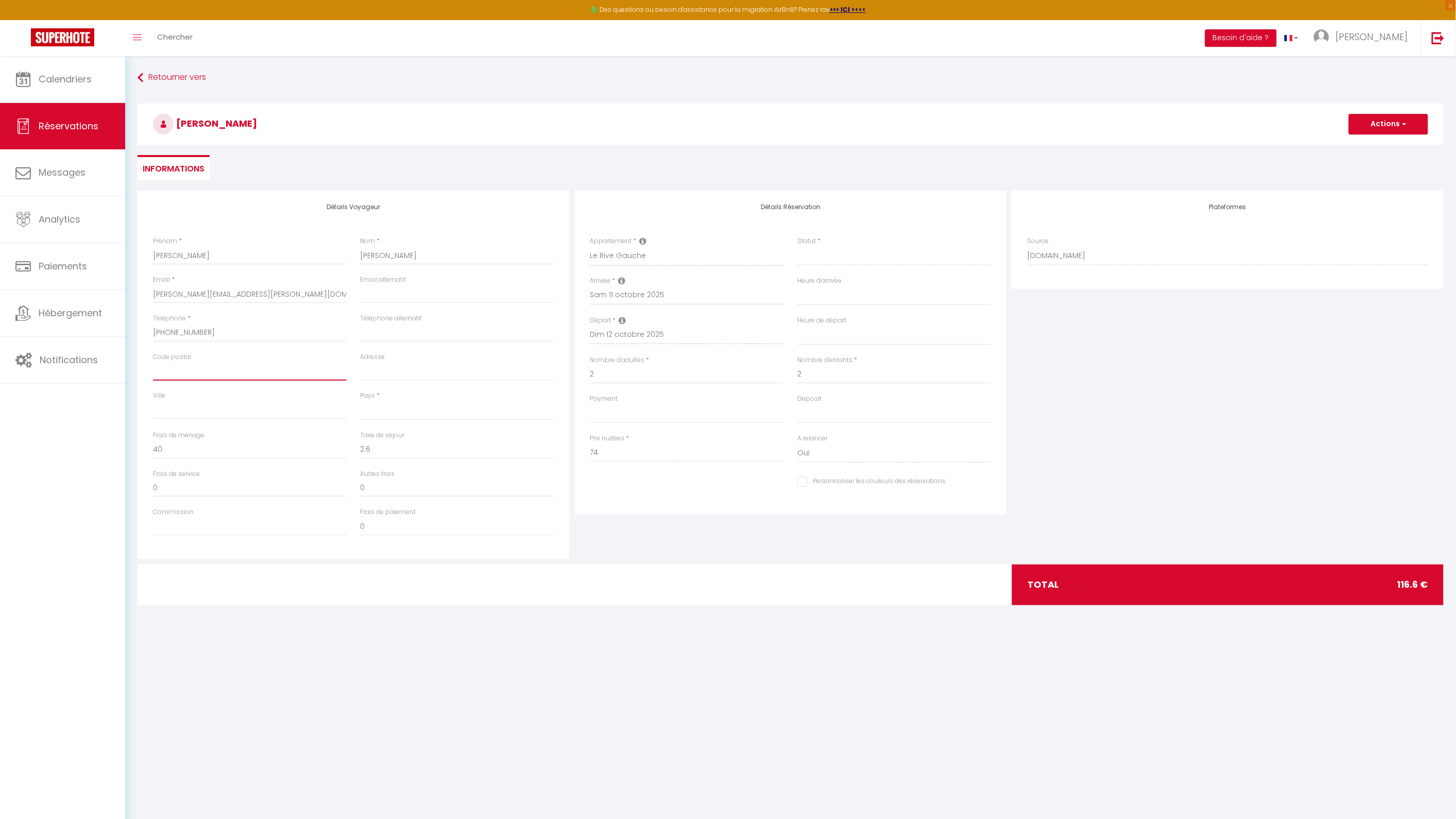
click at [259, 379] on input "Code postal" at bounding box center [250, 371] width 194 height 18
click at [637, 466] on div "Prix nuitées * 74" at bounding box center [687, 453] width 207 height 39
click at [609, 454] on input "74" at bounding box center [687, 452] width 194 height 18
drag, startPoint x: 613, startPoint y: 454, endPoint x: 514, endPoint y: 455, distance: 99.0
click at [514, 455] on div "Détails Voyageur Prénom * [PERSON_NAME] * [PERSON_NAME] Email * [EMAIL_ADDRESS]…" at bounding box center [790, 374] width 1311 height 368
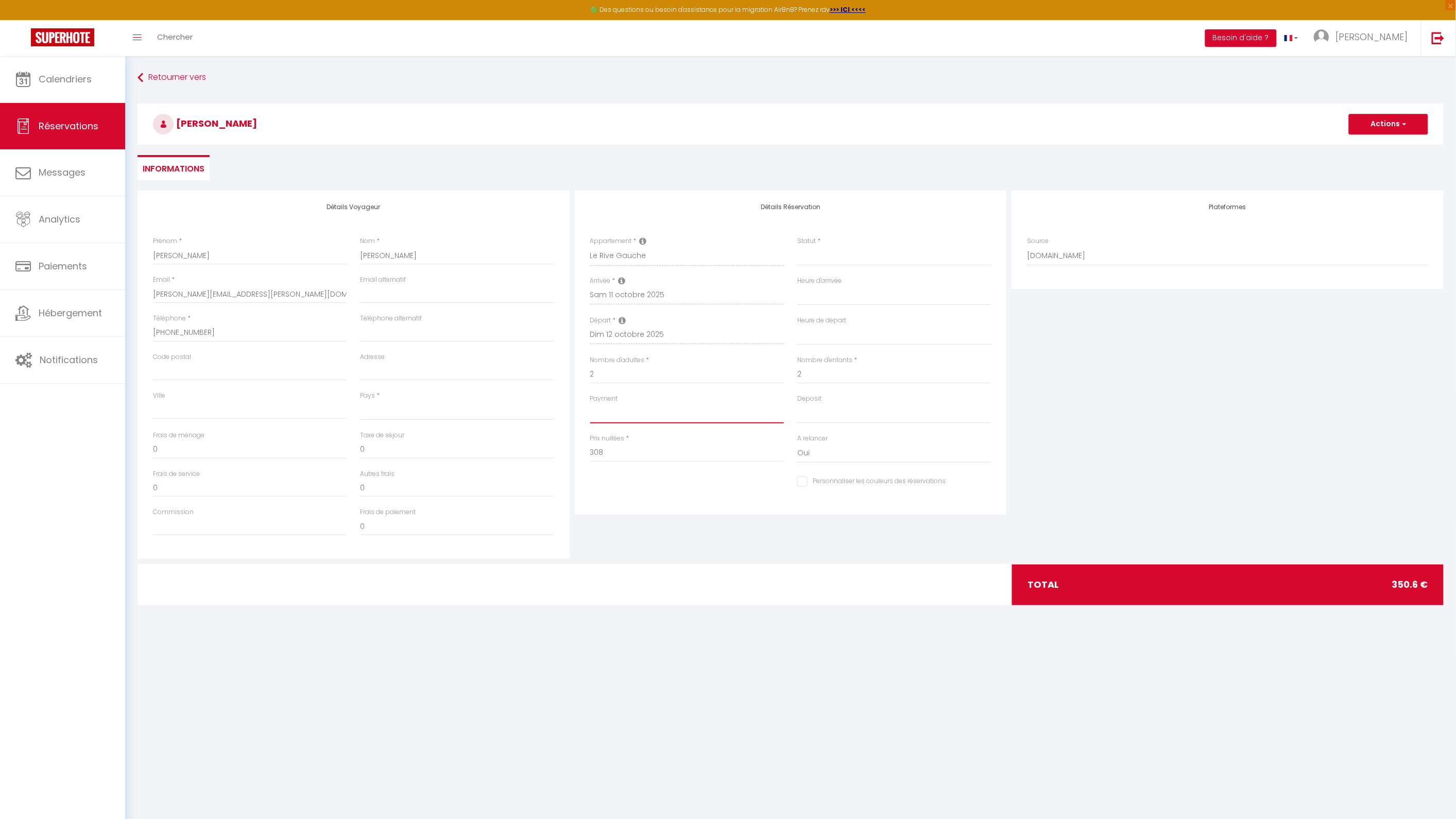
click at [653, 408] on select "OK KO" at bounding box center [687, 413] width 194 height 20
click at [686, 525] on div "Détails Réservation Appartement * Le Rive Gauche Down *** UP Romantisme au cœur…" at bounding box center [791, 374] width 437 height 368
click at [630, 417] on select "OK KO" at bounding box center [687, 413] width 194 height 20
click at [590, 403] on select "OK KO" at bounding box center [687, 413] width 194 height 20
click at [831, 407] on select "OK KO" at bounding box center [894, 413] width 194 height 20
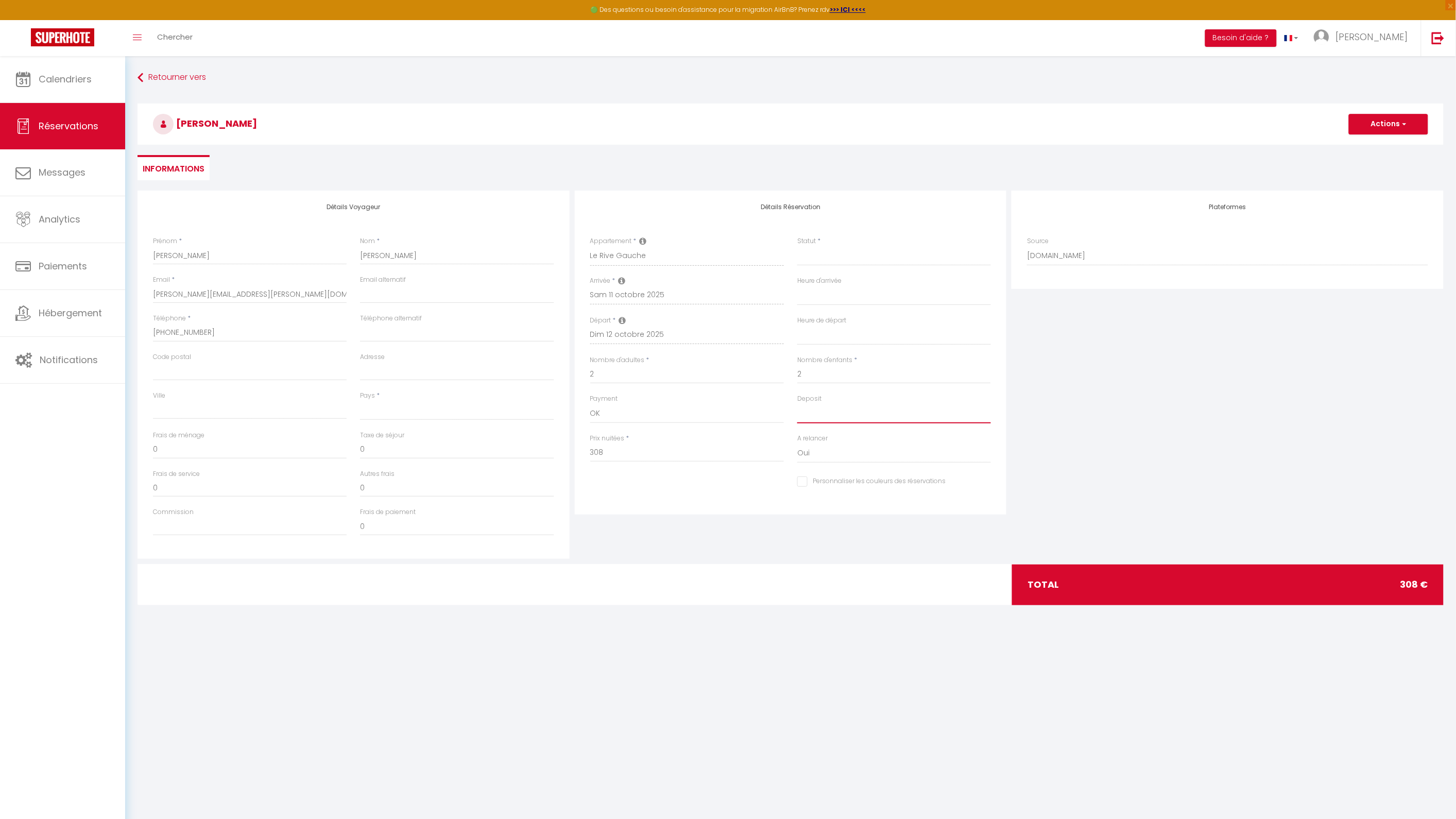
click at [798, 403] on select "OK KO" at bounding box center [894, 413] width 194 height 20
click at [770, 490] on div "Personnaliser les couleurs des réservations #D7092E" at bounding box center [791, 487] width 414 height 29
click at [695, 522] on div "Détails Réservation Appartement * Le Rive Gauche Down *** UP Romantisme au cœur…" at bounding box center [791, 374] width 437 height 368
click at [1384, 131] on button "Actions" at bounding box center [1388, 124] width 79 height 20
click at [1375, 142] on link "Enregistrer" at bounding box center [1378, 146] width 81 height 13
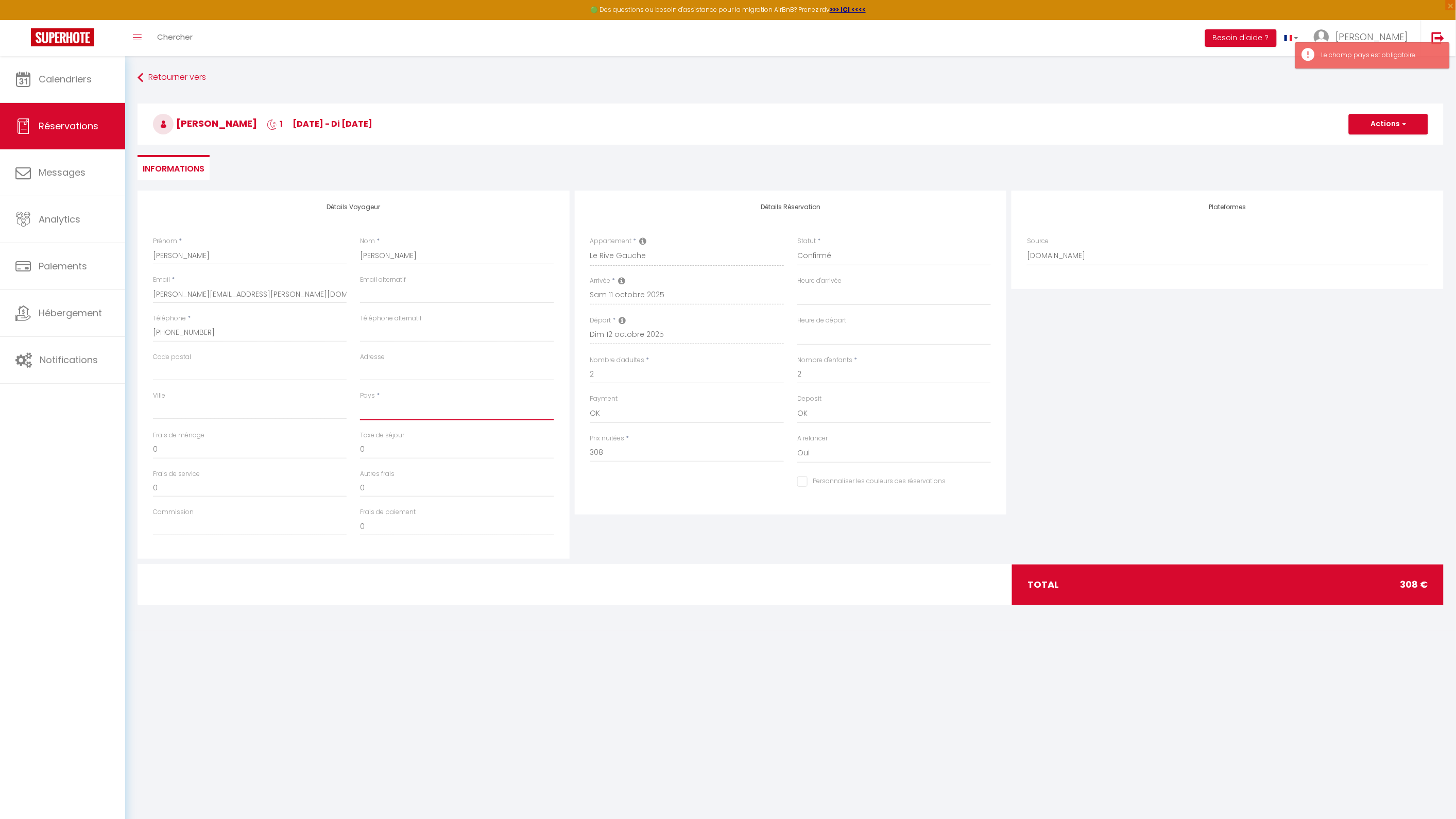
click at [424, 418] on select "[GEOGRAPHIC_DATA] [GEOGRAPHIC_DATA] [GEOGRAPHIC_DATA] [GEOGRAPHIC_DATA] [GEOGRA…" at bounding box center [456, 410] width 194 height 20
click at [360, 401] on select "[GEOGRAPHIC_DATA] [GEOGRAPHIC_DATA] [GEOGRAPHIC_DATA] [GEOGRAPHIC_DATA] [GEOGRA…" at bounding box center [456, 410] width 194 height 20
click at [1387, 114] on button "Actions" at bounding box center [1388, 124] width 79 height 20
click at [1371, 146] on link "Enregistrer" at bounding box center [1378, 146] width 81 height 13
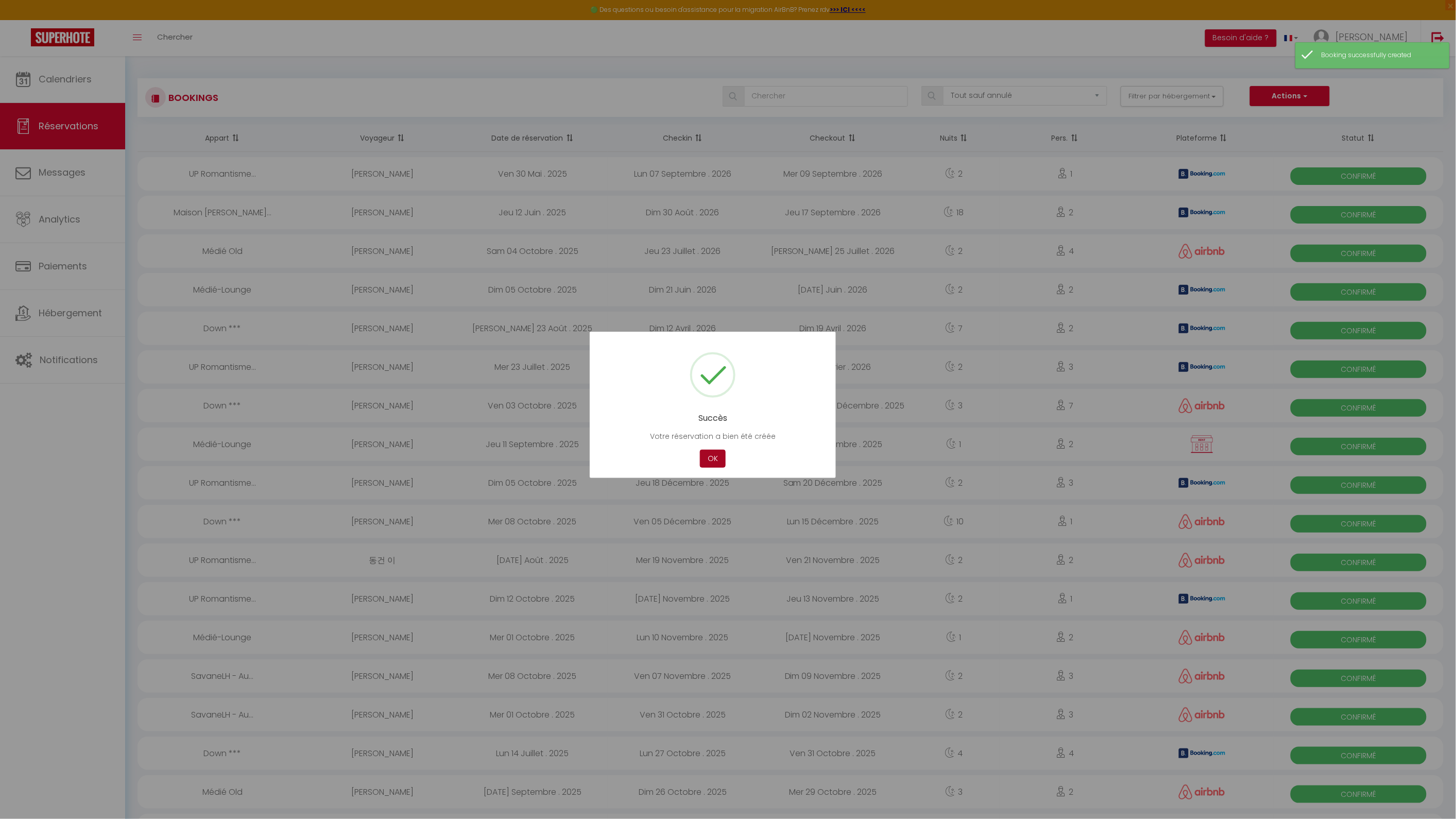
click at [712, 466] on button "OK" at bounding box center [712, 458] width 26 height 18
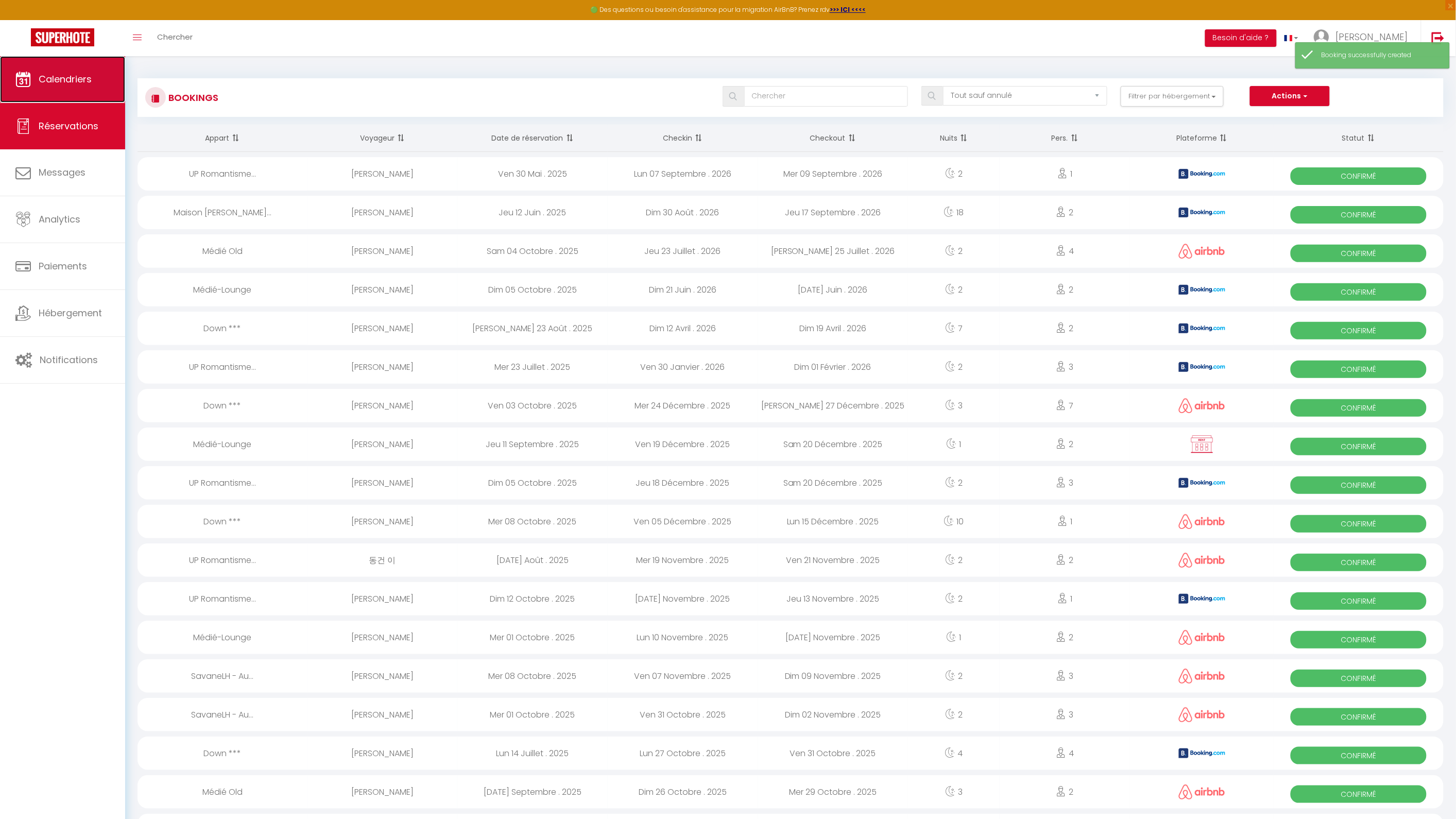
click at [64, 95] on link "Calendriers" at bounding box center [62, 79] width 125 height 46
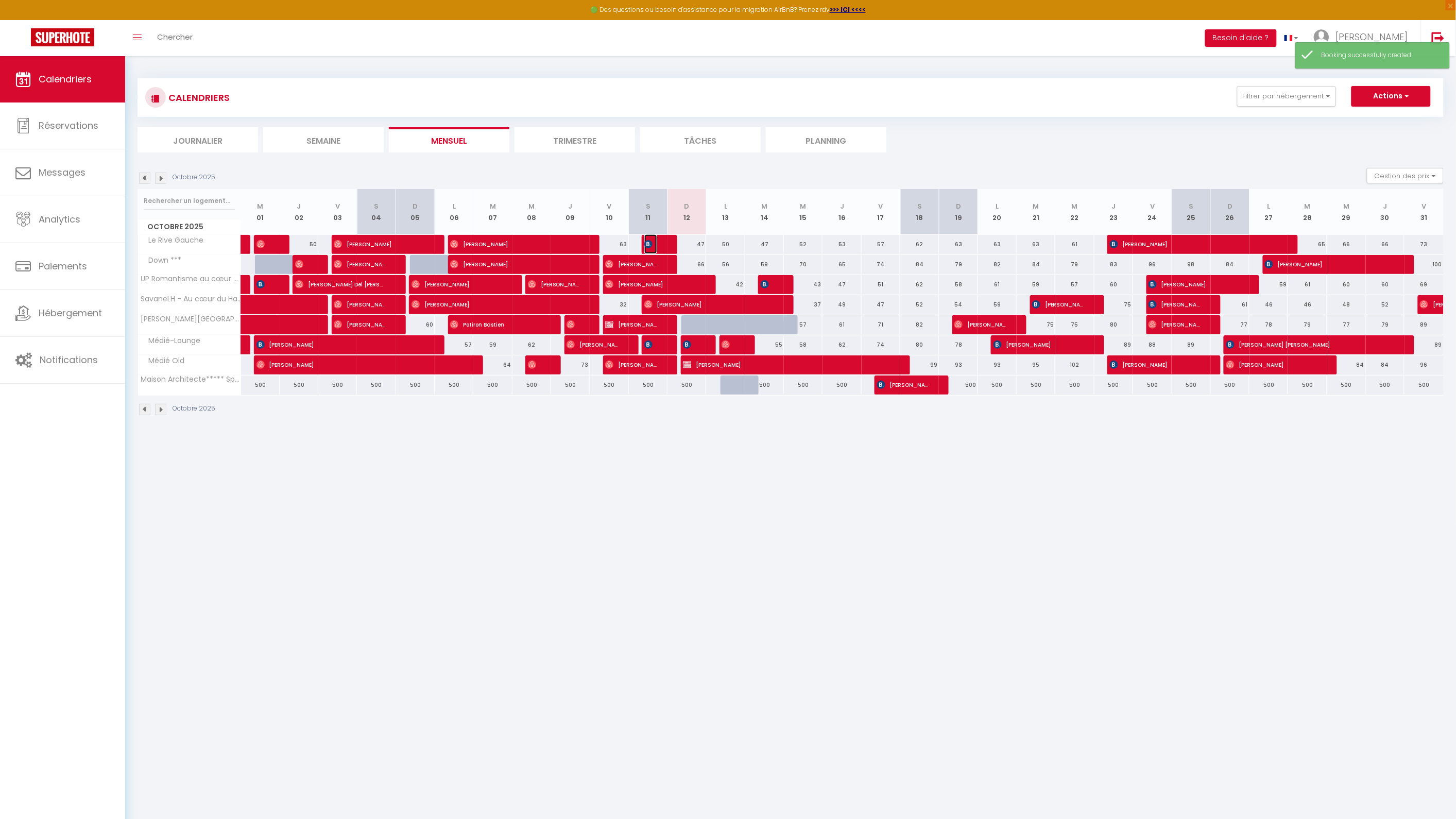
click at [654, 243] on span "[PERSON_NAME]" at bounding box center [651, 244] width 13 height 20
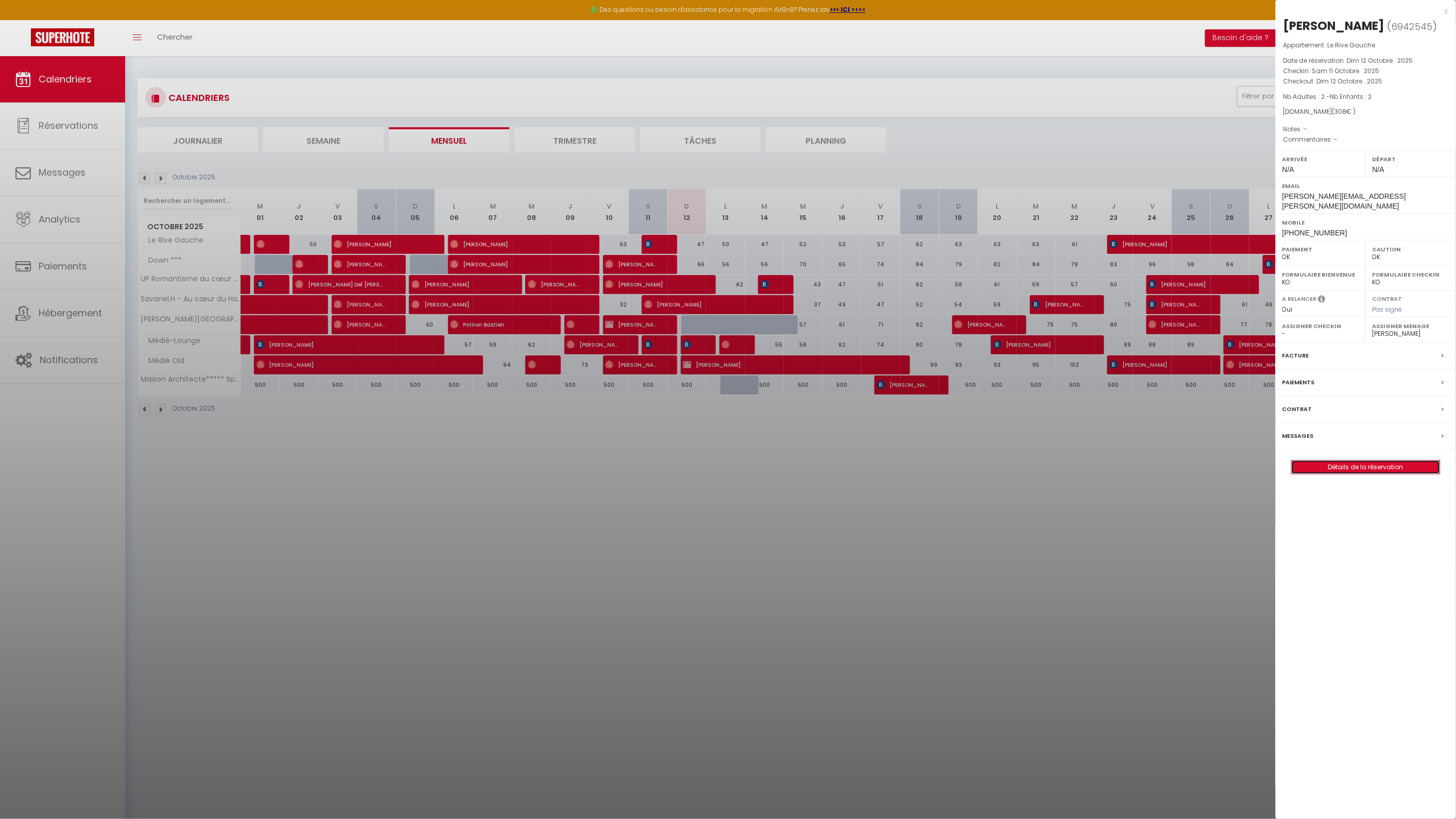
click at [1347, 461] on link "Détails de la réservation" at bounding box center [1366, 467] width 148 height 13
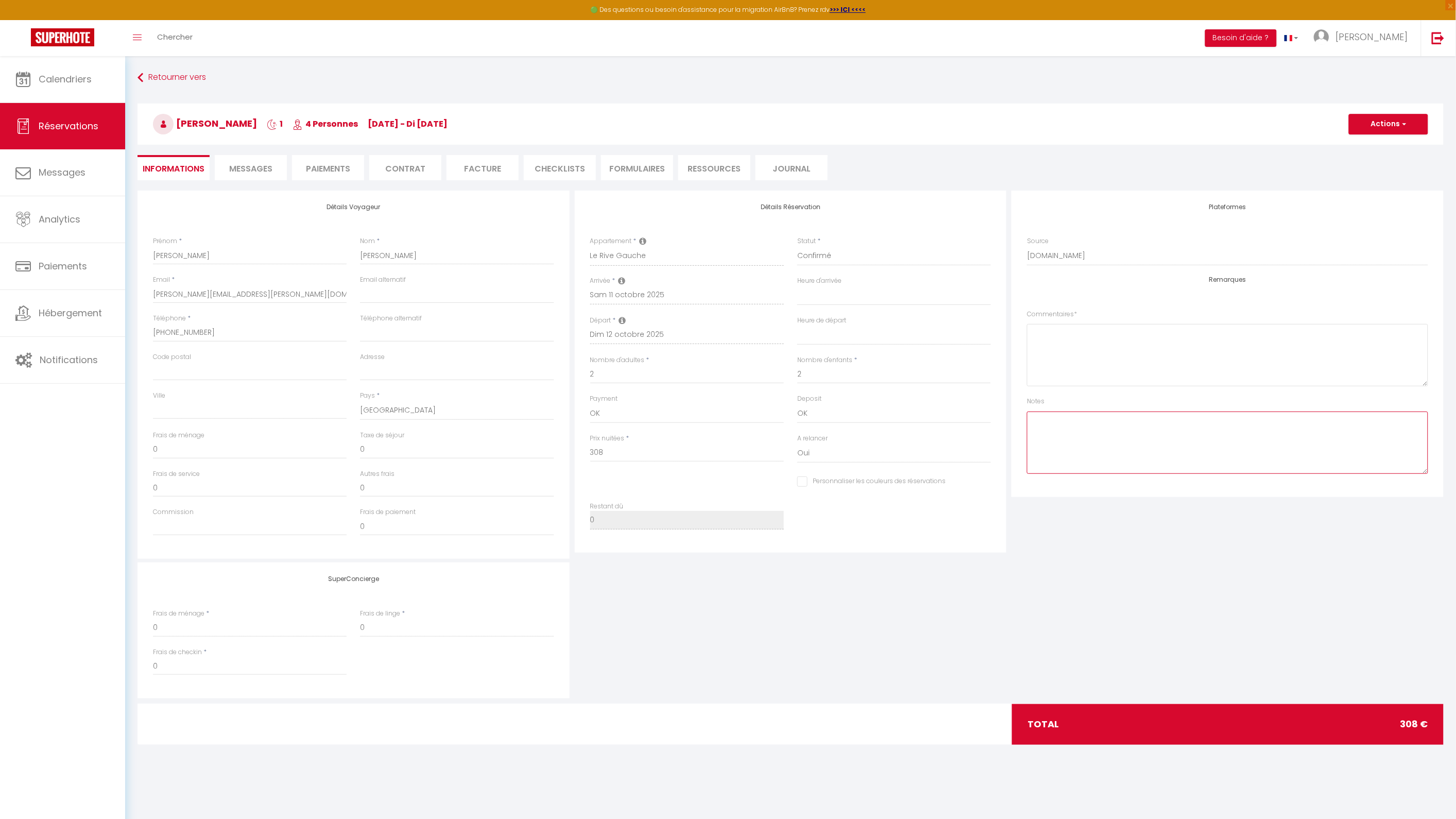
click at [1083, 417] on textarea at bounding box center [1227, 443] width 401 height 62
click at [1072, 358] on textarea at bounding box center [1227, 355] width 401 height 62
click at [1113, 457] on textarea at bounding box center [1227, 443] width 401 height 62
click at [1408, 129] on button "Actions" at bounding box center [1388, 124] width 79 height 20
click at [1377, 147] on link "Enregistrer" at bounding box center [1378, 146] width 81 height 13
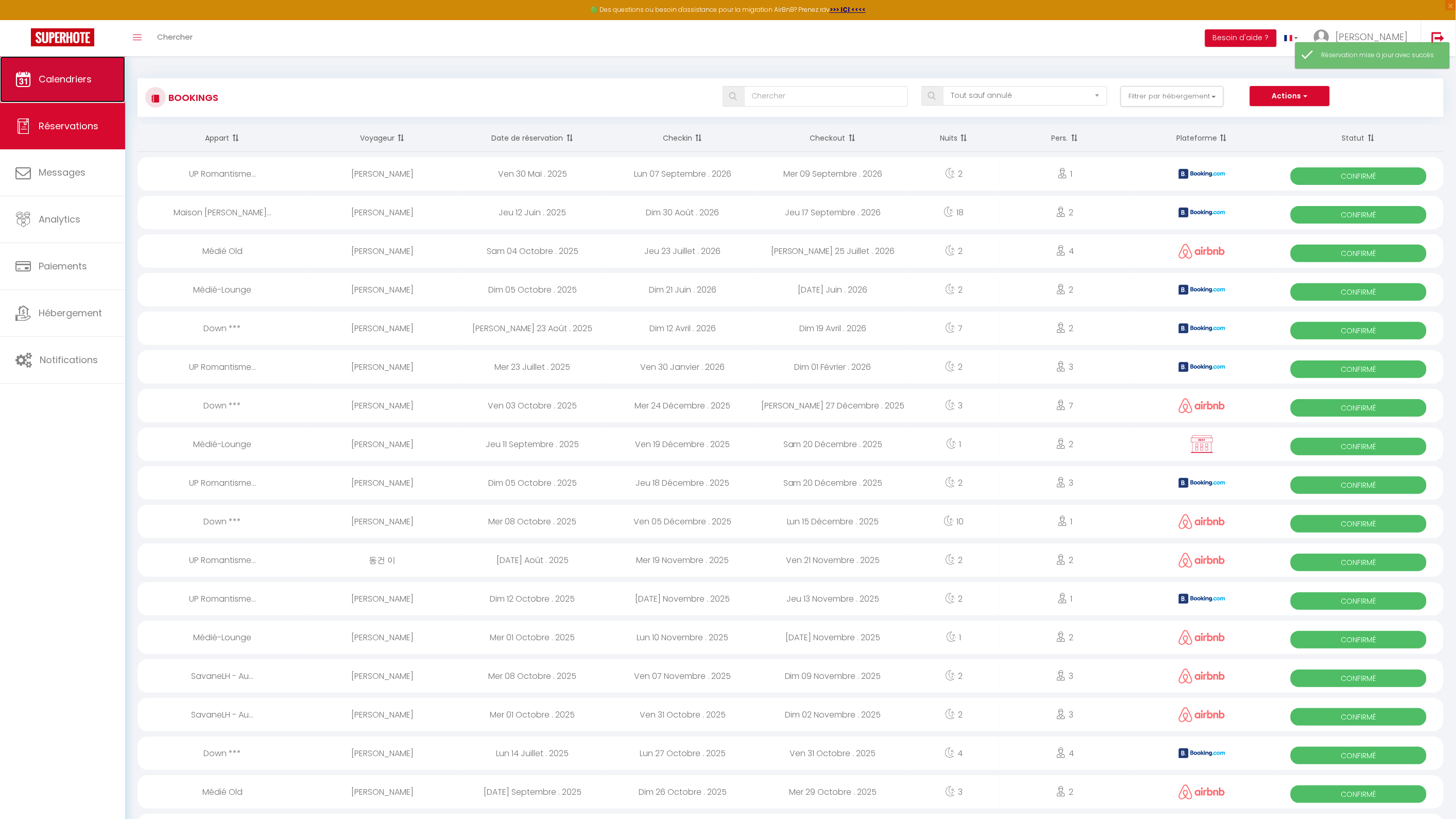
click at [90, 81] on span "Calendriers" at bounding box center [65, 79] width 53 height 13
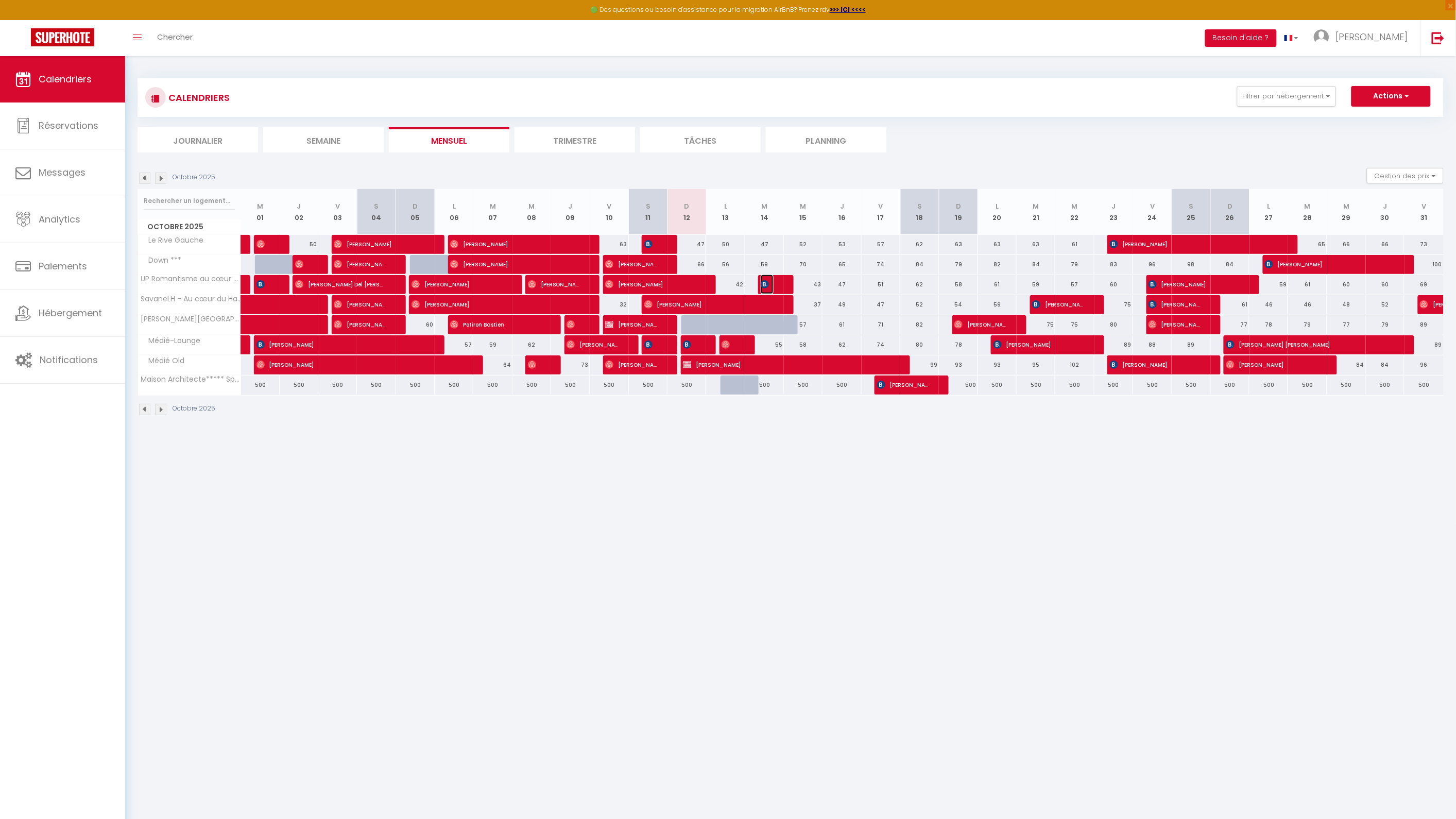
click at [771, 287] on span "[PERSON_NAME]" at bounding box center [767, 284] width 13 height 20
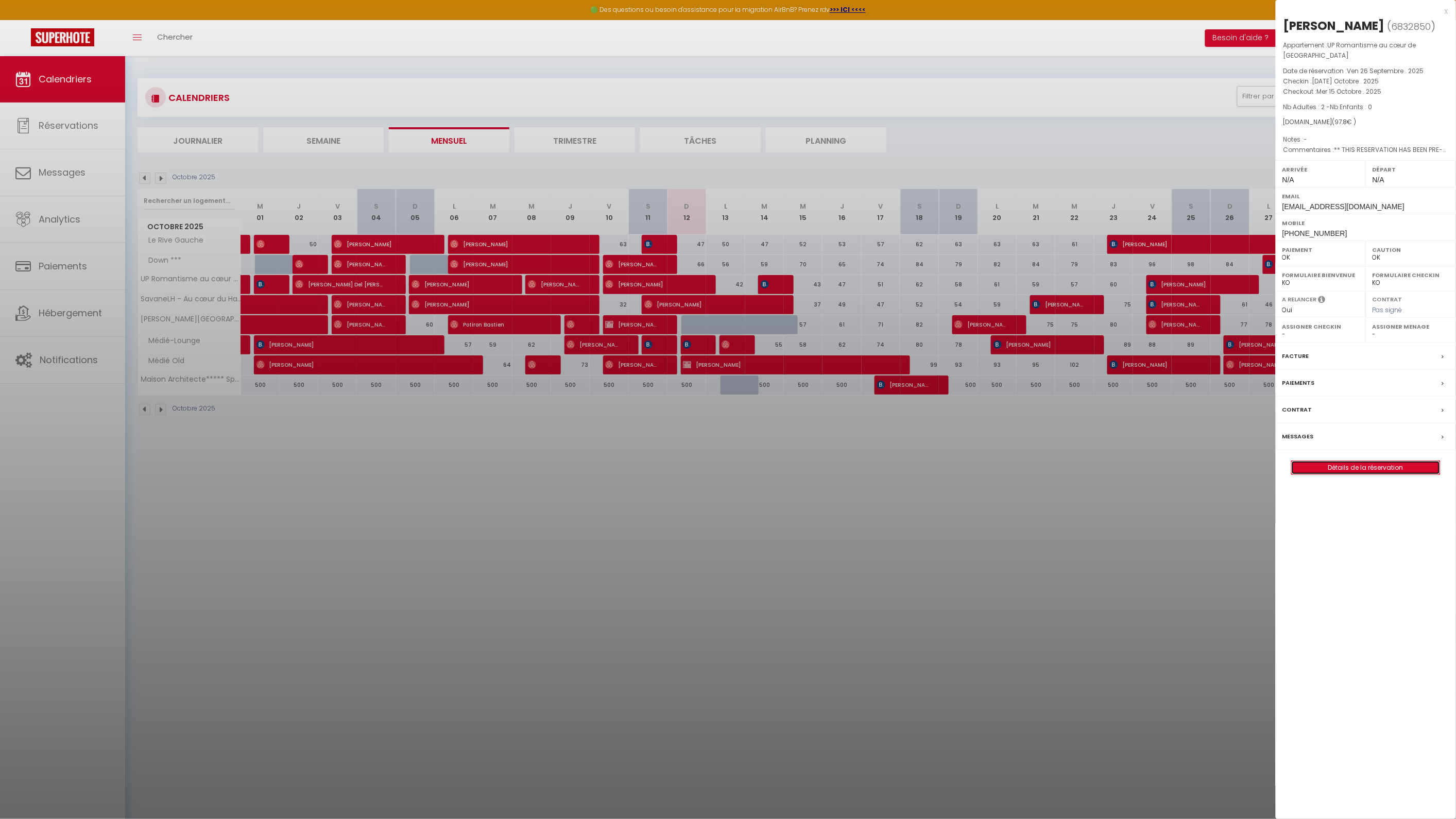
click at [1345, 464] on link "Détails de la réservation" at bounding box center [1366, 467] width 148 height 13
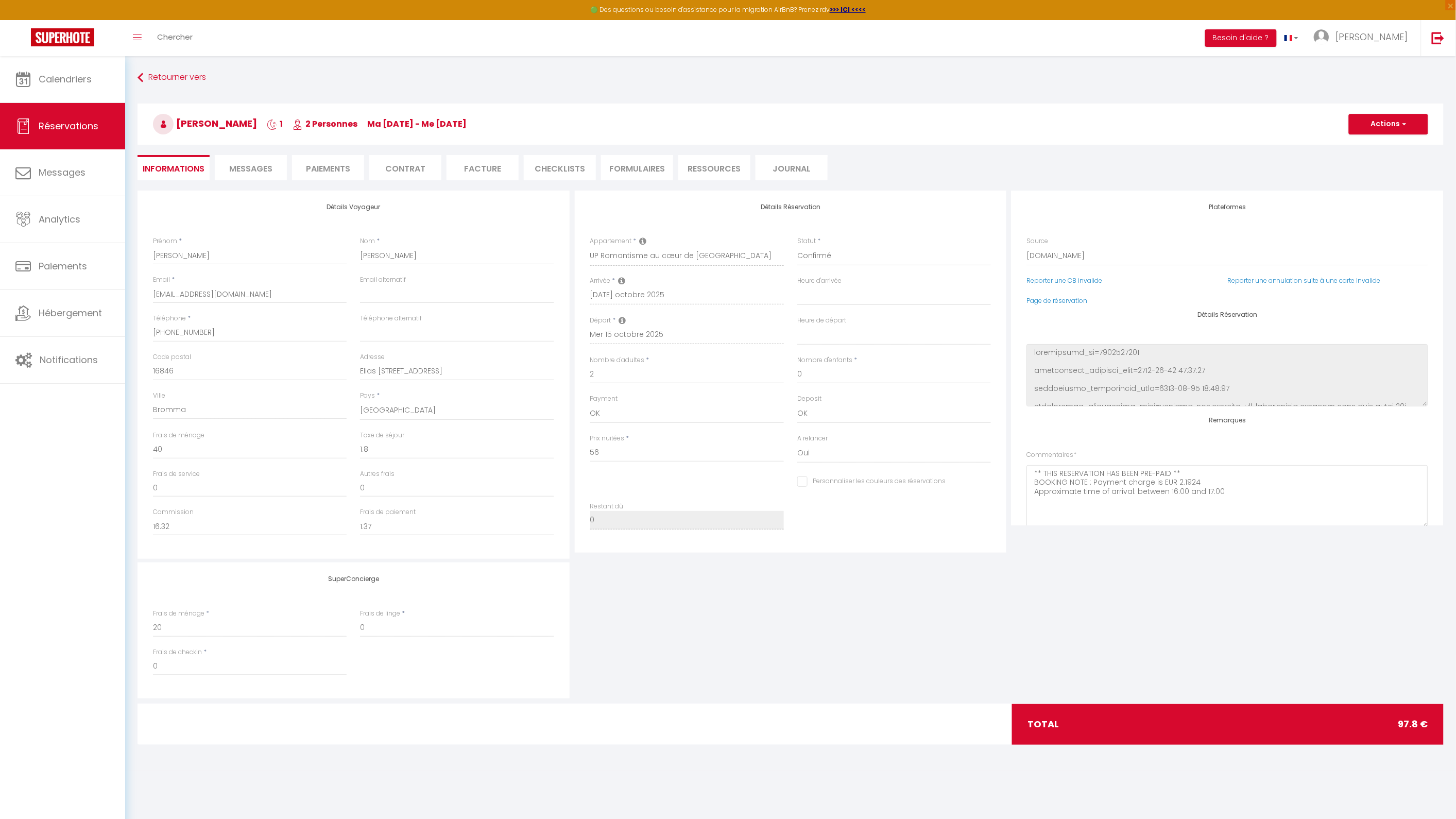
click at [264, 164] on span "Messages" at bounding box center [251, 168] width 43 height 12
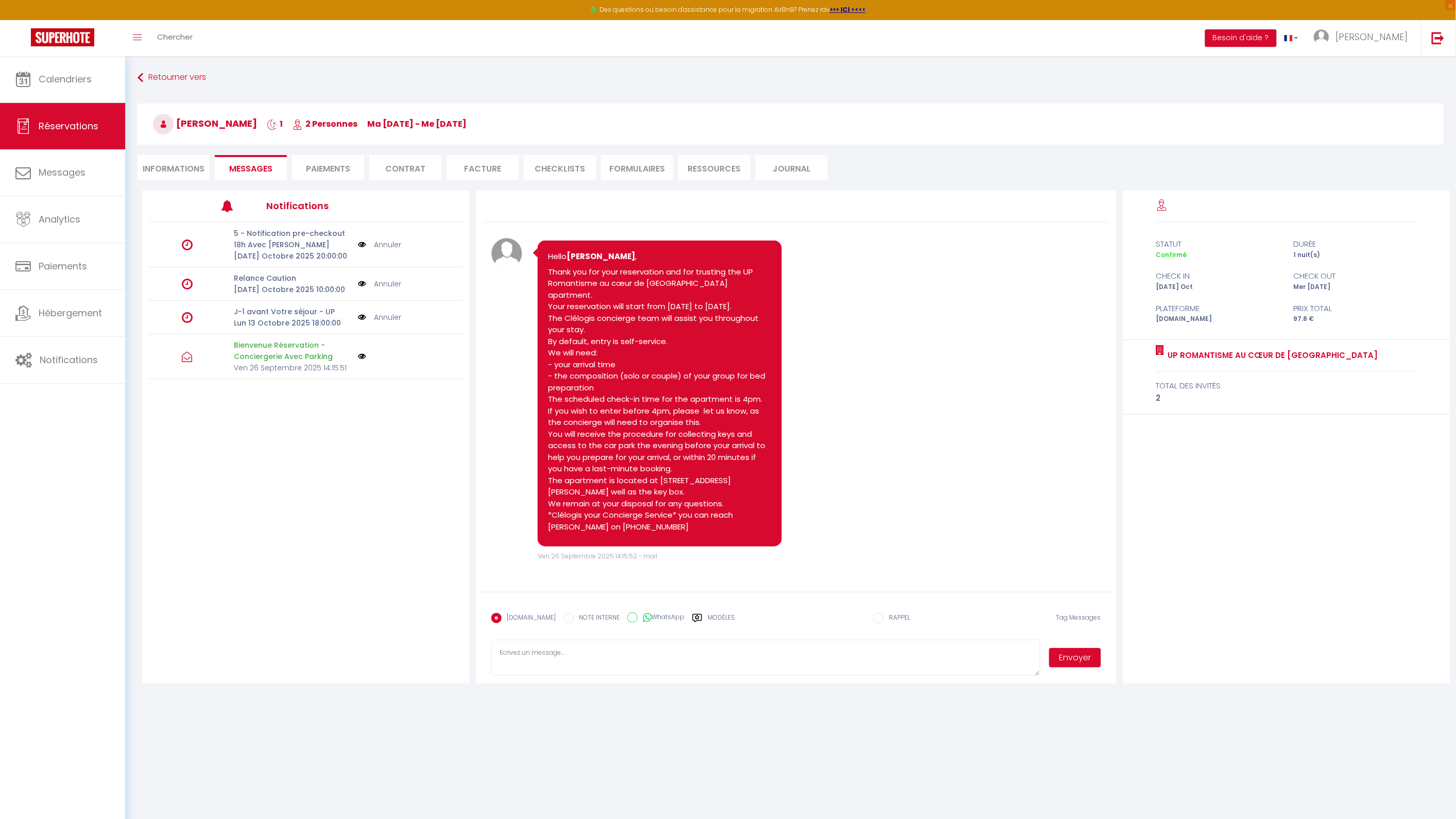
click at [170, 167] on li "Informations" at bounding box center [173, 168] width 72 height 25
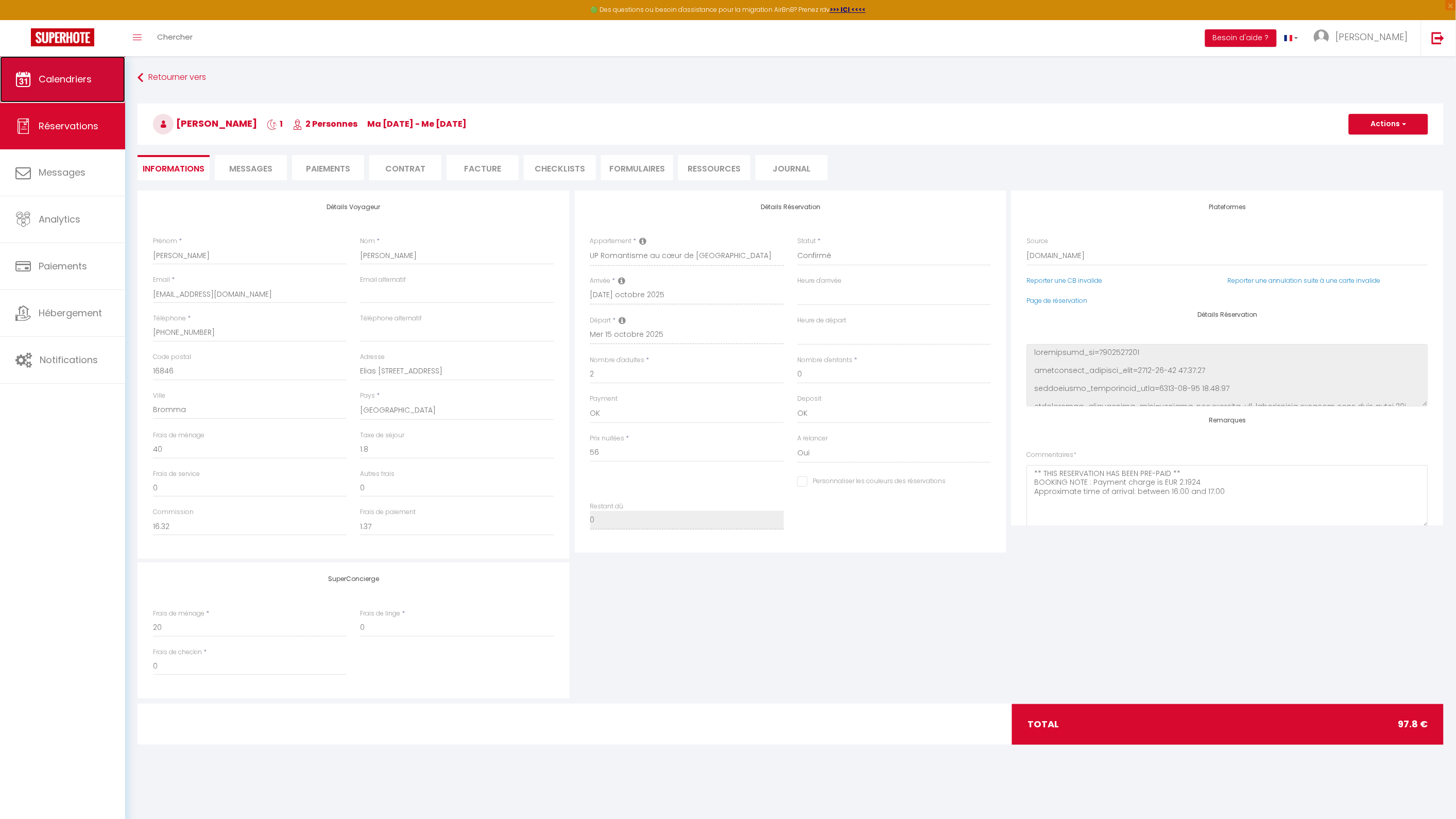
click at [61, 83] on span "Calendriers" at bounding box center [65, 79] width 53 height 13
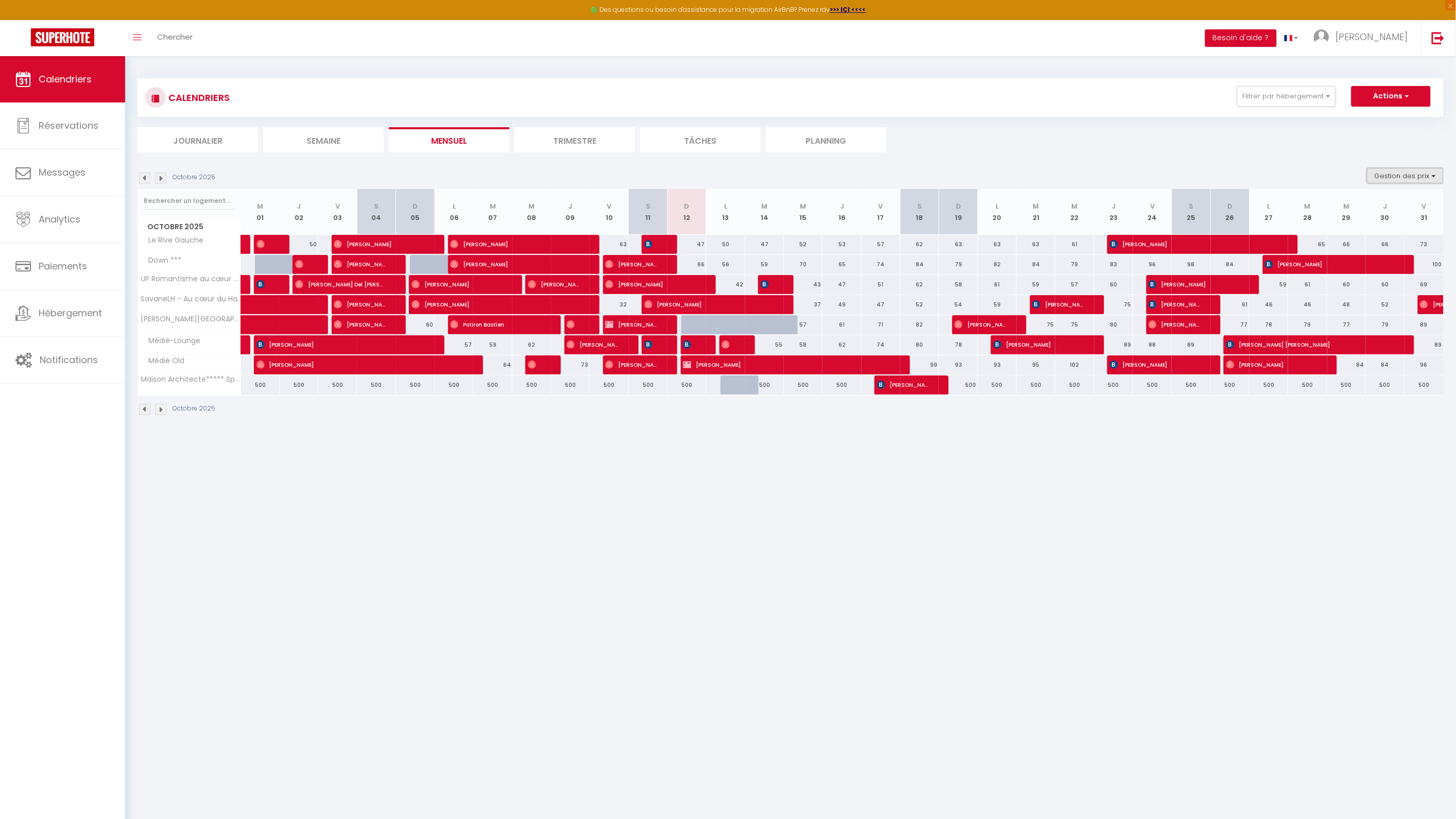
click at [1424, 175] on button "Gestion des prix" at bounding box center [1405, 175] width 77 height 15
click at [1356, 225] on input "Règles" at bounding box center [1397, 226] width 93 height 10
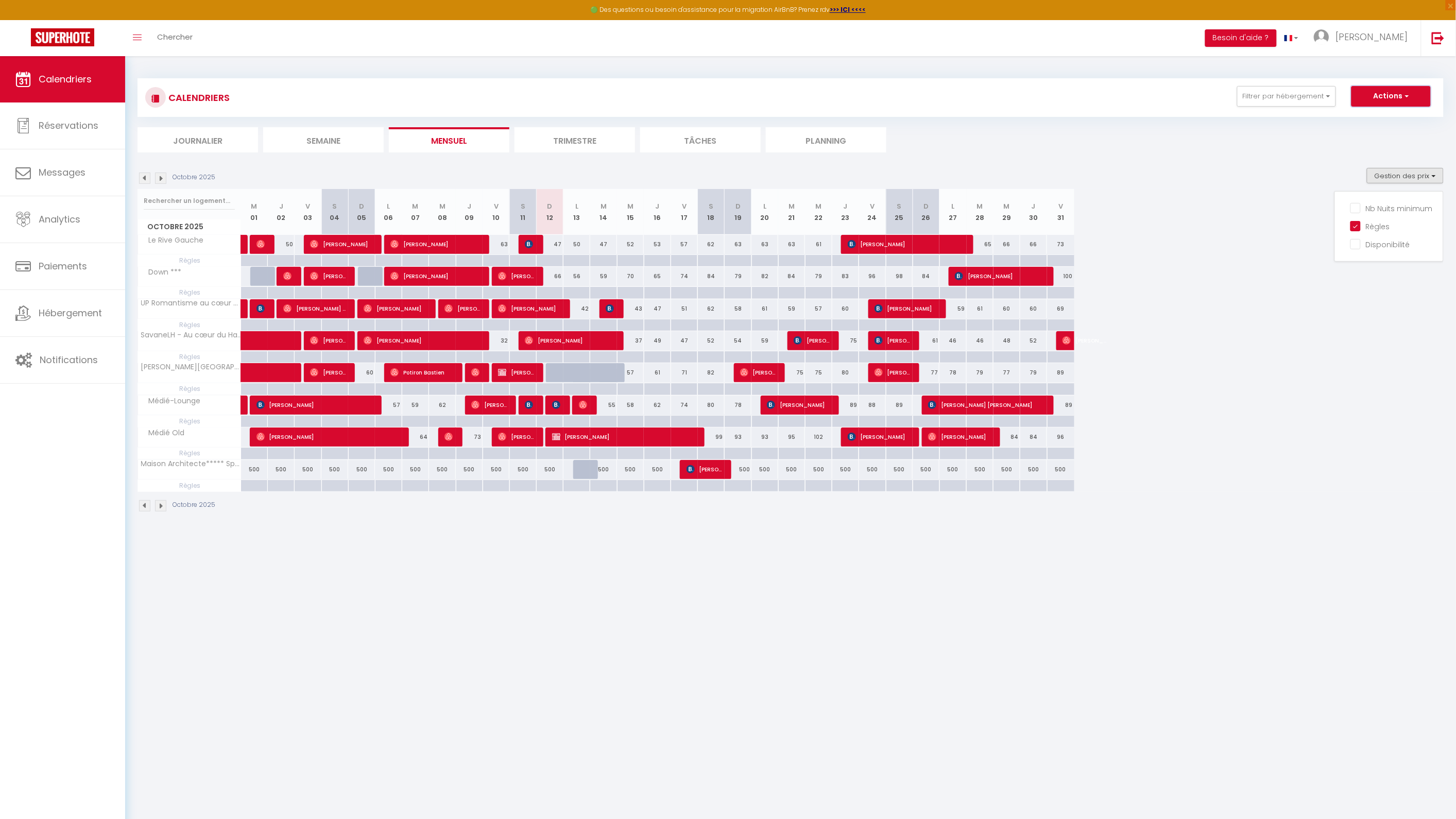
click at [1412, 99] on button "Actions" at bounding box center [1391, 96] width 79 height 20
click at [1425, 179] on button "Gestion des prix" at bounding box center [1405, 175] width 77 height 15
click at [1398, 211] on input "Nb Nuits minimum" at bounding box center [1397, 207] width 93 height 10
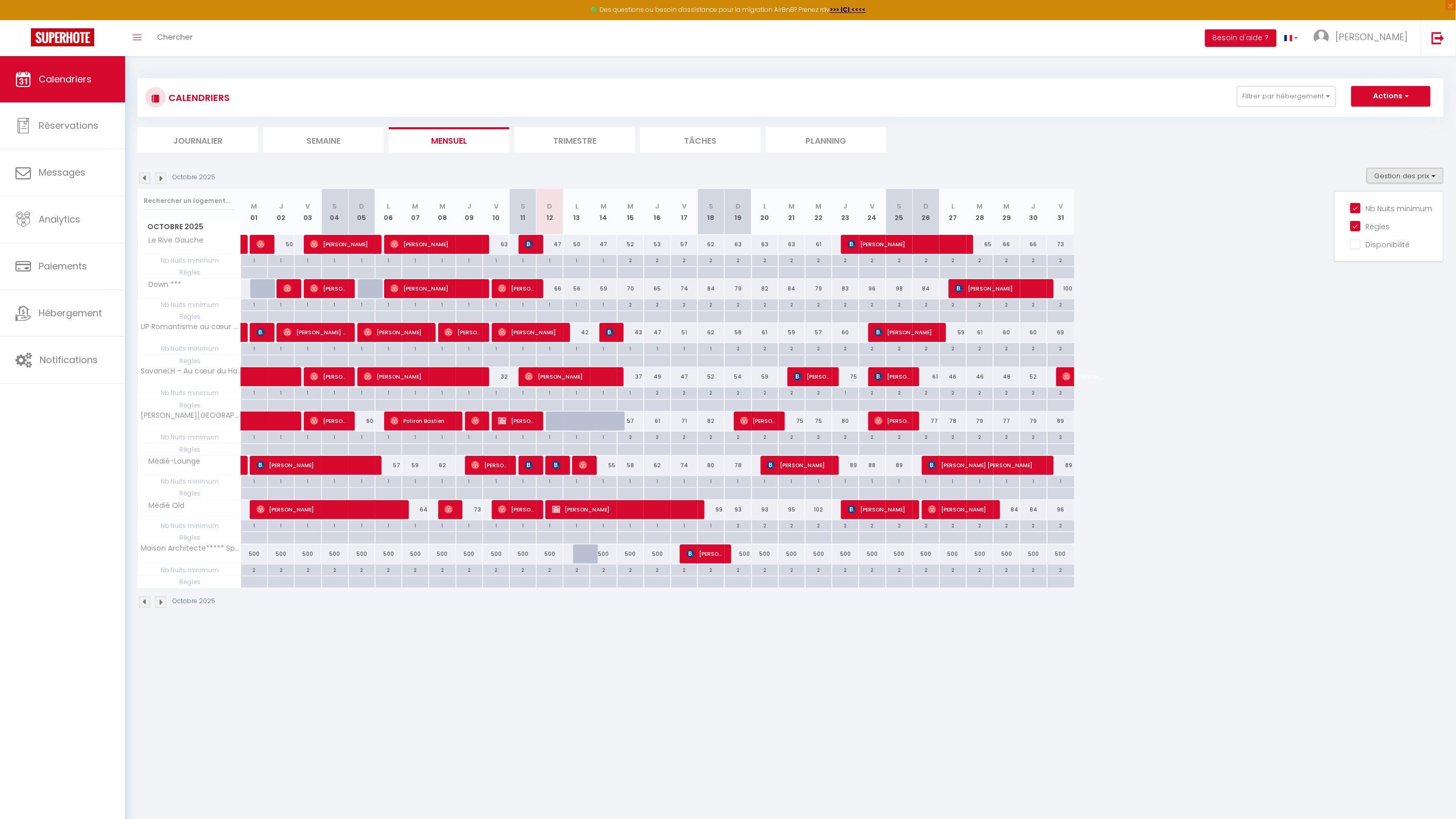
drag, startPoint x: 442, startPoint y: 783, endPoint x: 448, endPoint y: 843, distance: 60.3
click at [448, 818] on html "🟢 Des questions ou besoin d'assistance pour la migration AirBnB? Prenez rdv >>>…" at bounding box center [728, 409] width 1456 height 819
